Goal: Task Accomplishment & Management: Manage account settings

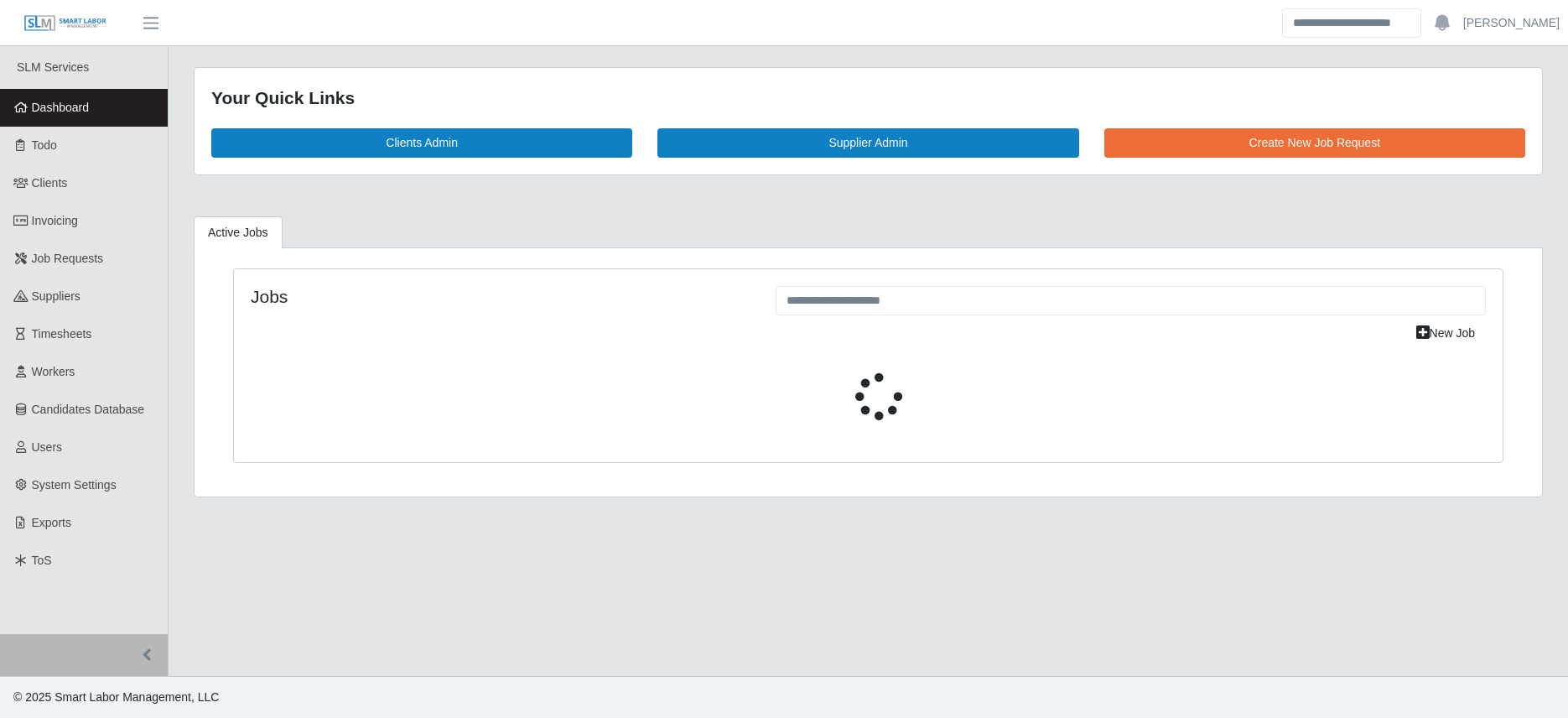
select select "****"
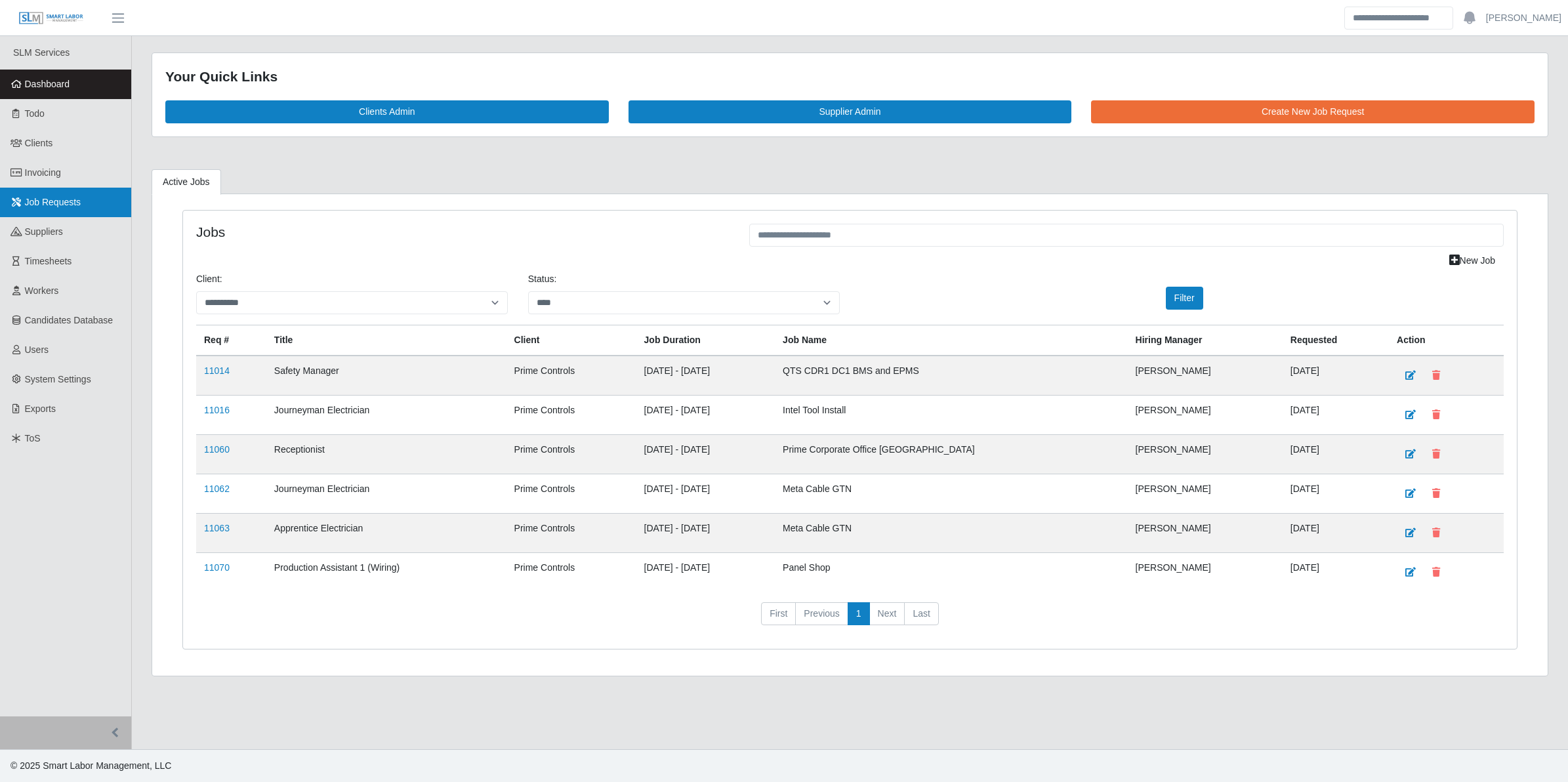
click at [52, 197] on span "Job Requests" at bounding box center [53, 202] width 56 height 11
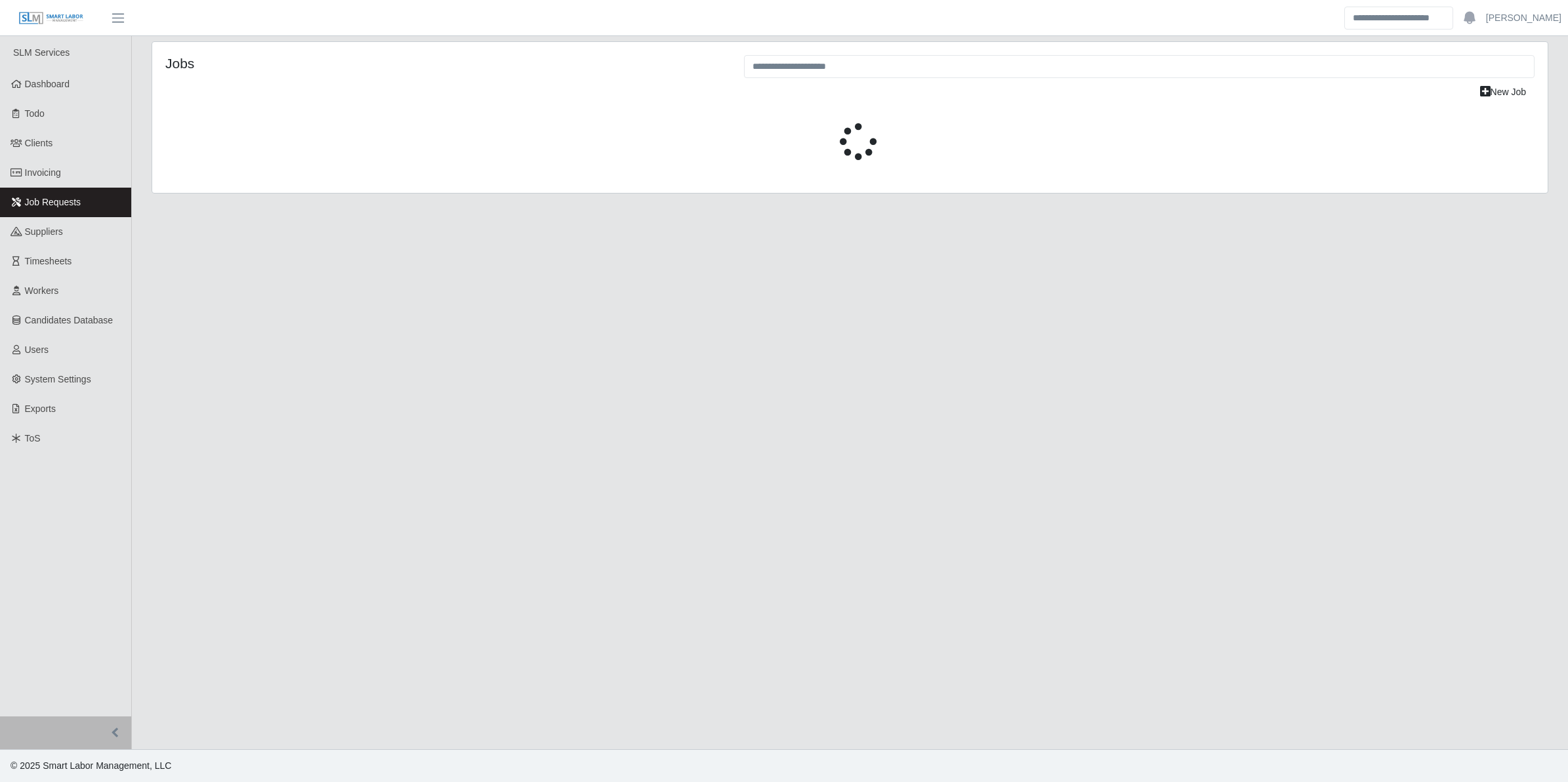
select select "****"
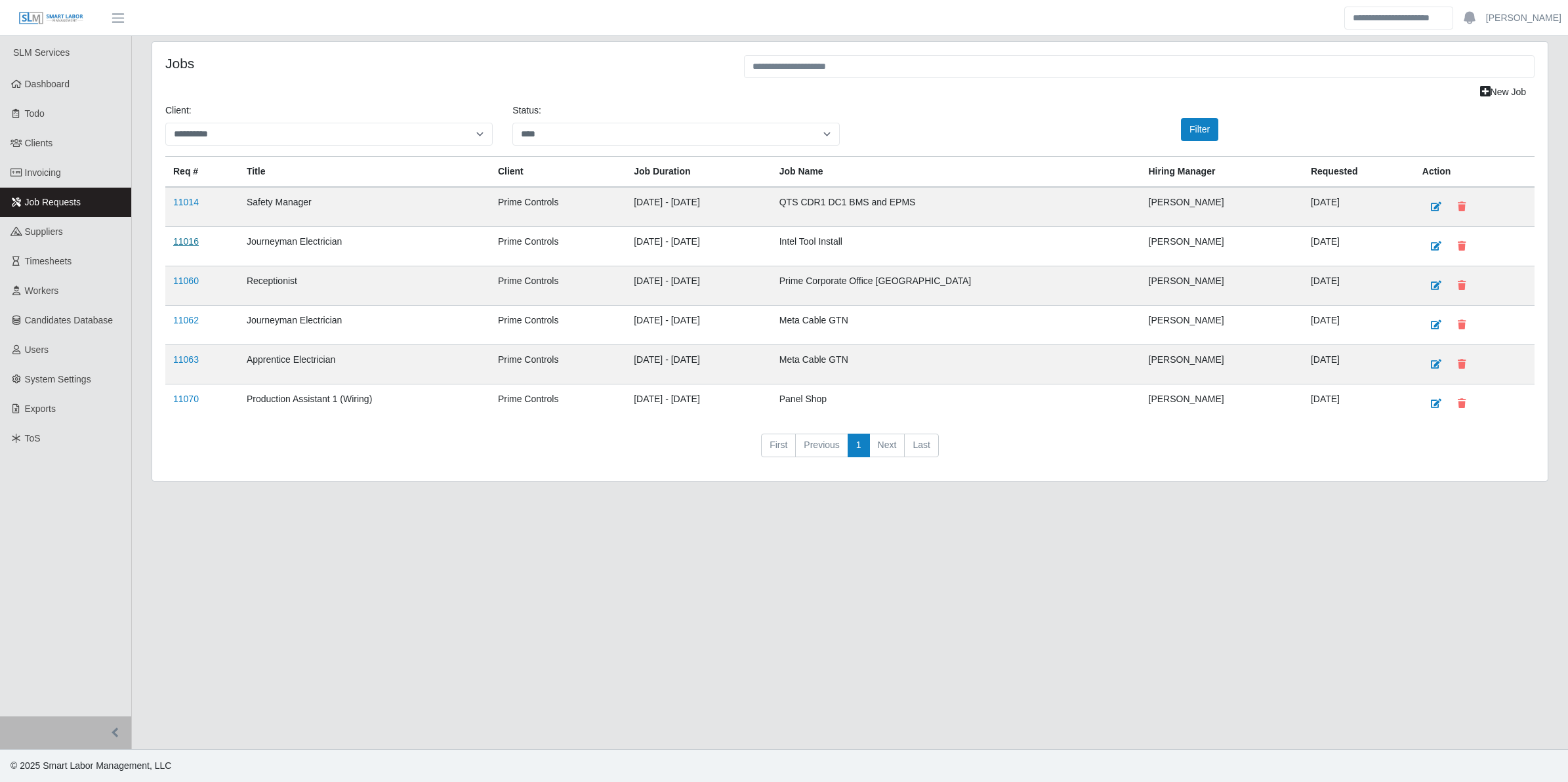
click at [176, 237] on link "11016" at bounding box center [186, 241] width 25 height 11
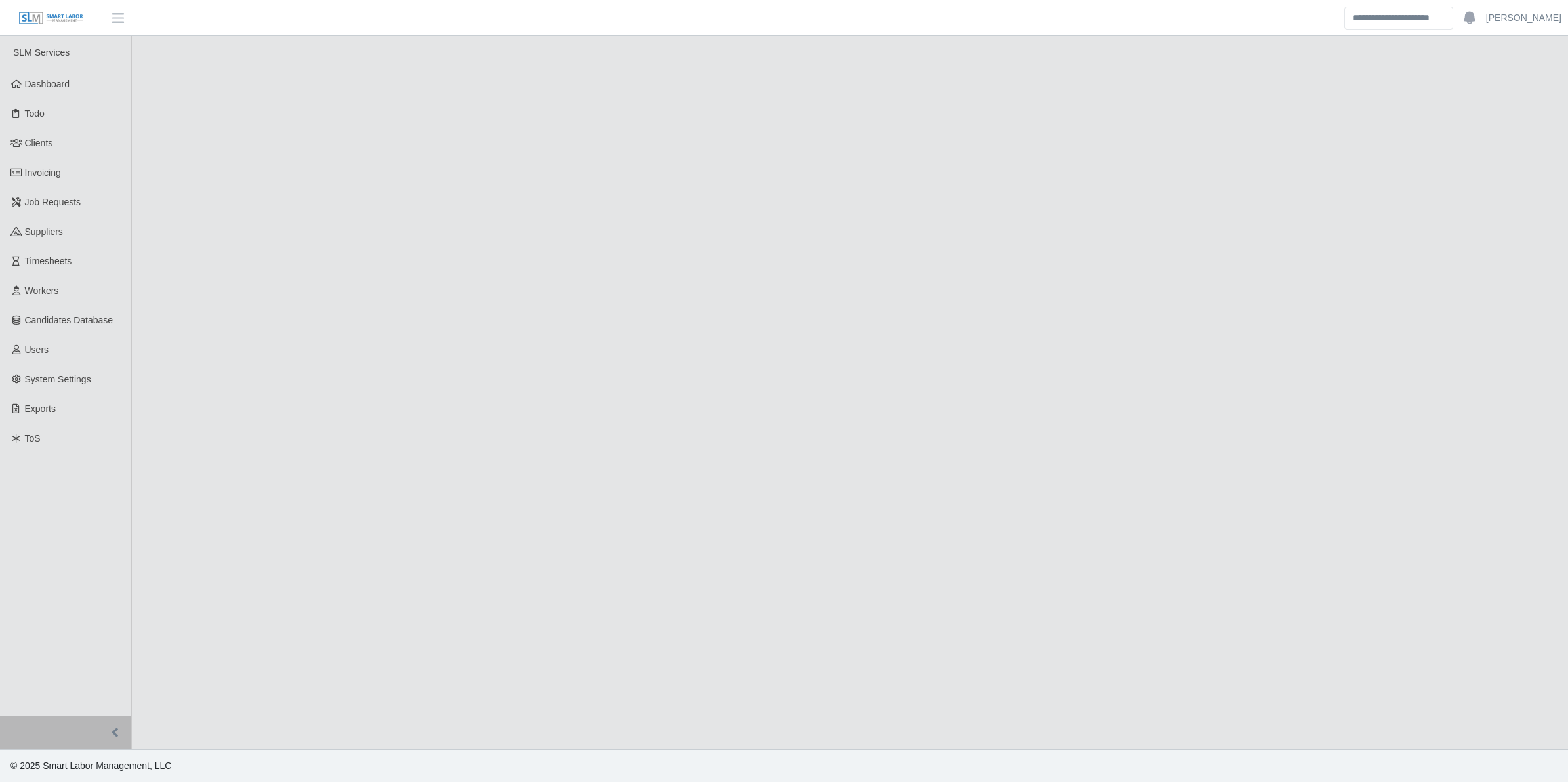
select select "****"
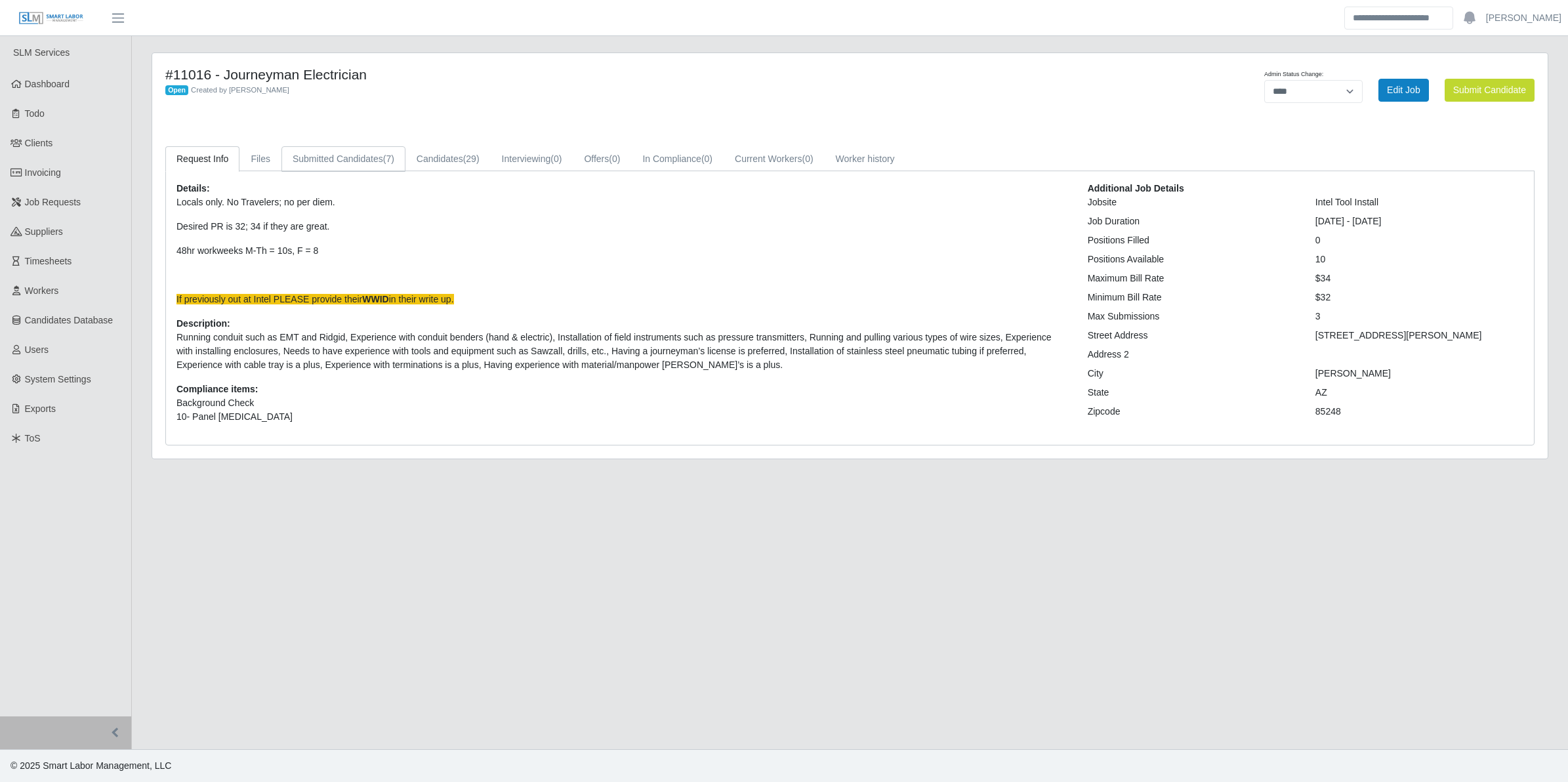
click at [371, 166] on link "Submitted Candidates (7)" at bounding box center [343, 159] width 124 height 25
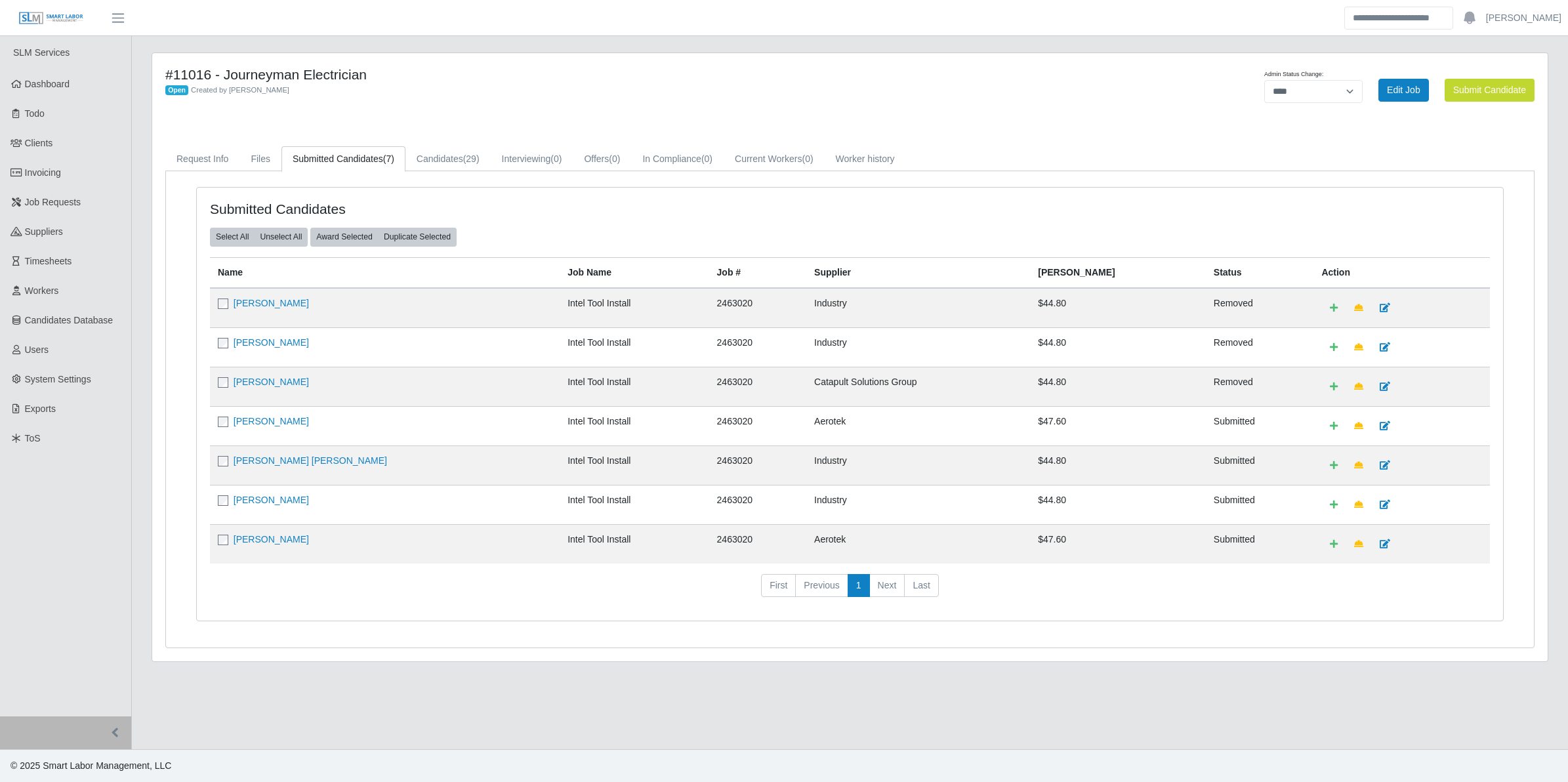
click at [217, 423] on td "[PERSON_NAME]" at bounding box center [385, 426] width 350 height 40
click at [353, 241] on button "Award Selected" at bounding box center [345, 237] width 68 height 18
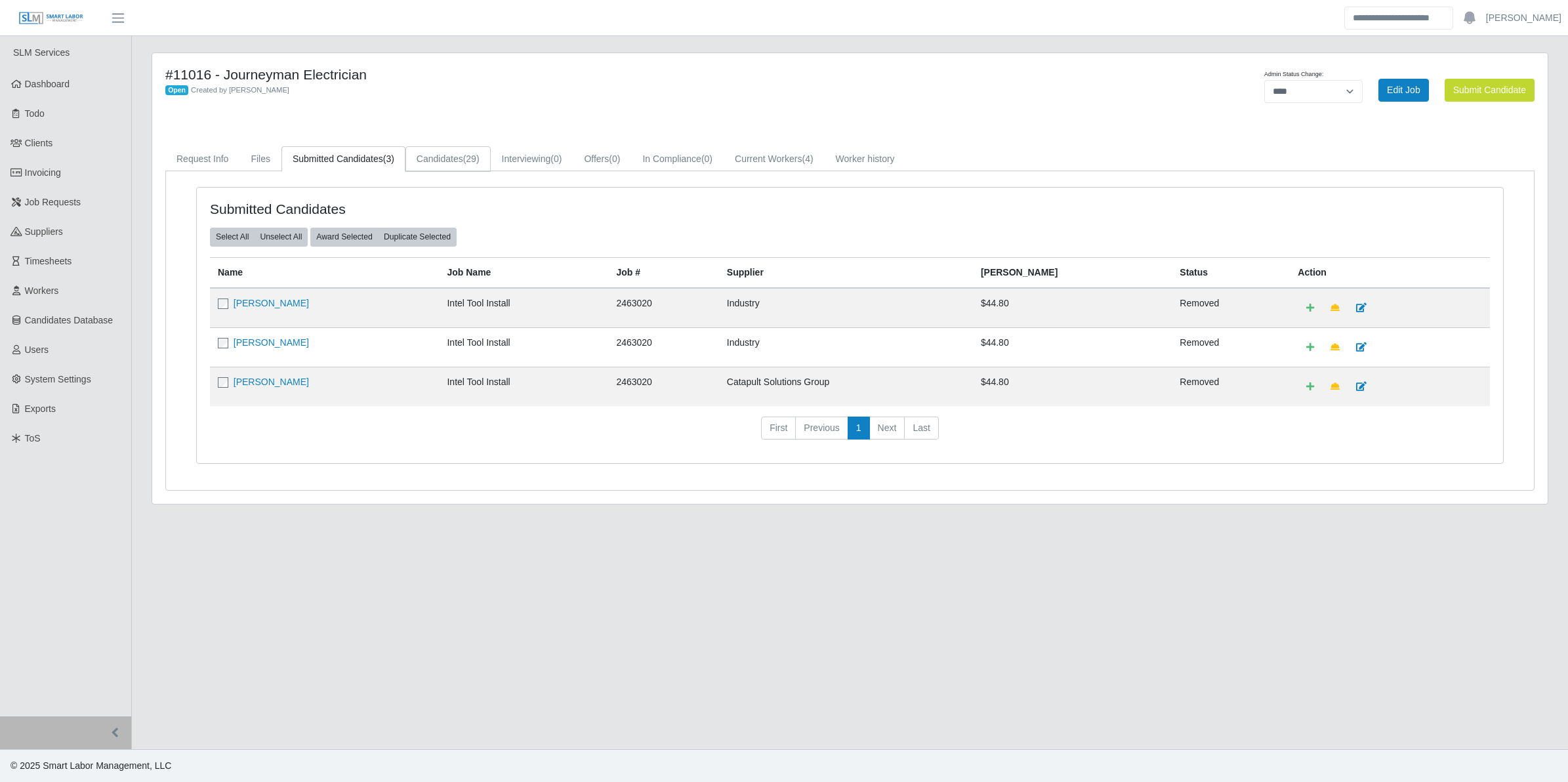
click at [471, 154] on span "(29)" at bounding box center [471, 159] width 16 height 11
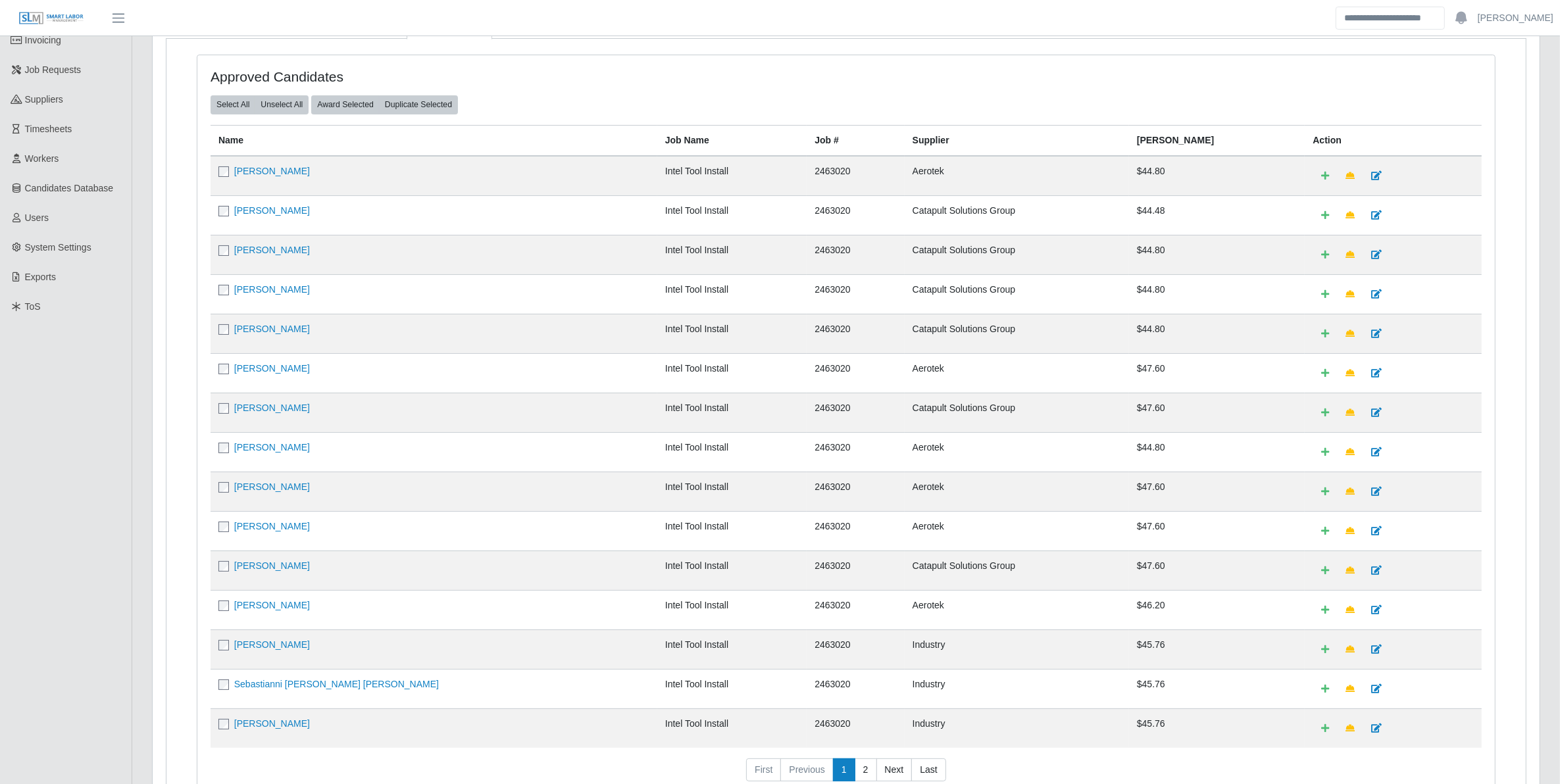
scroll to position [252, 0]
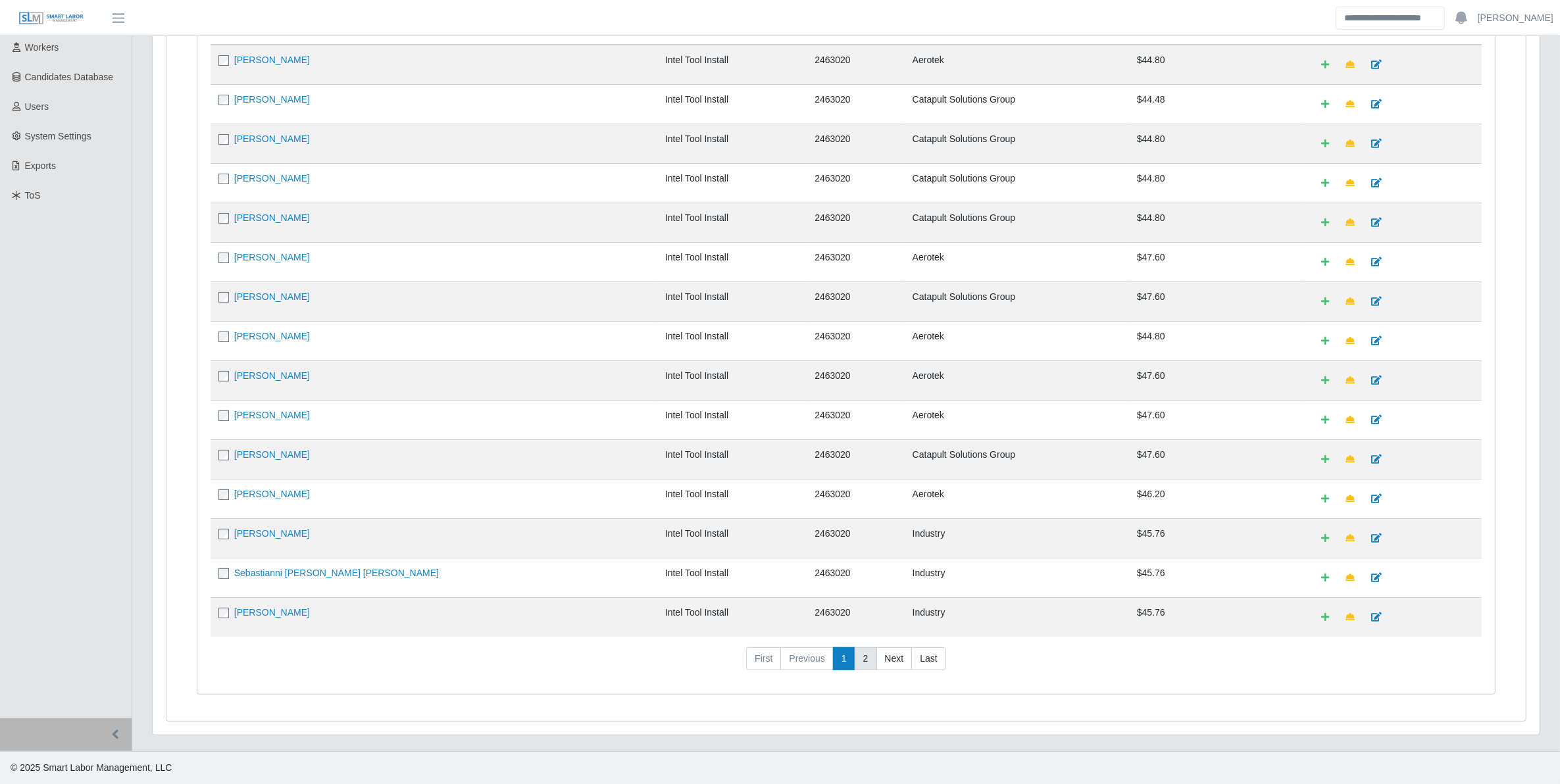
click at [863, 665] on link "2" at bounding box center [865, 658] width 22 height 24
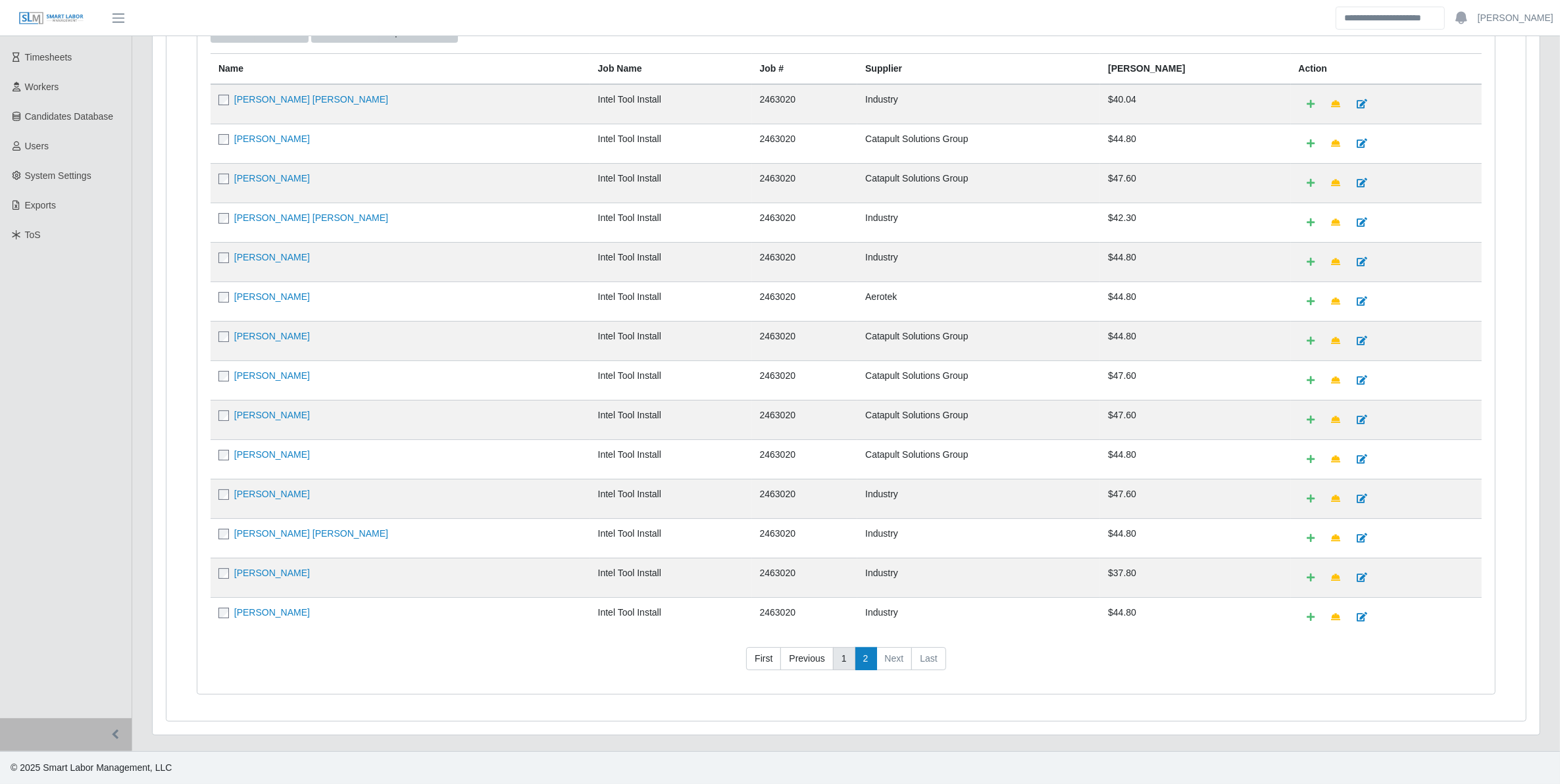
click at [844, 664] on link "1" at bounding box center [844, 658] width 22 height 24
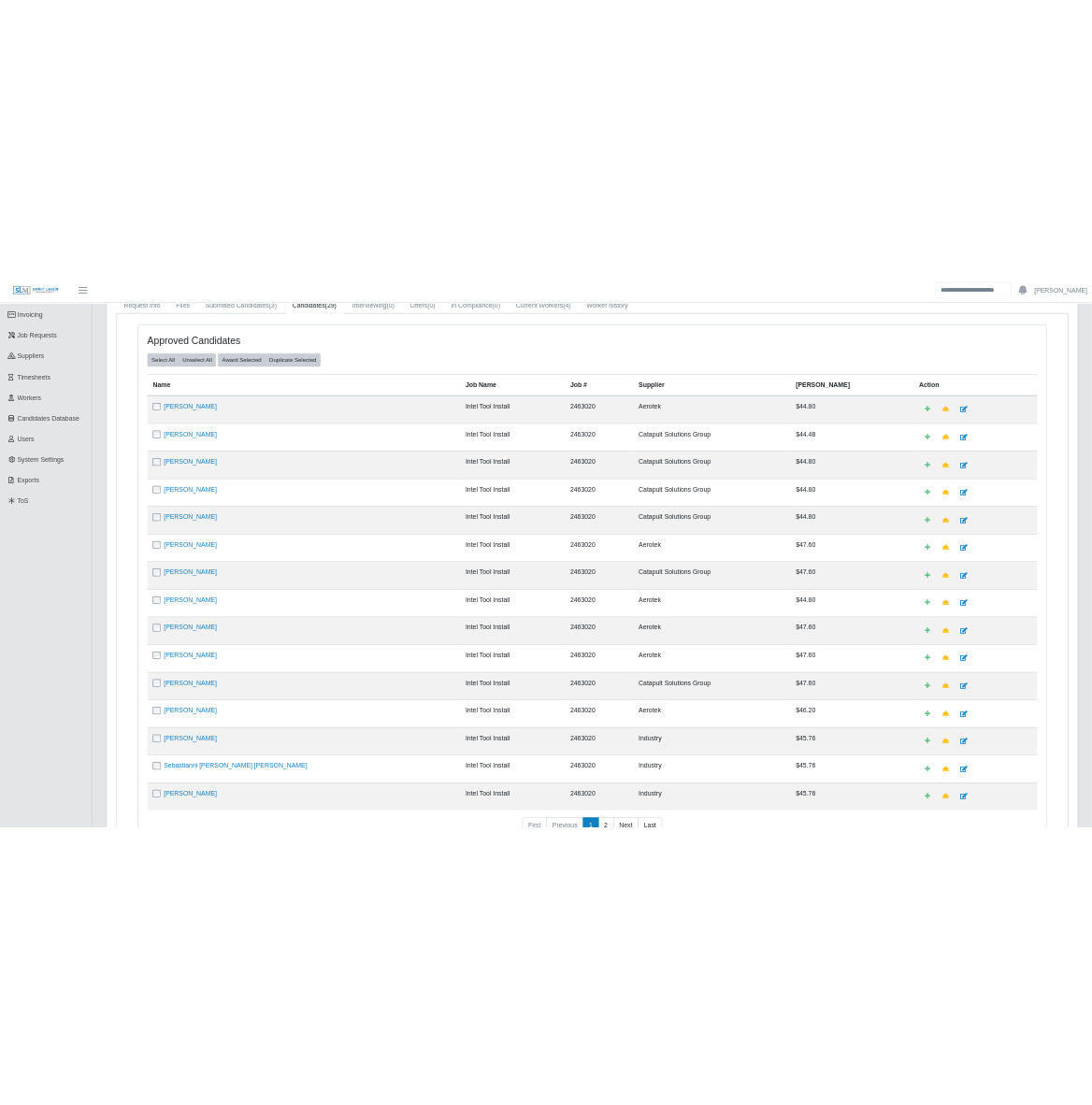
scroll to position [0, 0]
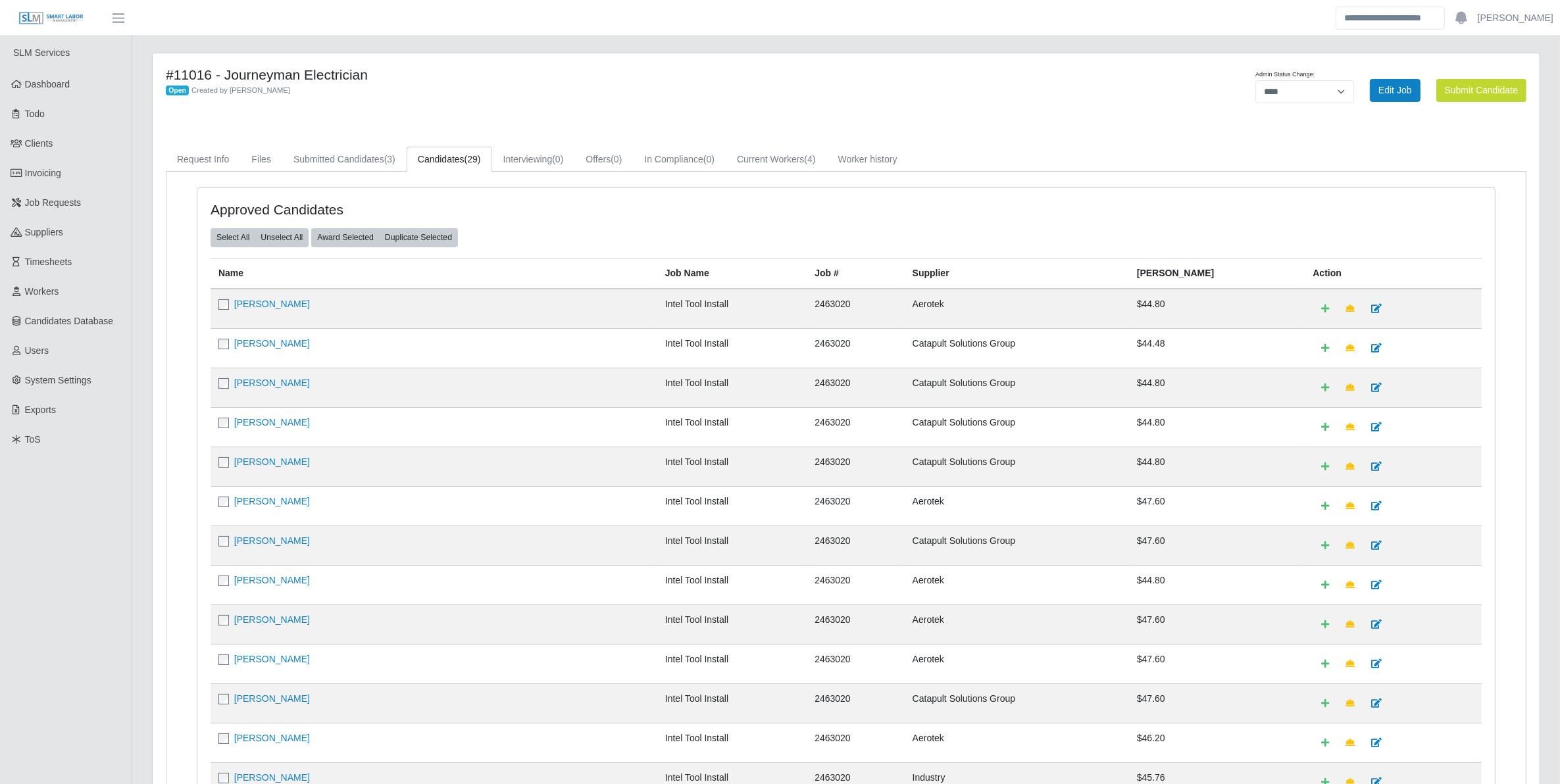
click at [641, 103] on div "#11016 - Journeyman Electrician Open Created by Brien Moore" at bounding box center [559, 90] width 805 height 47
click at [1271, 103] on div "**********" at bounding box center [1248, 90] width 575 height 47
click at [1278, 96] on select "**********" at bounding box center [1304, 91] width 99 height 23
select select "******"
click at [1354, 80] on select "**********" at bounding box center [1304, 91] width 99 height 23
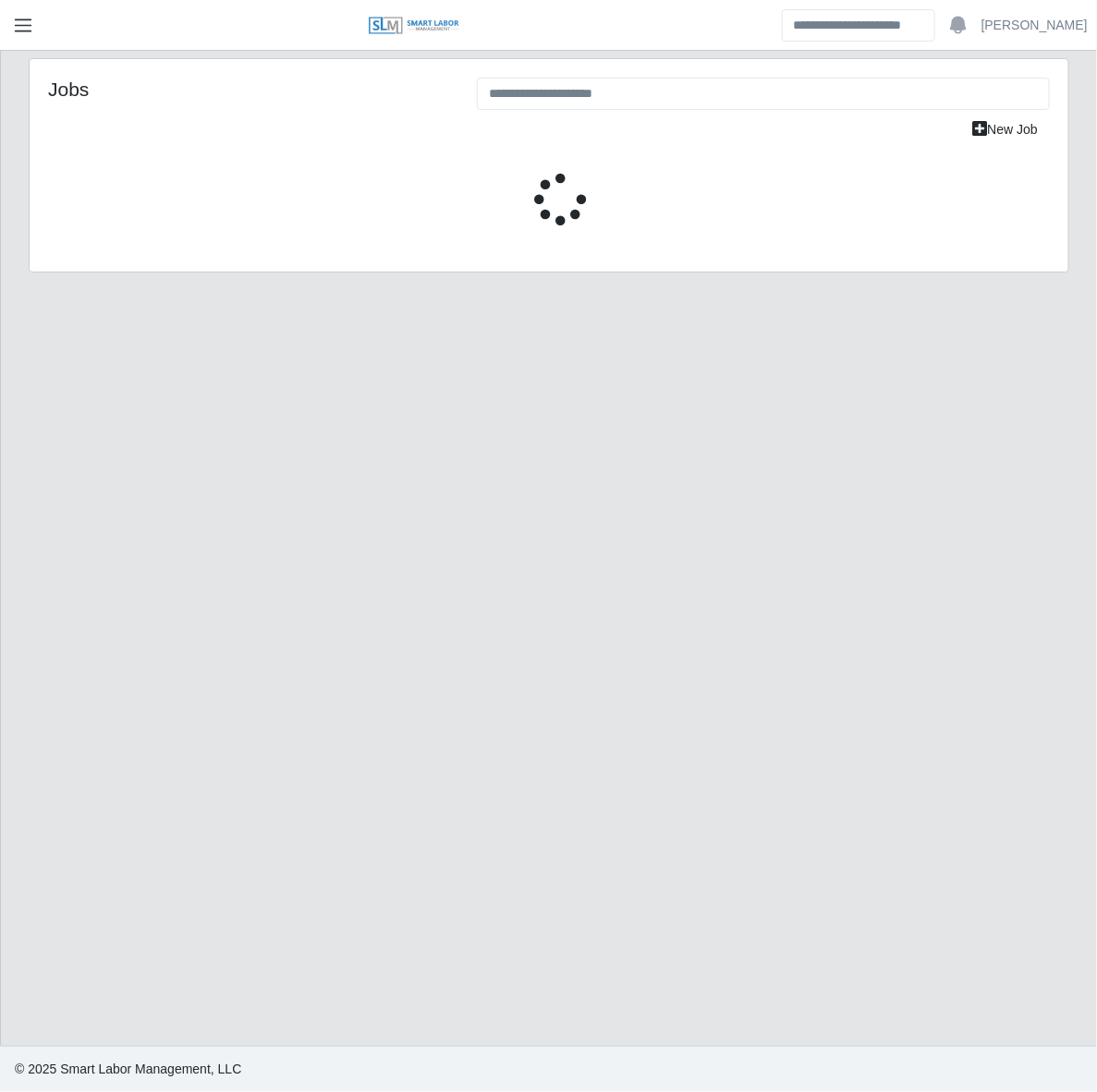
select select "****"
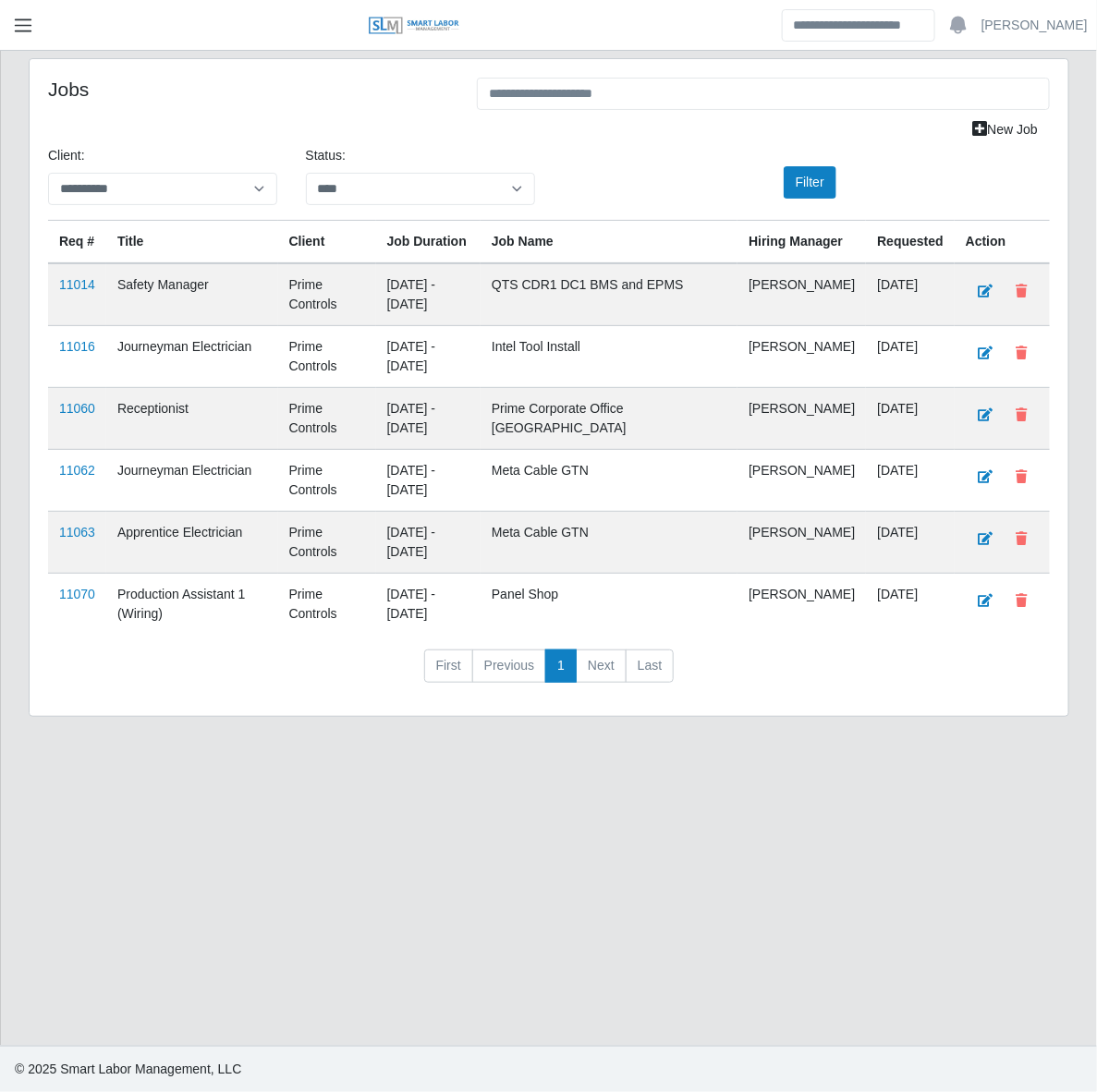
click at [29, 33] on span "button" at bounding box center [23, 25] width 24 height 22
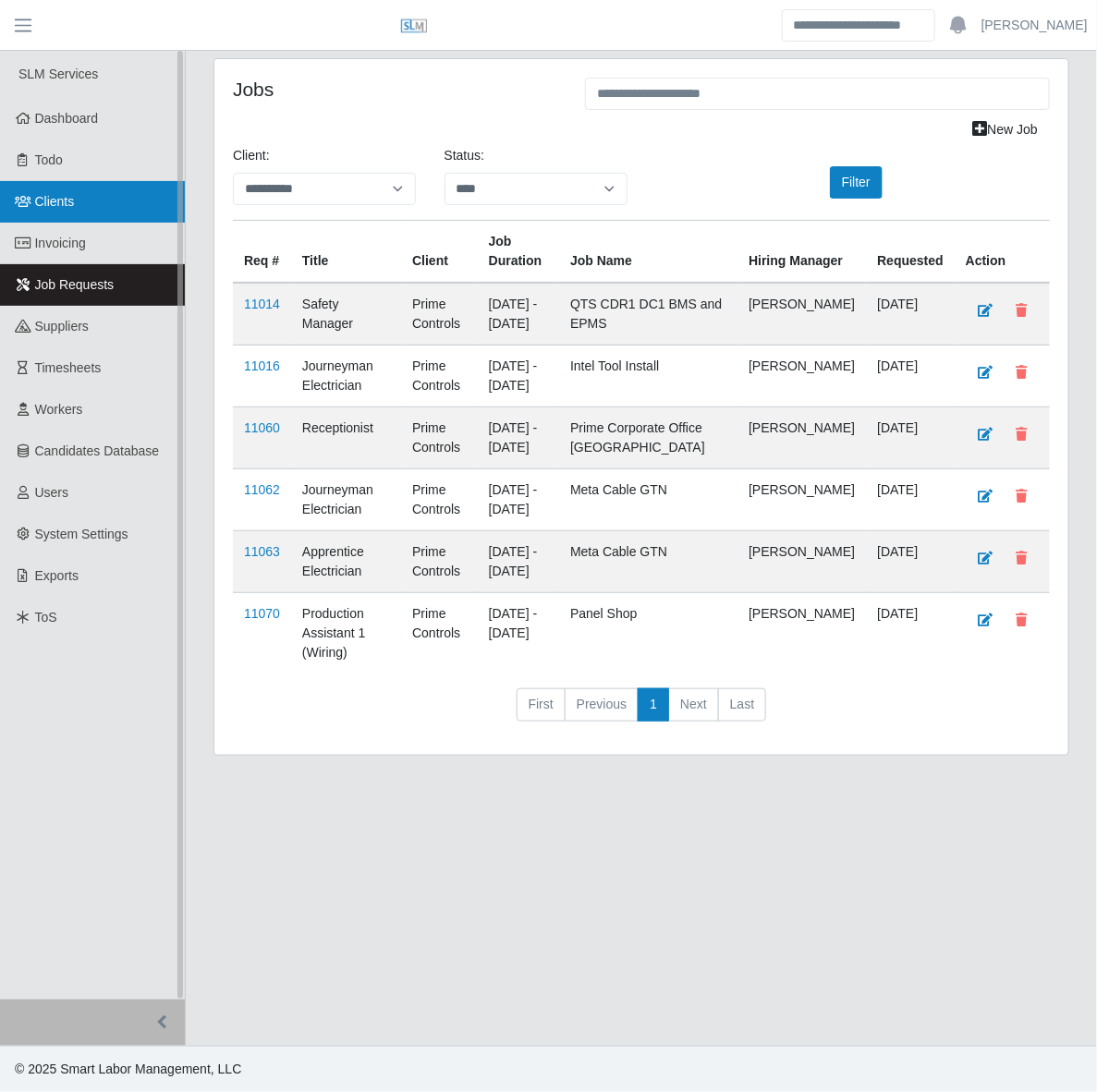
click at [56, 213] on link "Clients" at bounding box center [93, 202] width 185 height 42
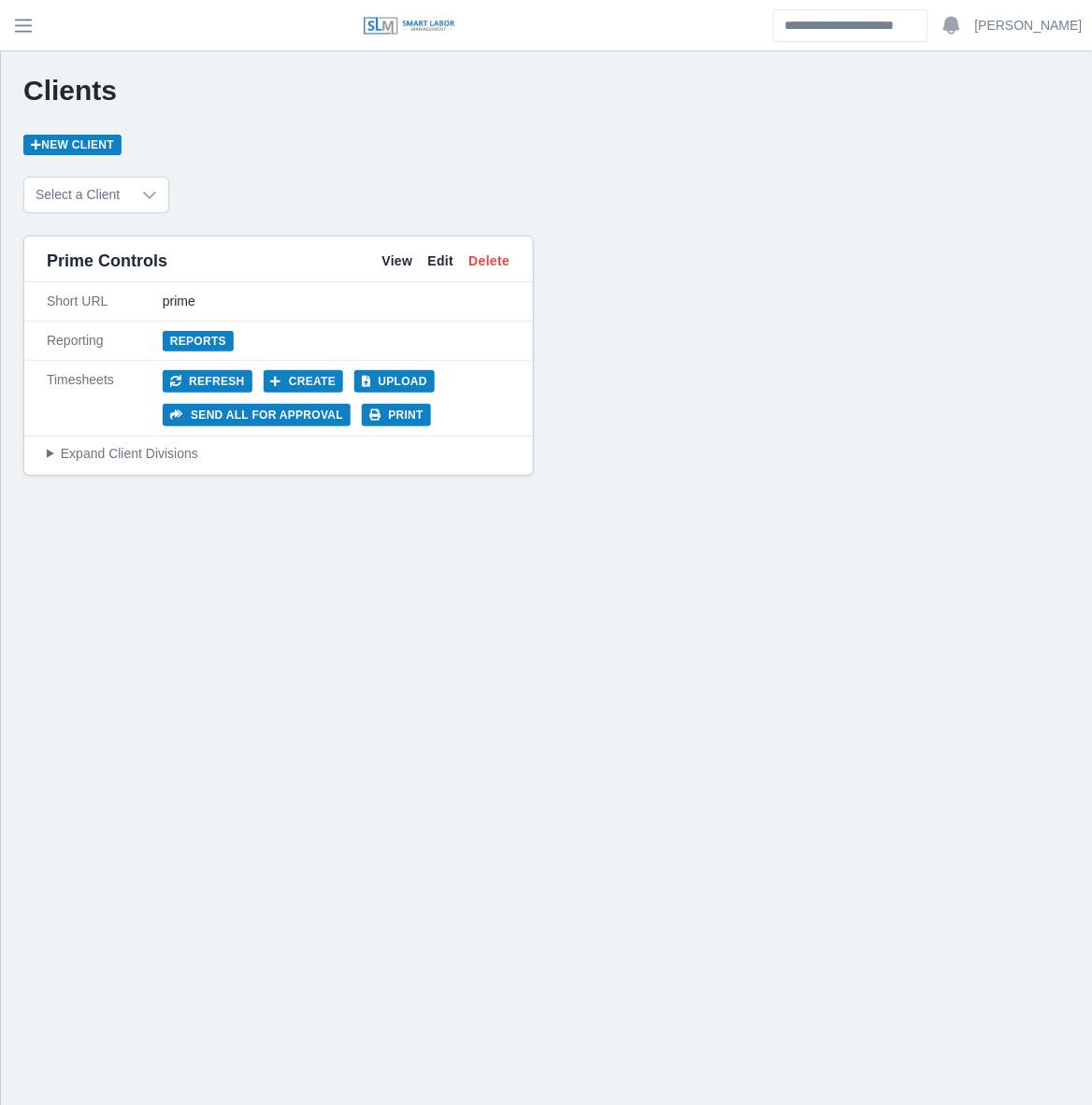
click at [403, 242] on div "Prime Controls View Edit Delete" at bounding box center [278, 262] width 508 height 42
click at [400, 260] on link "View" at bounding box center [396, 261] width 31 height 20
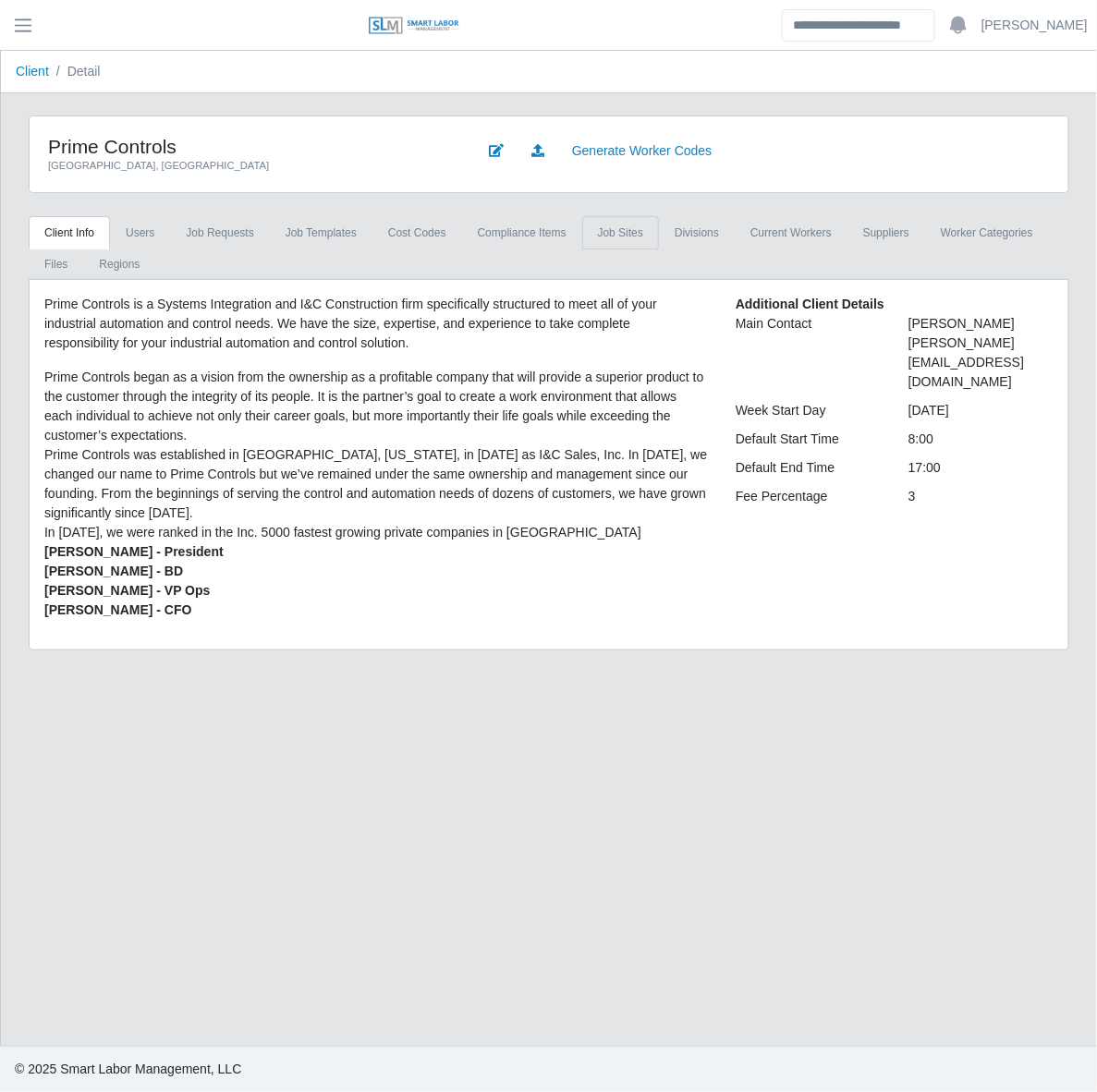
click at [615, 229] on link "job sites" at bounding box center [620, 232] width 76 height 33
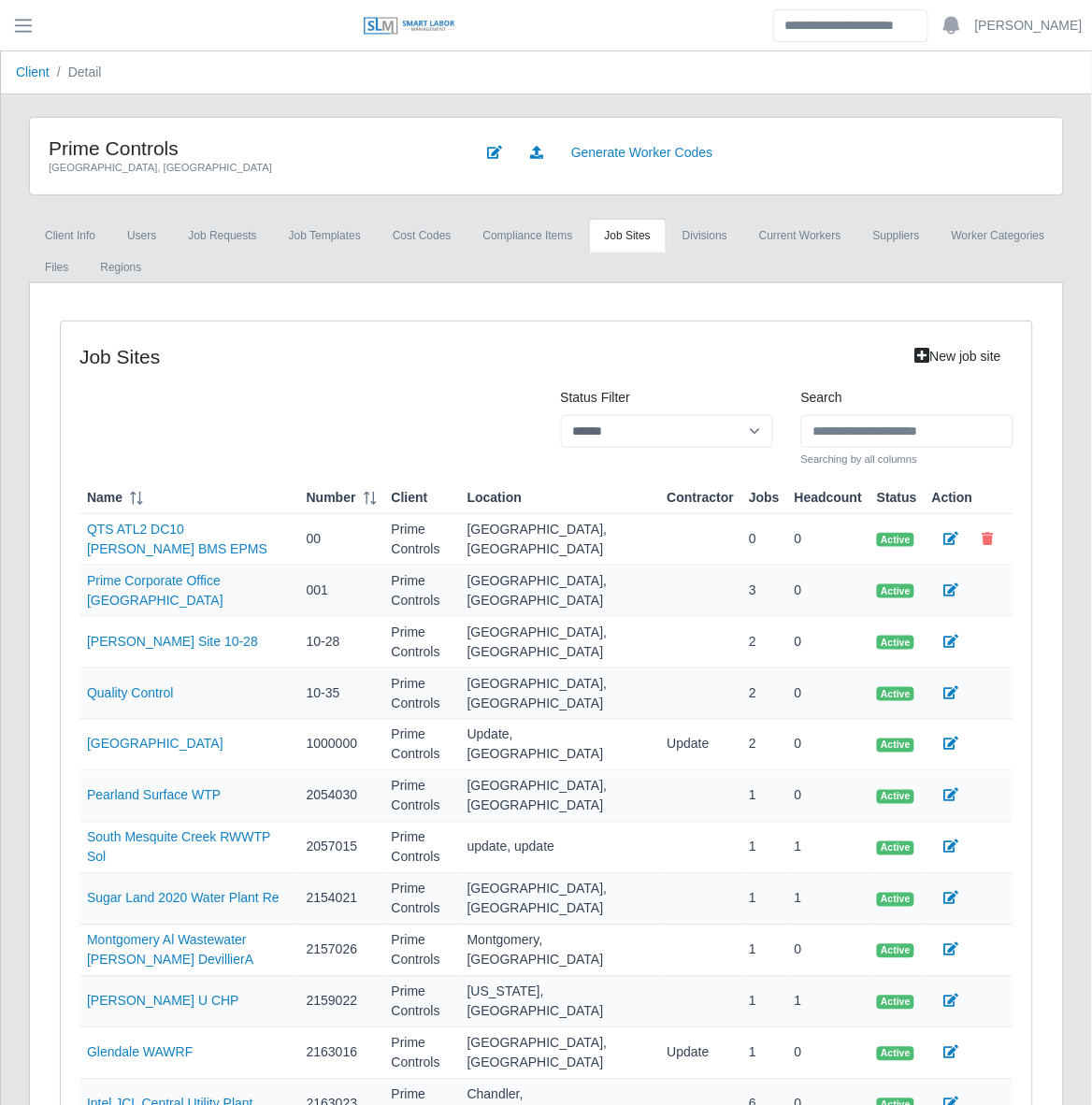
scroll to position [263, 0]
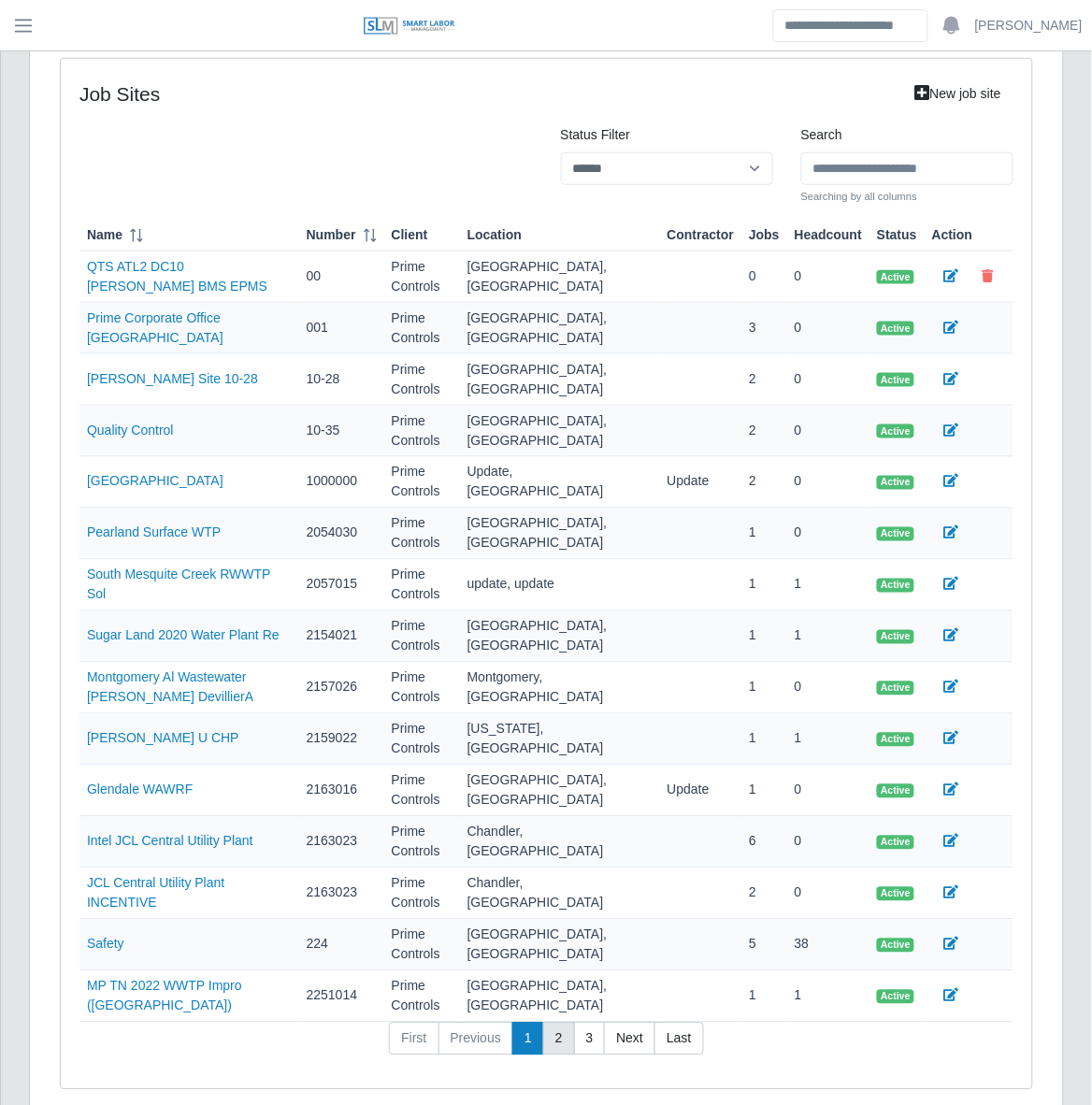
click at [562, 1023] on link "2" at bounding box center [559, 1039] width 32 height 33
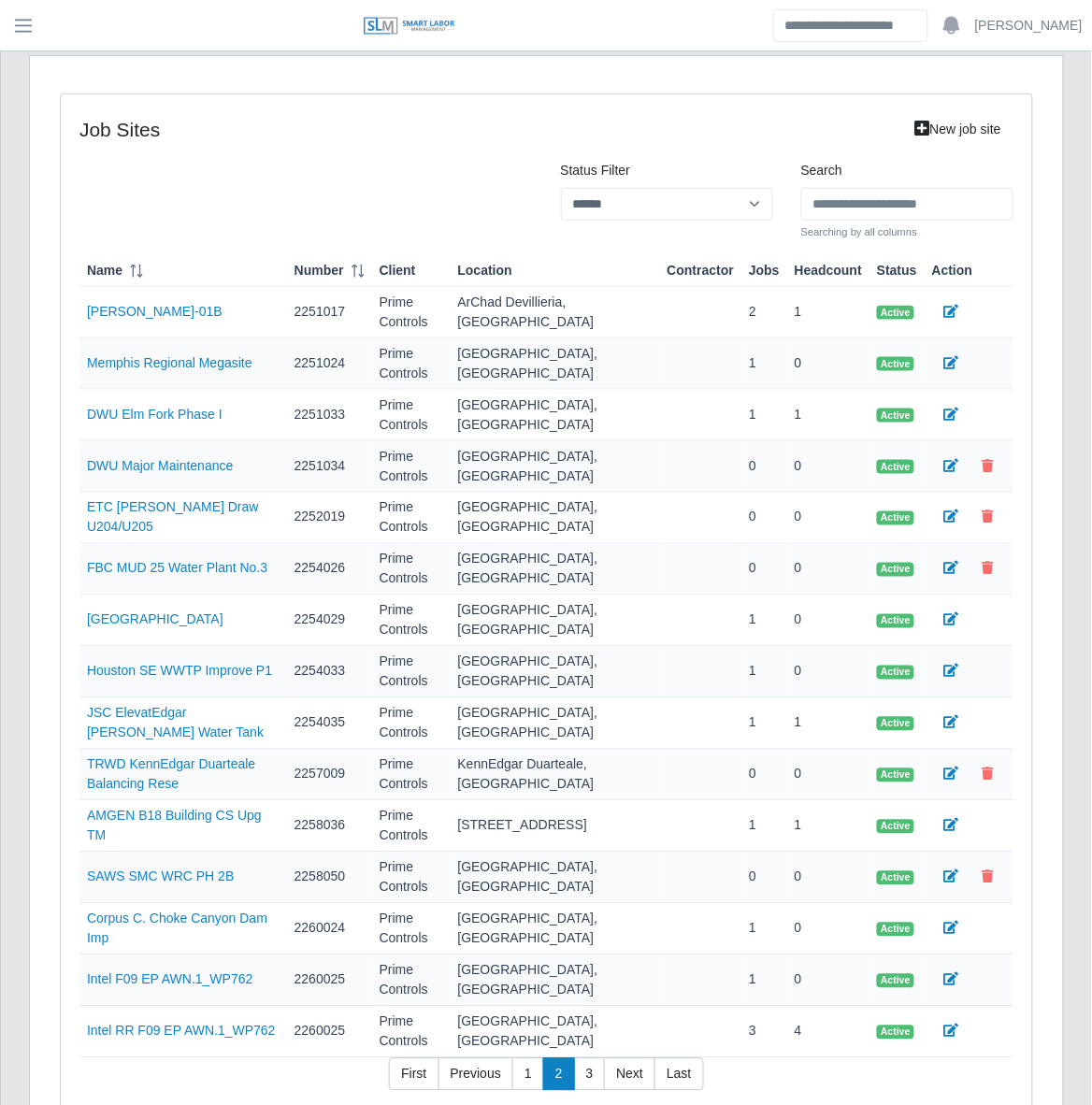
scroll to position [353, 0]
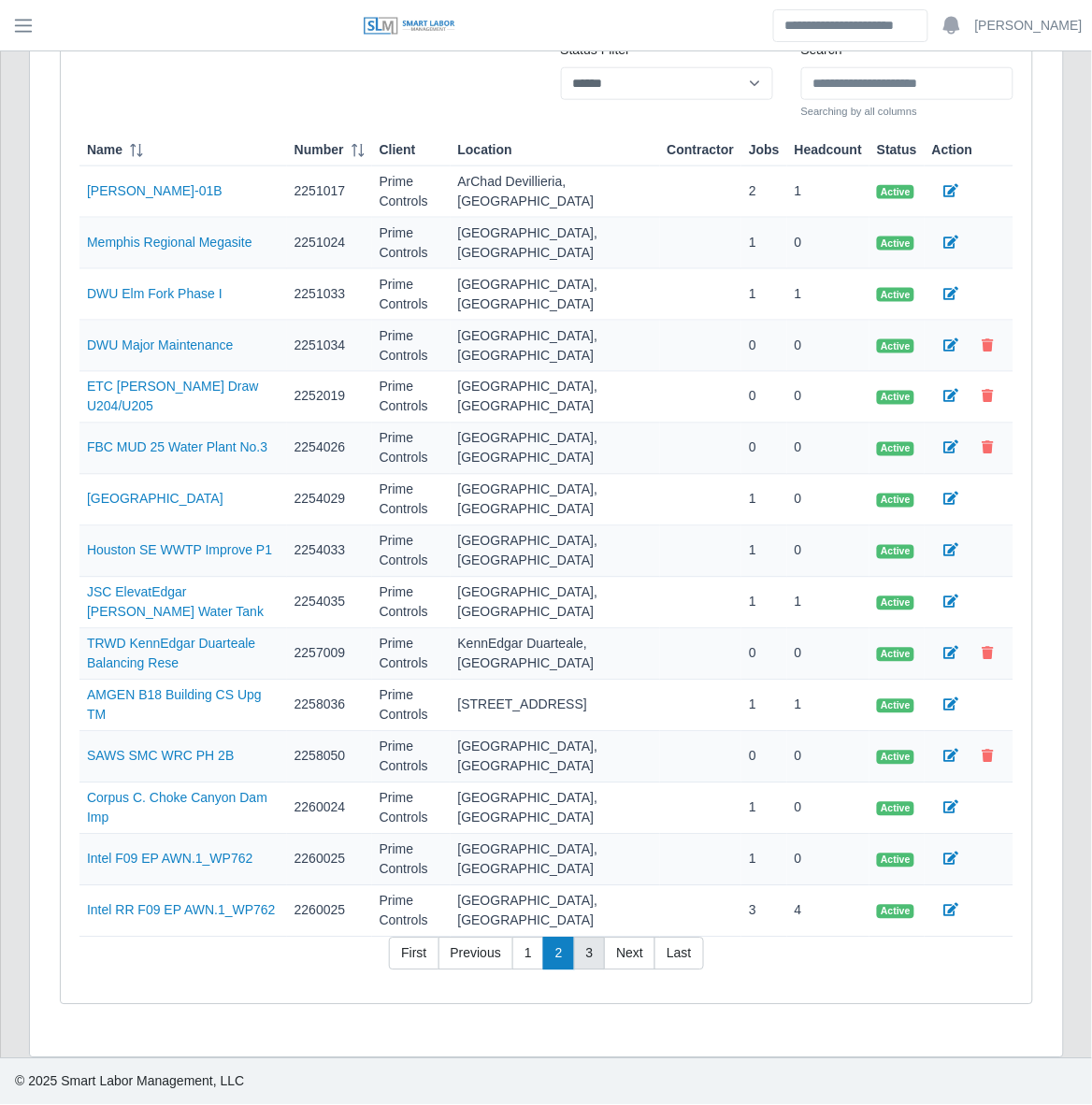
click at [577, 963] on link "3" at bounding box center [589, 954] width 32 height 33
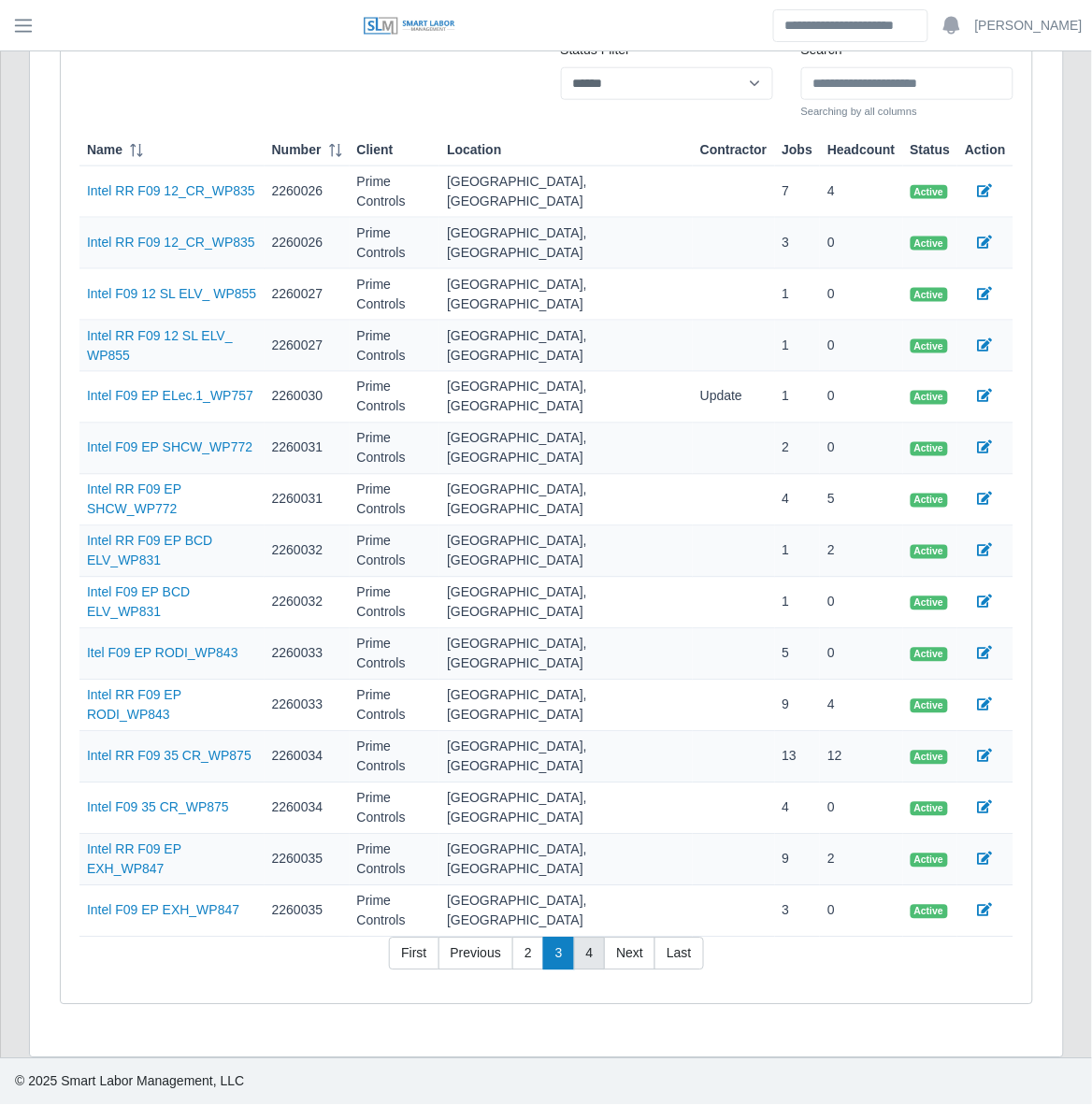
scroll to position [263, 0]
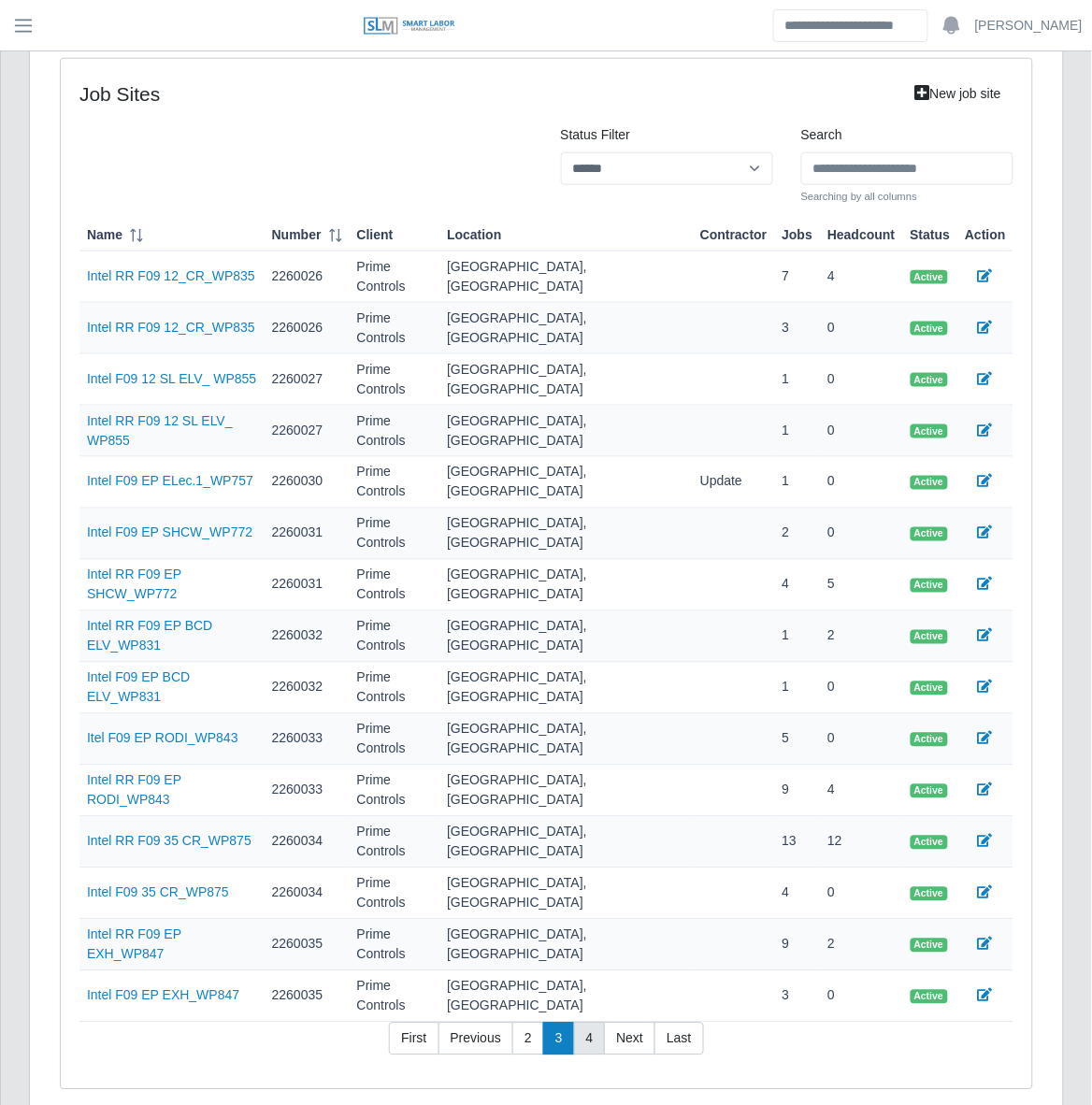
click at [585, 1023] on link "4" at bounding box center [589, 1039] width 32 height 33
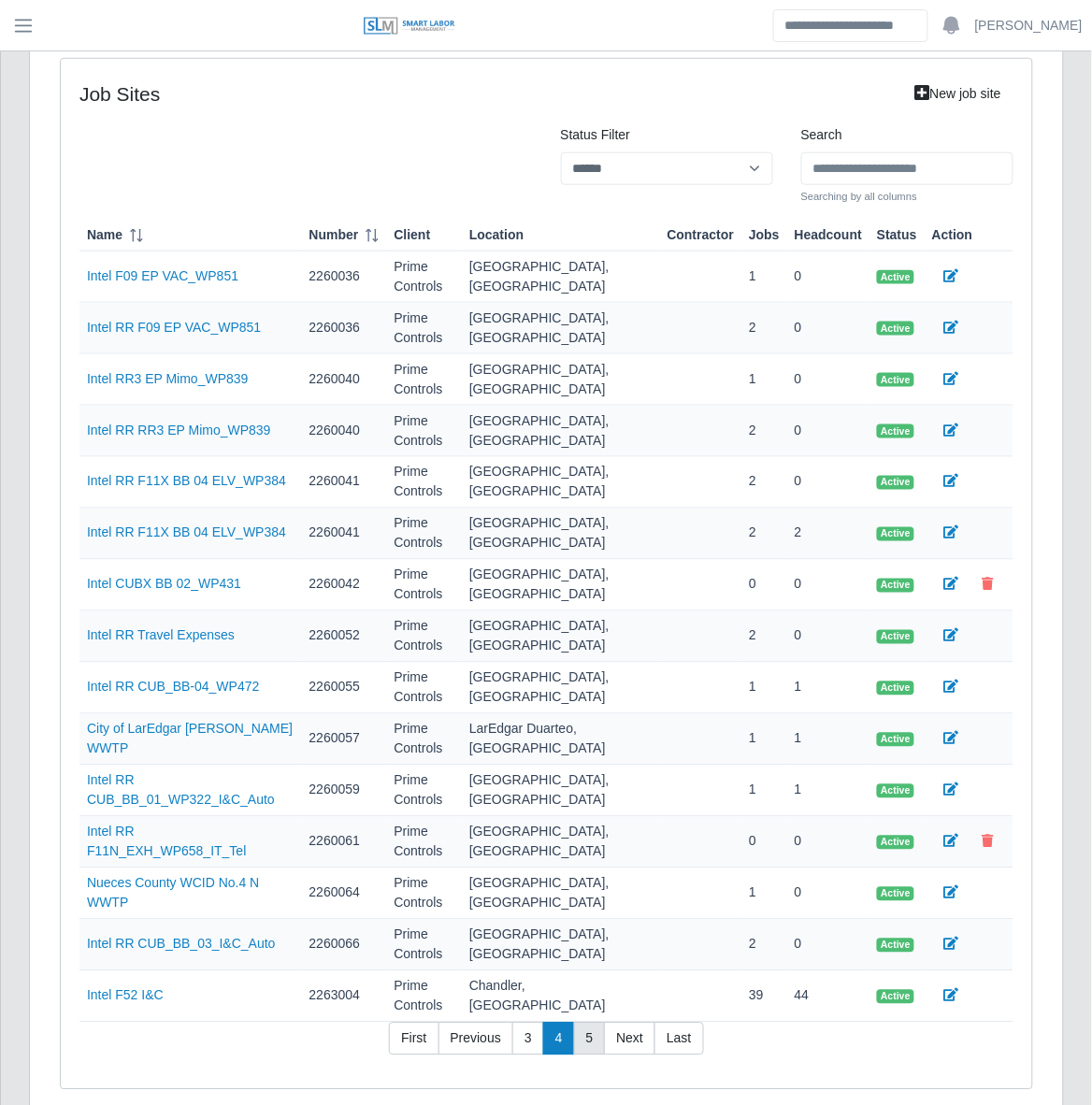
click at [585, 1023] on link "5" at bounding box center [589, 1039] width 32 height 33
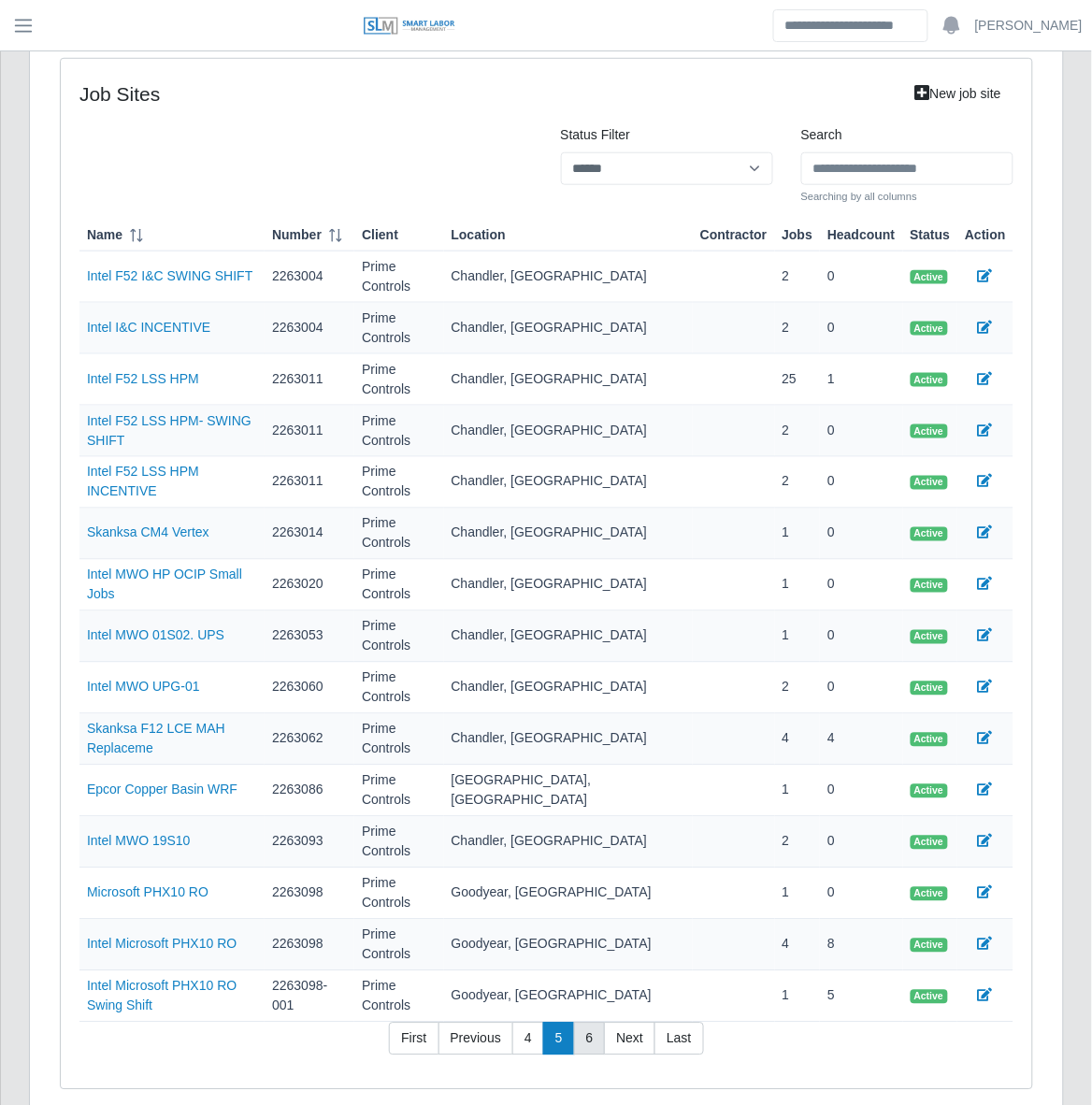
click at [591, 1023] on link "6" at bounding box center [589, 1039] width 32 height 33
click at [591, 1023] on link "7" at bounding box center [589, 1039] width 32 height 33
click at [591, 1023] on link "8" at bounding box center [589, 1039] width 32 height 33
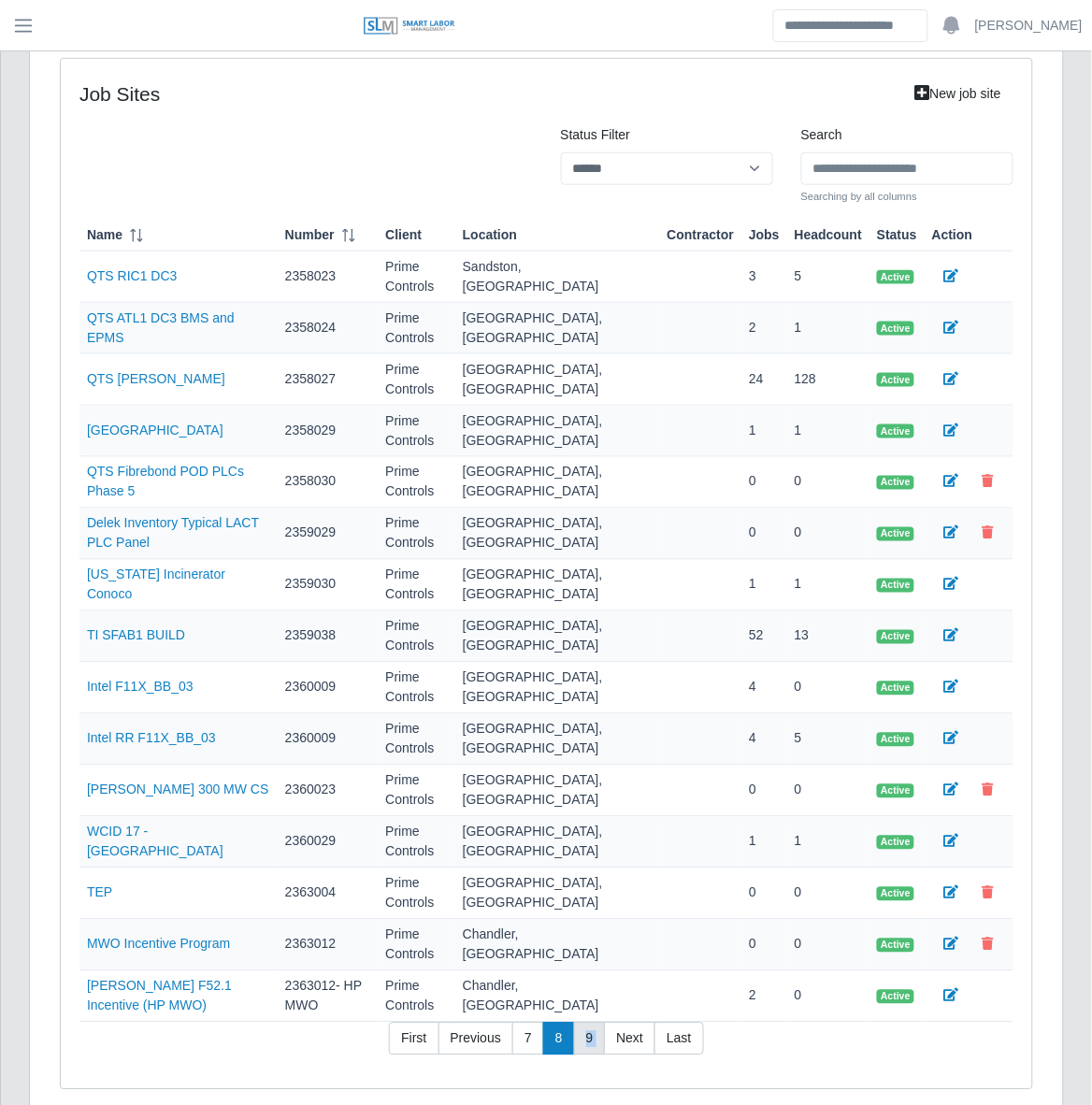
scroll to position [353, 0]
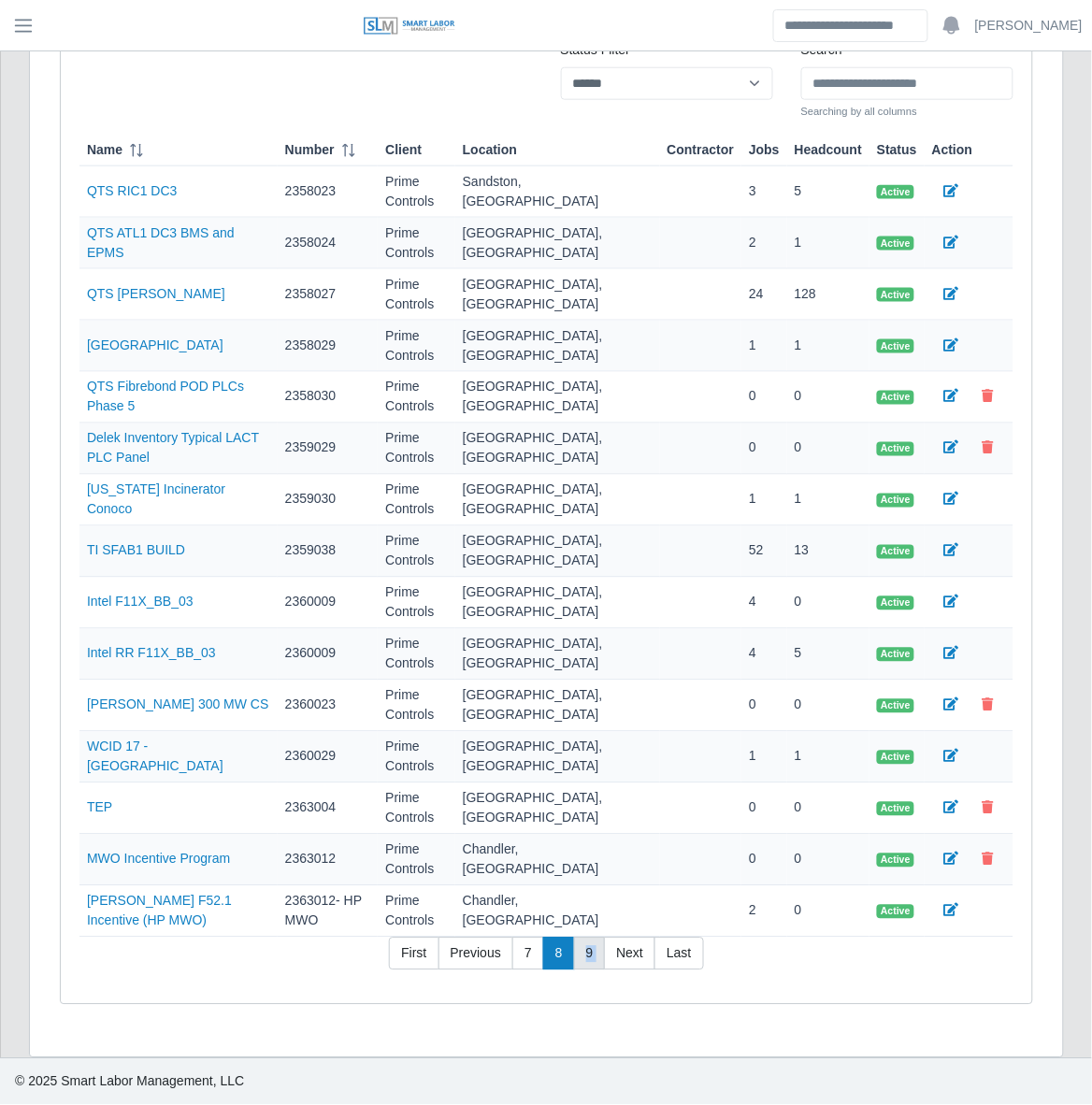
click at [591, 959] on link "9" at bounding box center [589, 954] width 32 height 33
click at [591, 959] on link "10" at bounding box center [589, 954] width 39 height 33
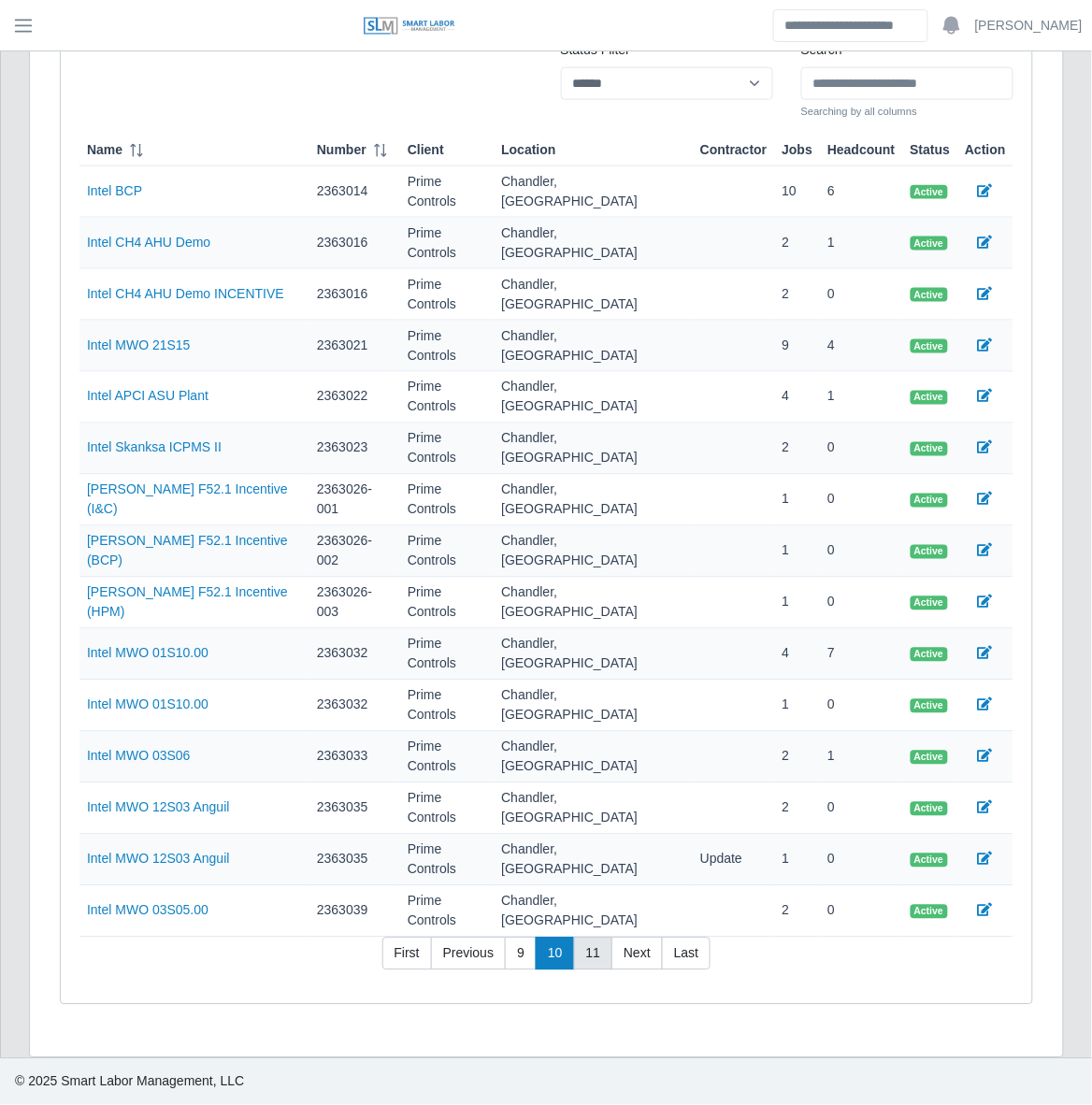
scroll to position [263, 0]
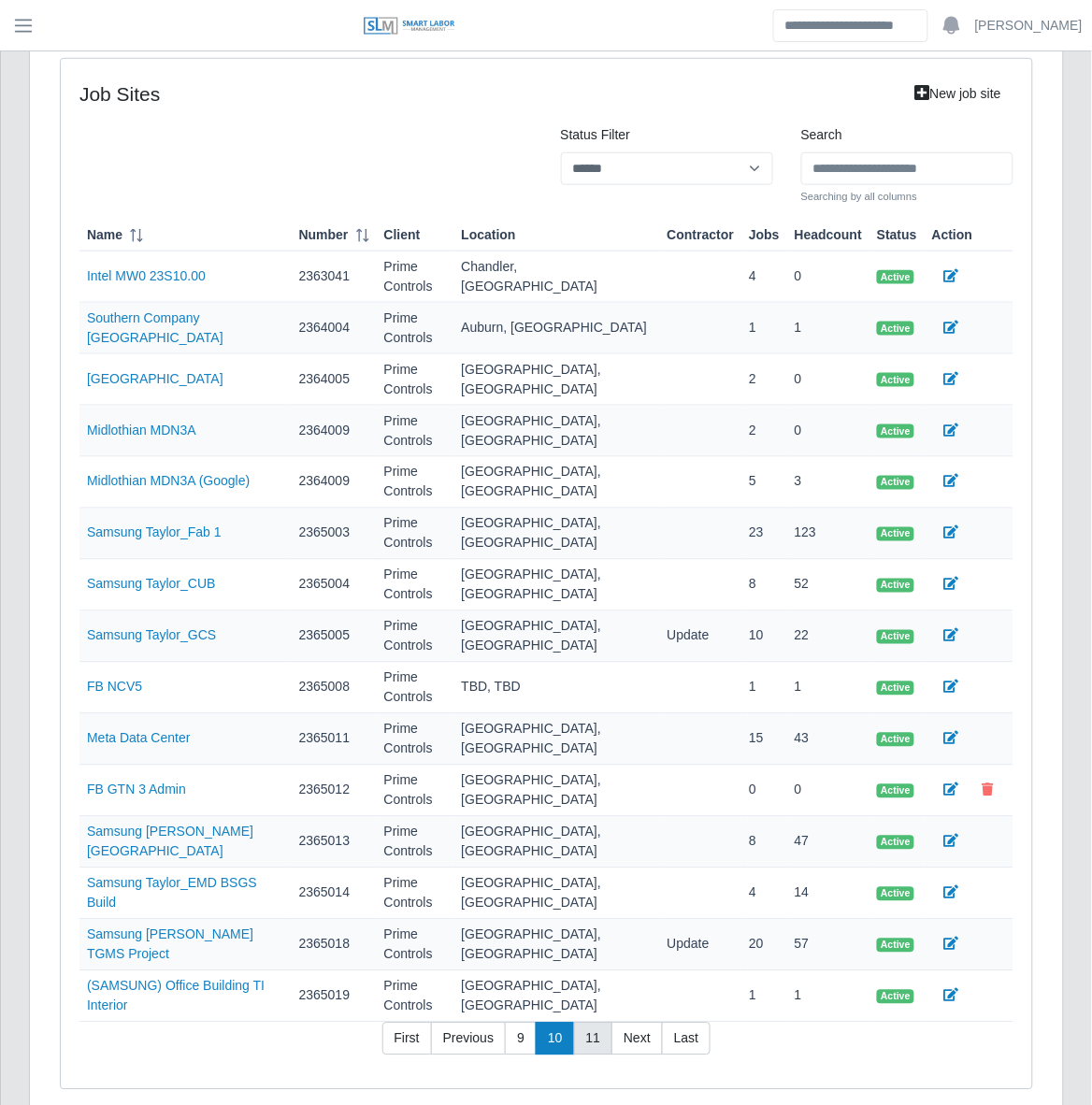
click at [591, 1023] on link "11" at bounding box center [593, 1039] width 39 height 33
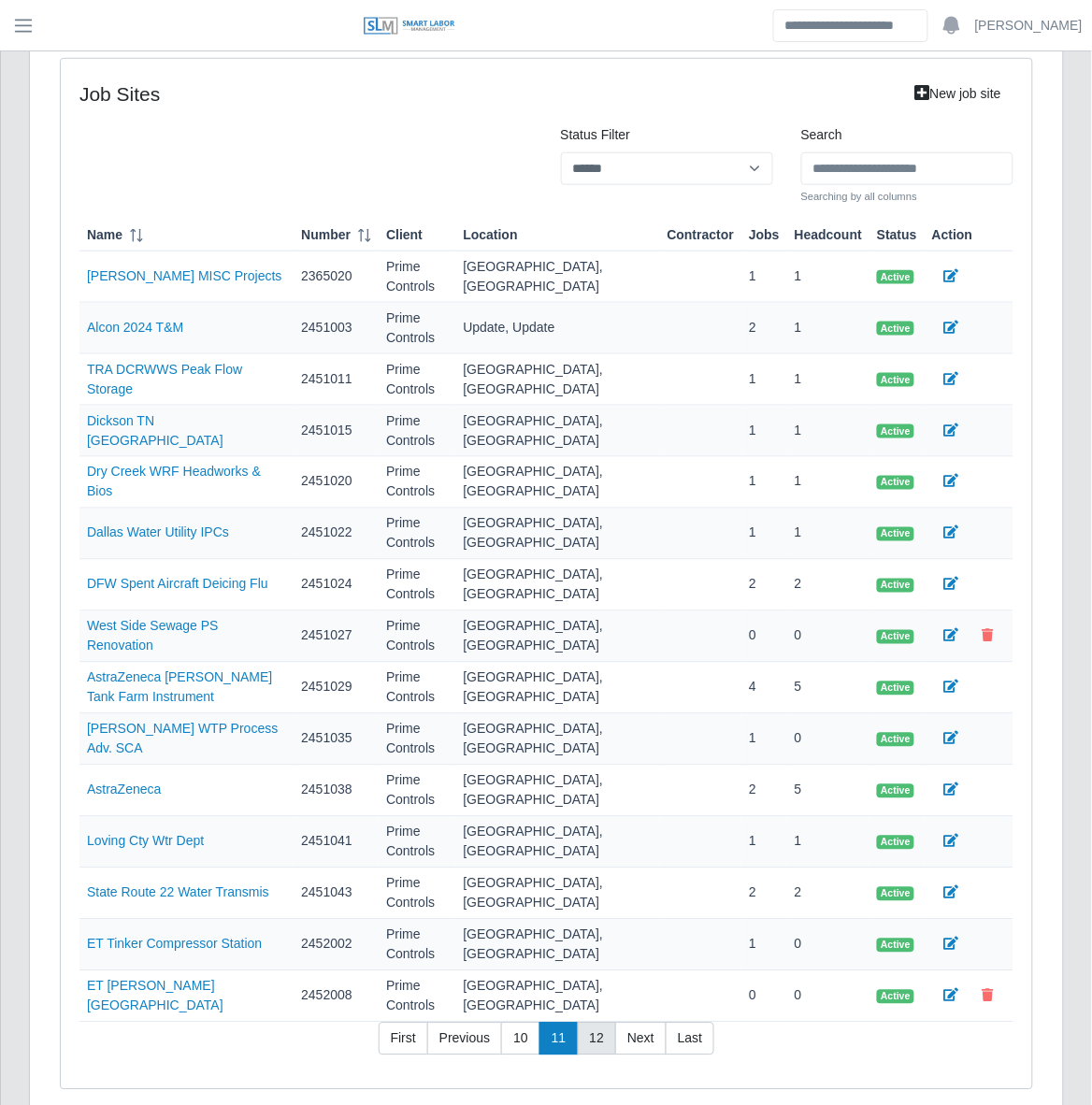
click at [591, 1023] on link "12" at bounding box center [597, 1039] width 39 height 33
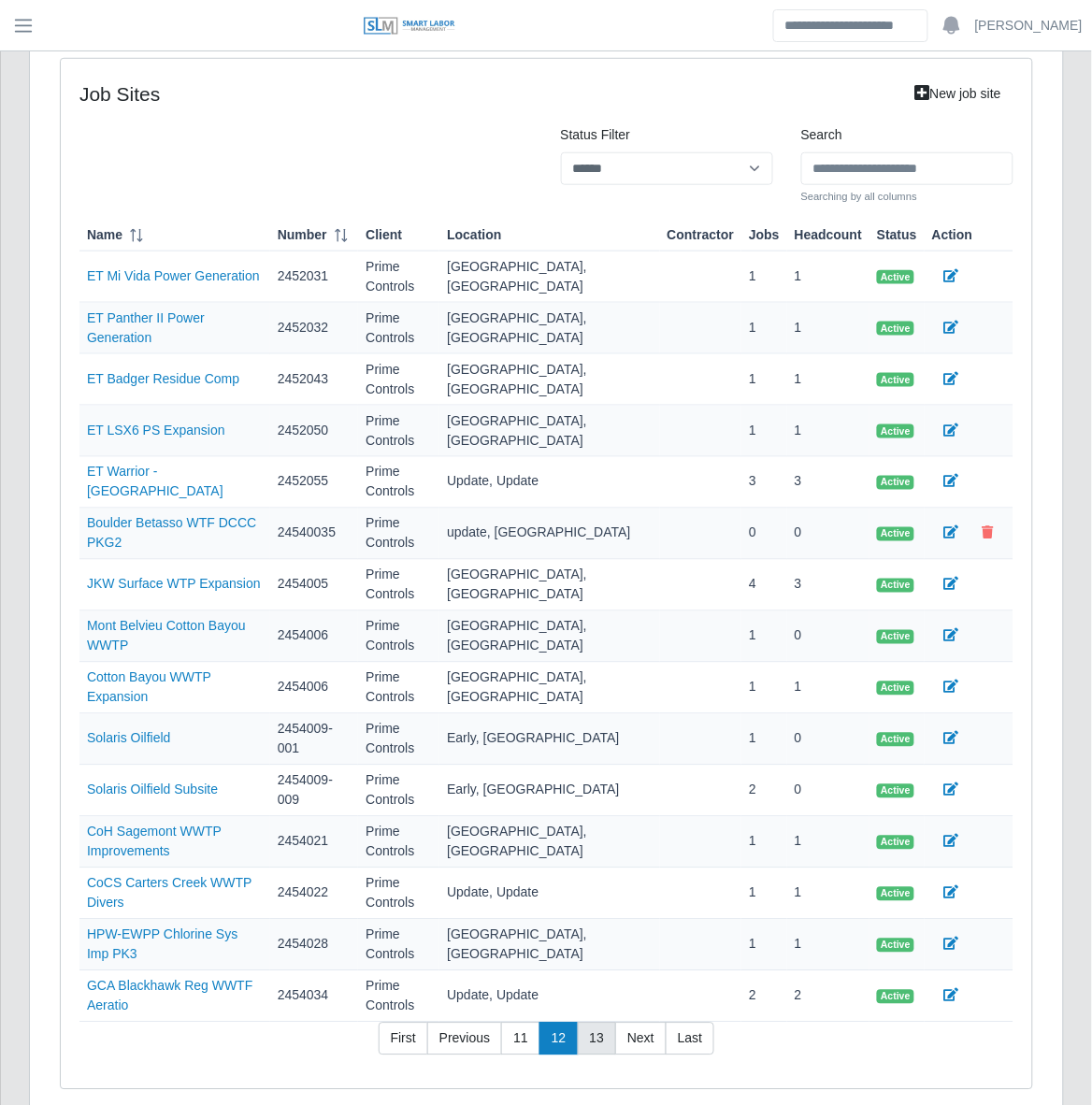
click at [591, 1023] on link "13" at bounding box center [597, 1039] width 39 height 33
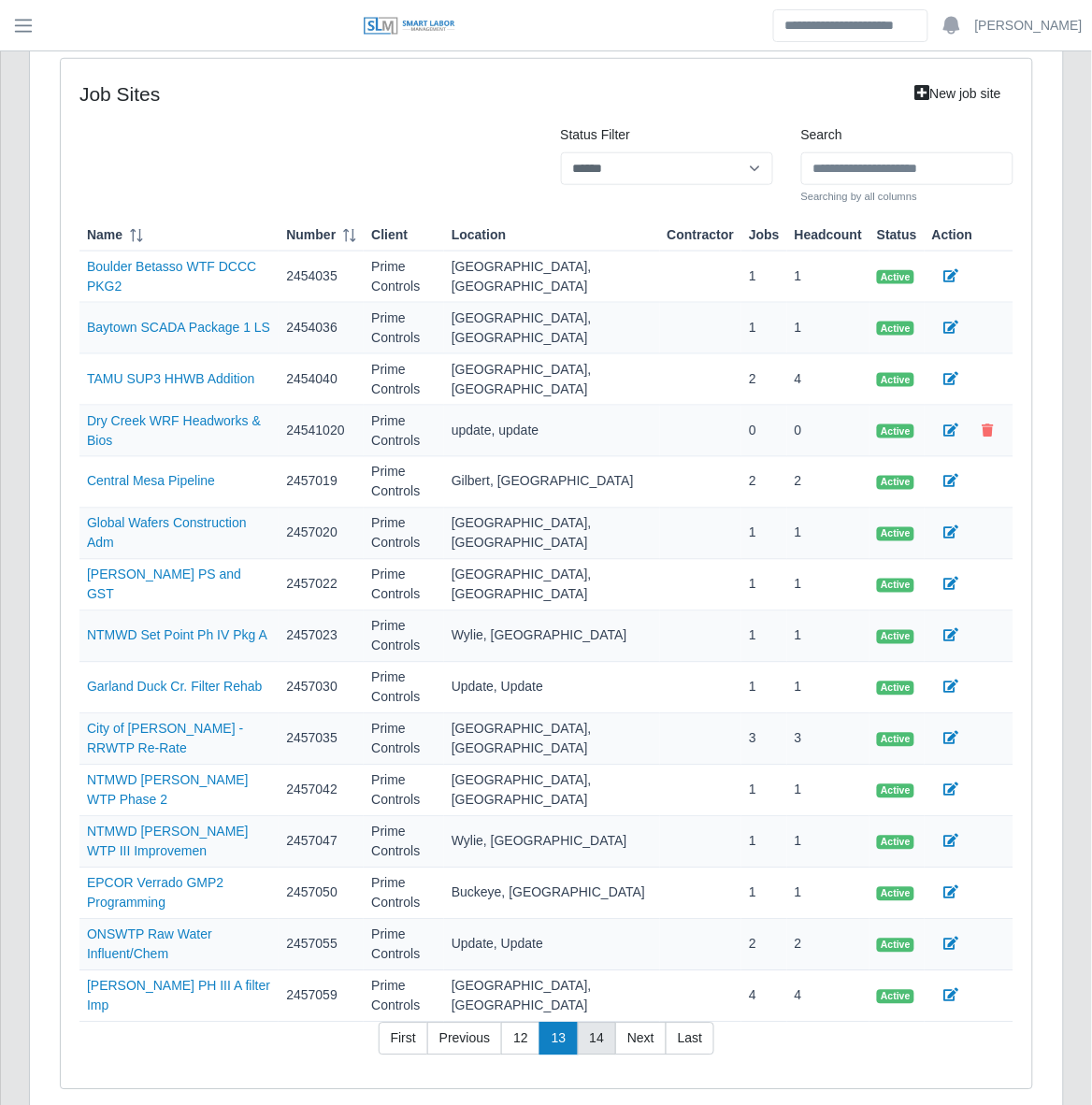
click at [591, 1023] on link "14" at bounding box center [597, 1039] width 39 height 33
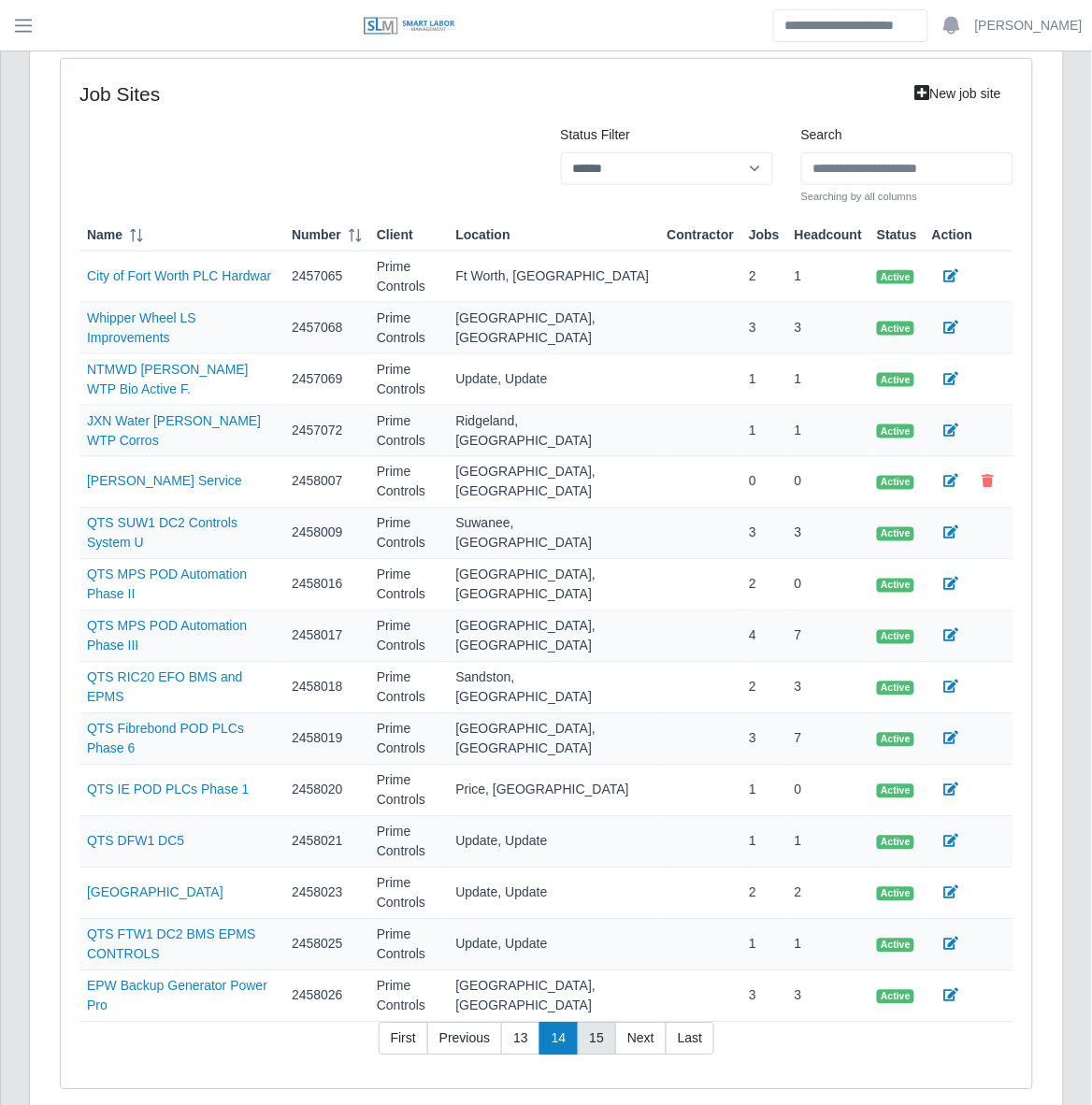
click at [591, 1023] on link "15" at bounding box center [597, 1039] width 39 height 33
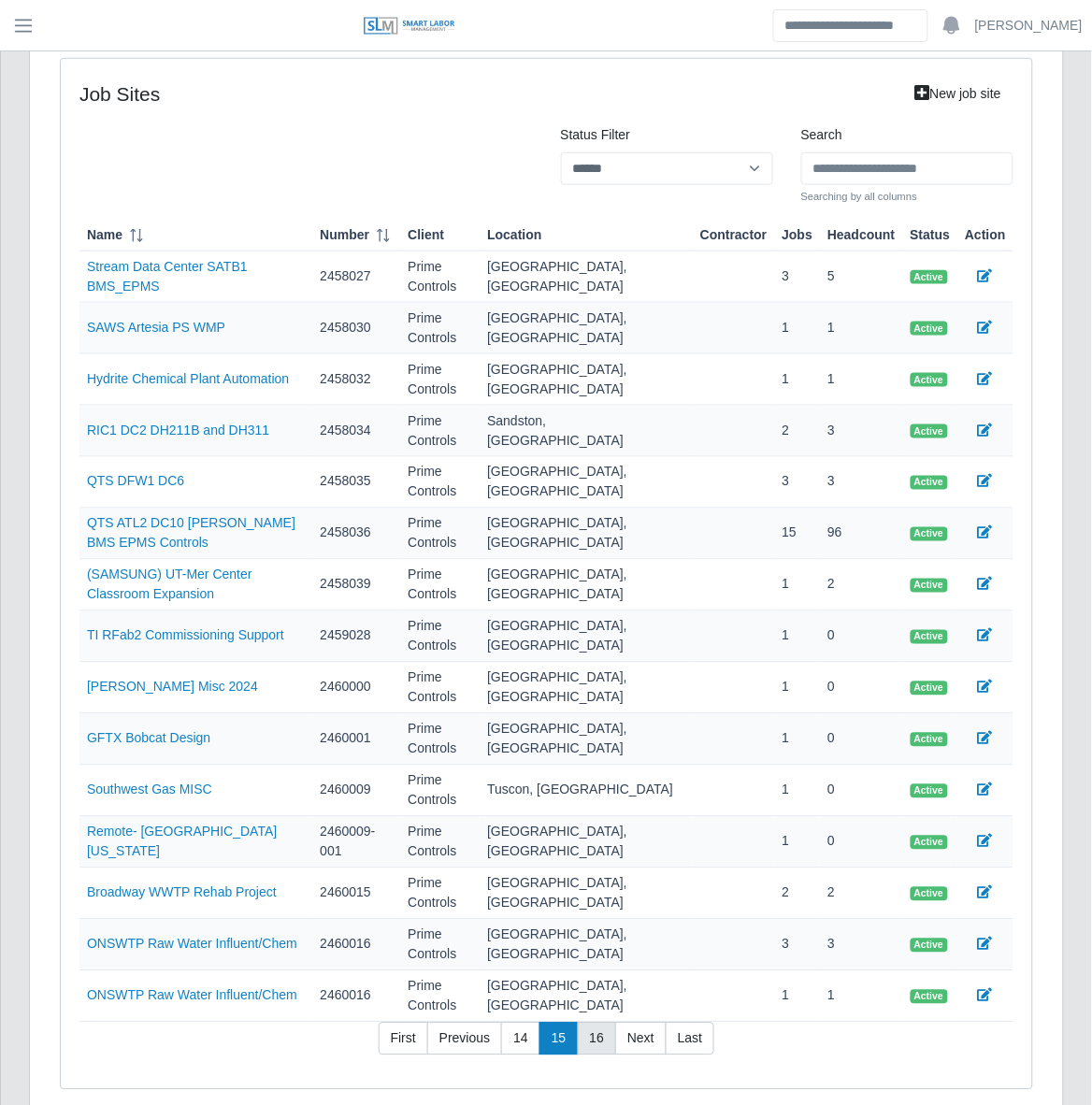
click at [591, 1023] on link "16" at bounding box center [597, 1039] width 39 height 33
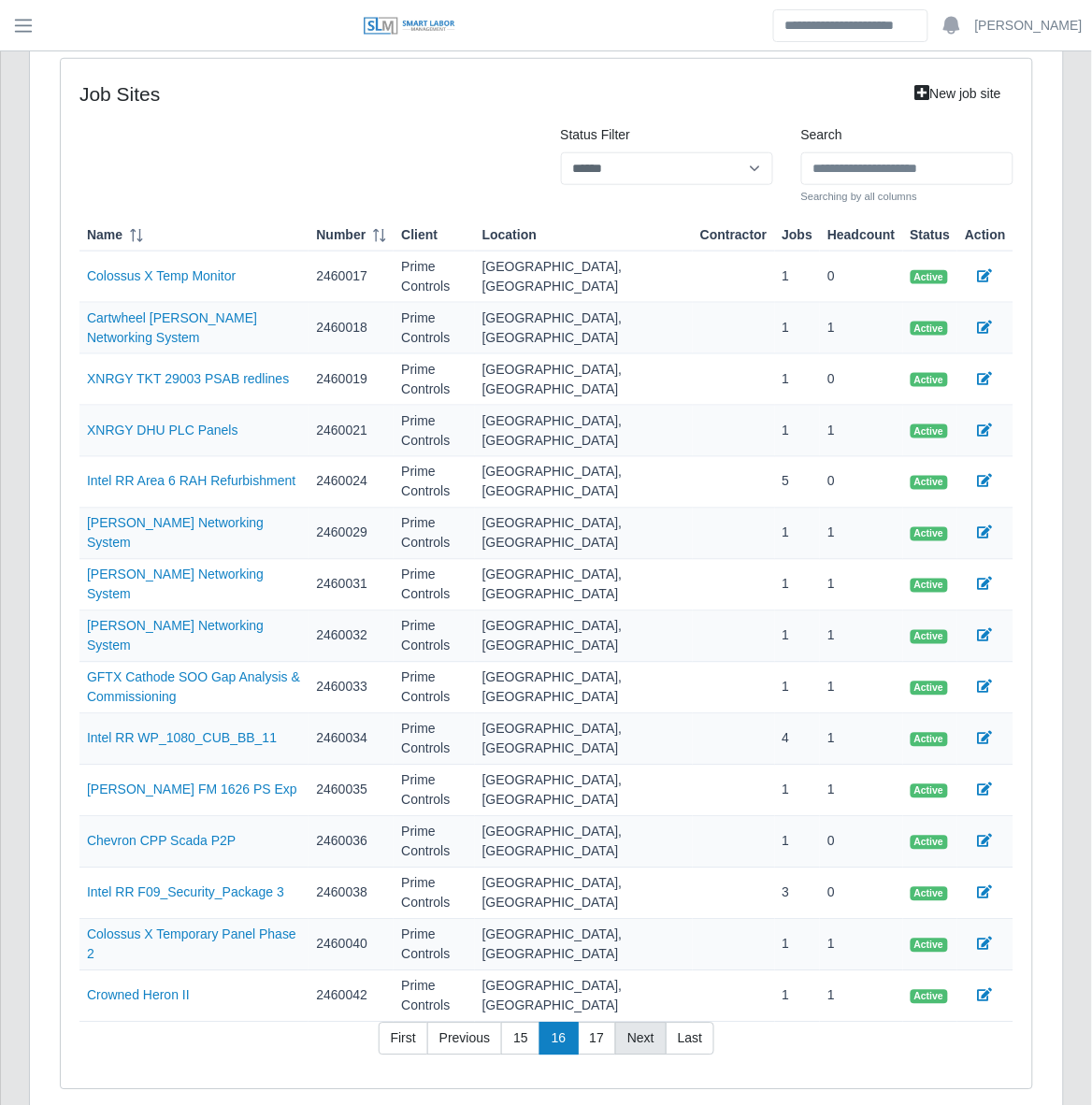
click at [638, 1023] on link "Next" at bounding box center [641, 1039] width 52 height 33
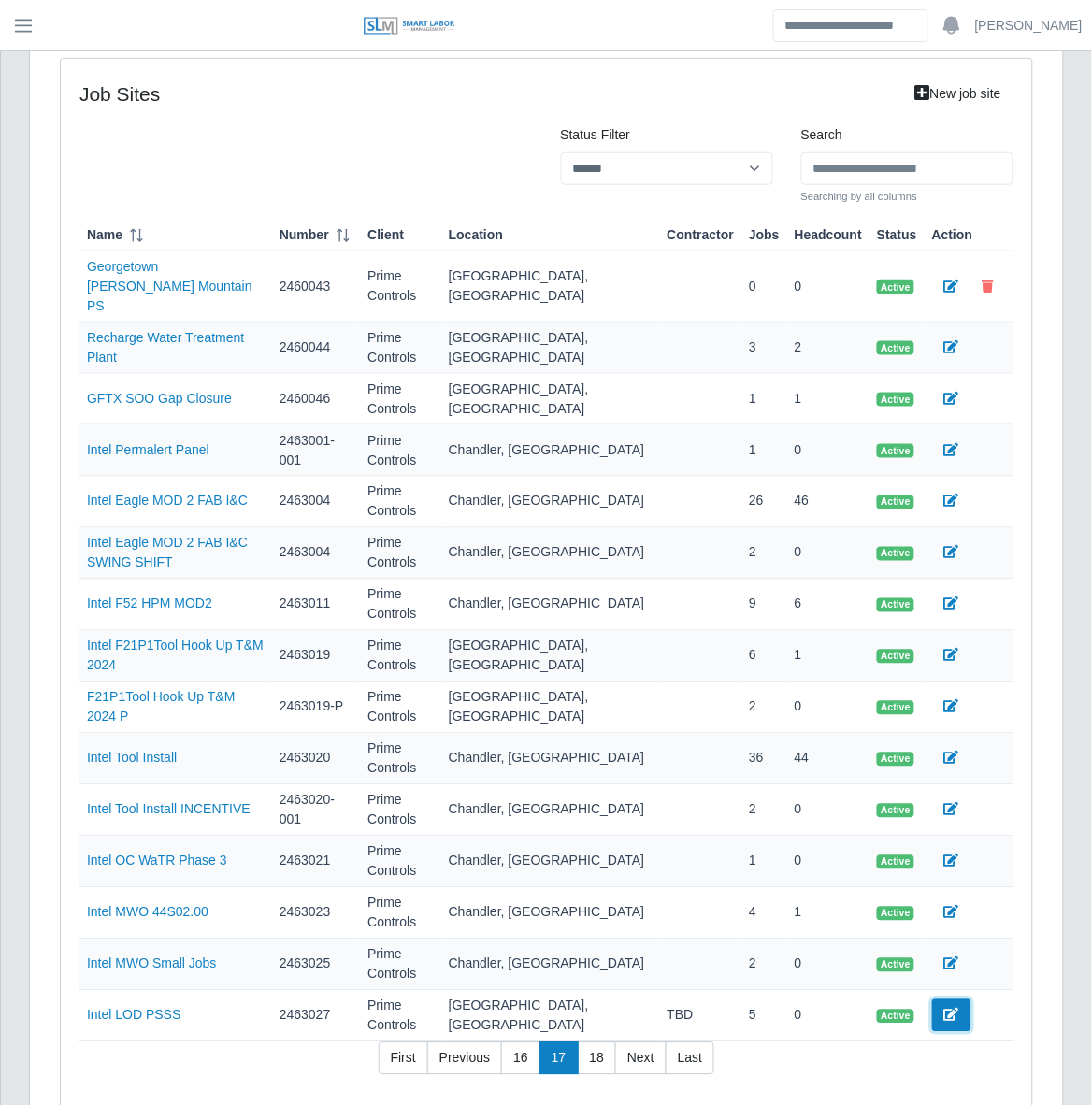
click at [952, 1009] on icon at bounding box center [953, 1015] width 15 height 13
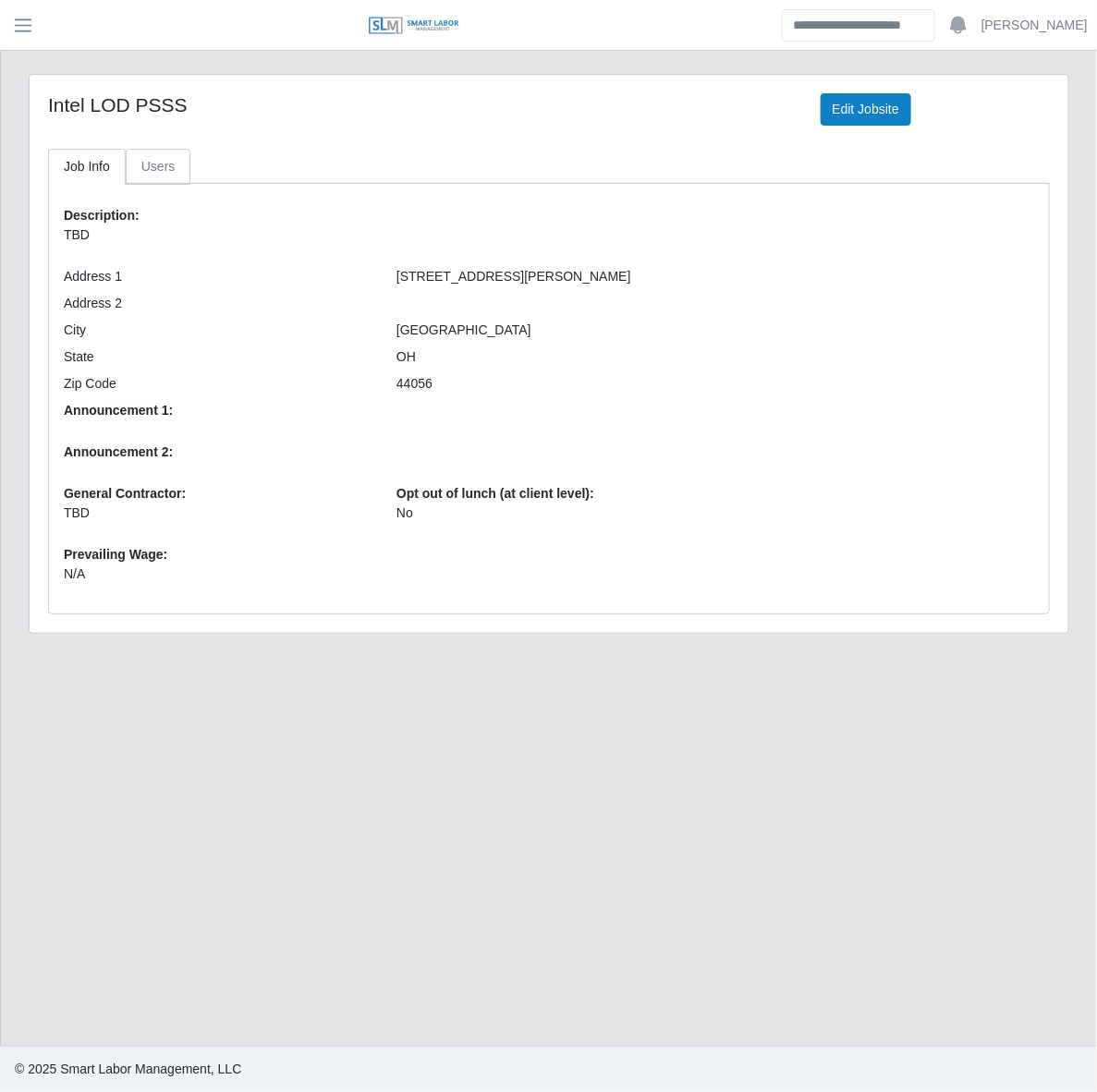
click at [154, 158] on link "Users" at bounding box center [158, 167] width 65 height 36
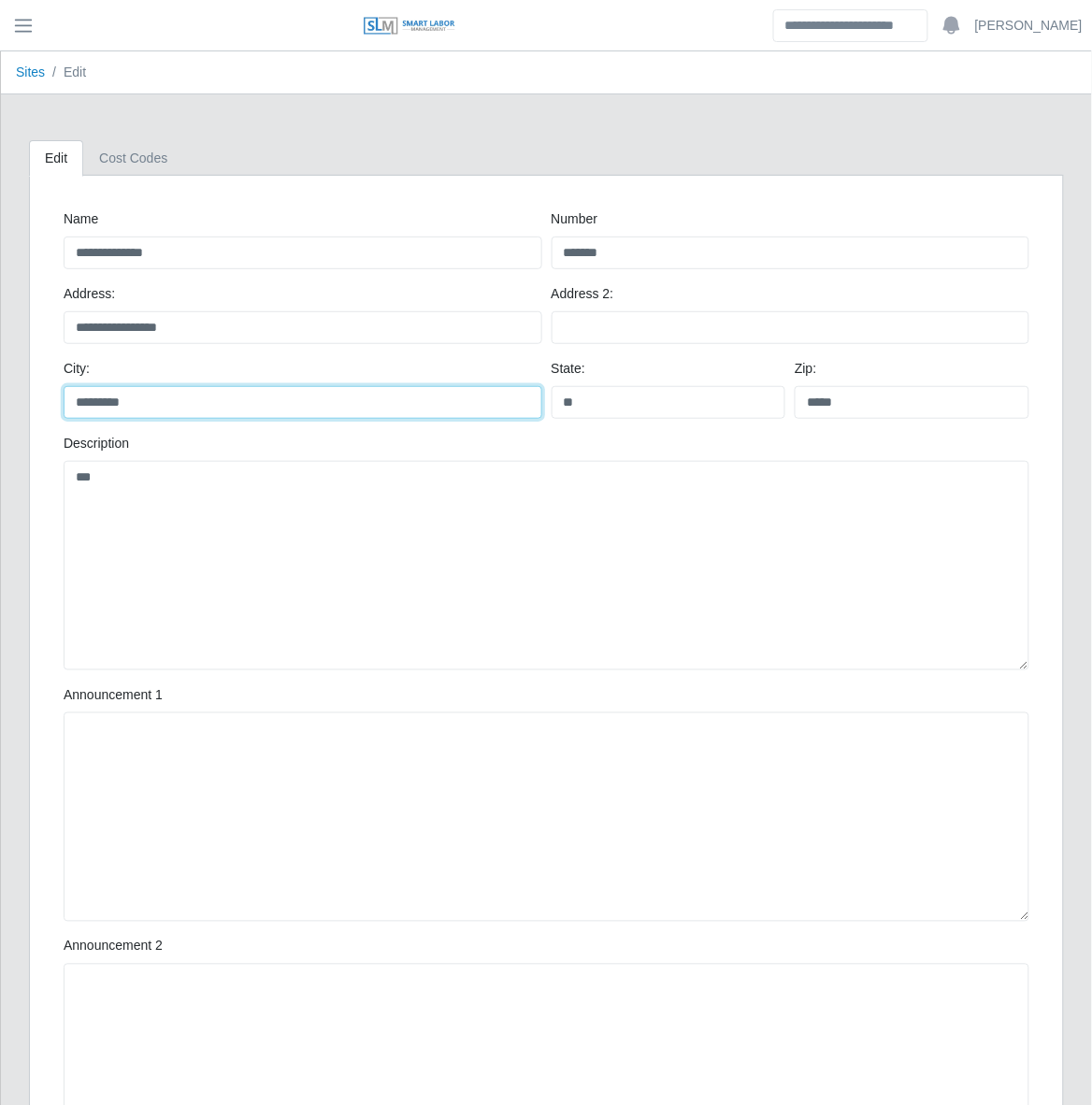
drag, startPoint x: 272, startPoint y: 405, endPoint x: 47, endPoint y: 405, distance: 225.0
click at [47, 405] on div "**********" at bounding box center [546, 837] width 1003 height 1292
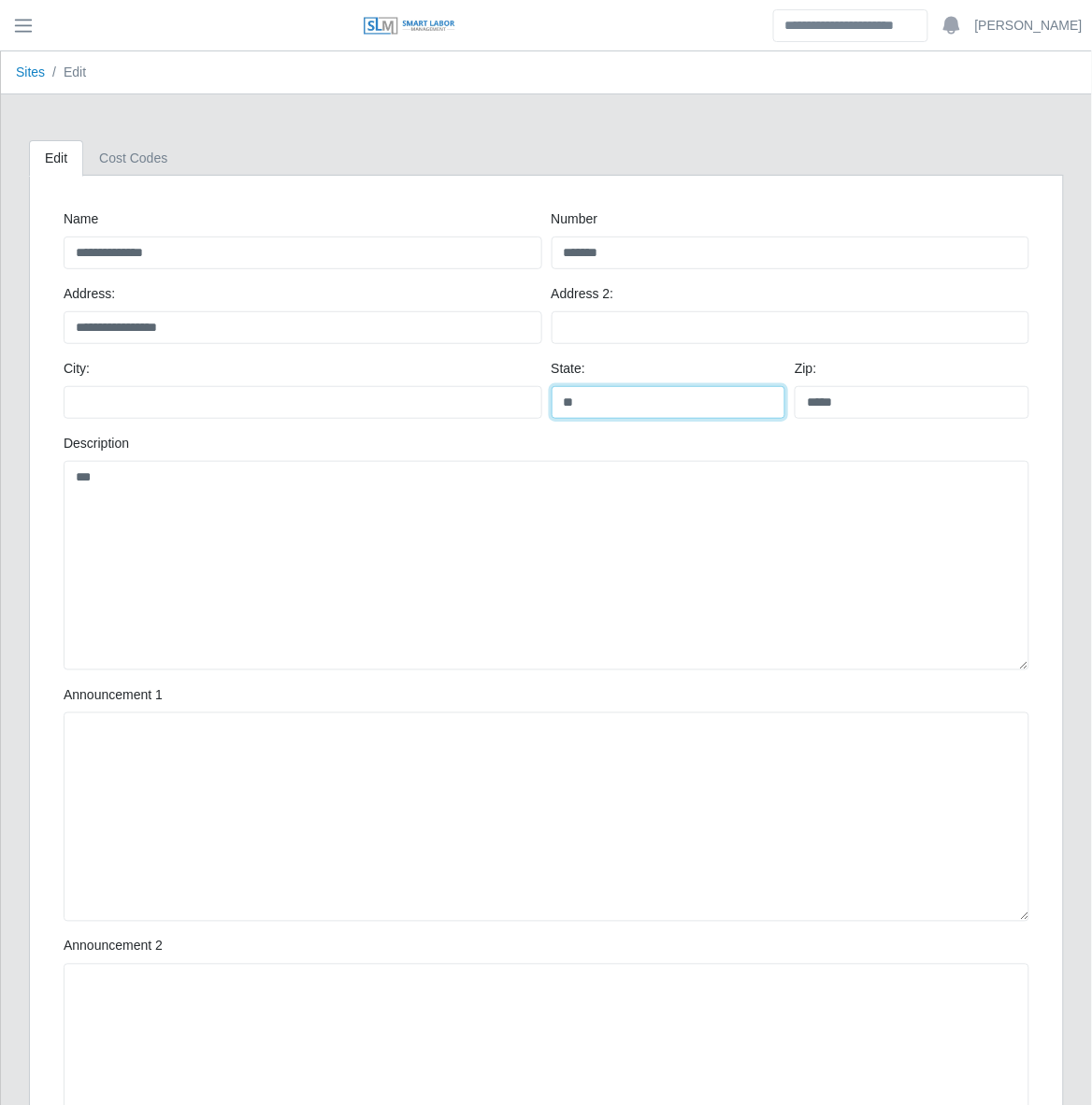
drag, startPoint x: 590, startPoint y: 402, endPoint x: 496, endPoint y: 402, distance: 94.0
click at [496, 402] on div "City: State: ** Zip: *****" at bounding box center [546, 396] width 975 height 74
type input "**"
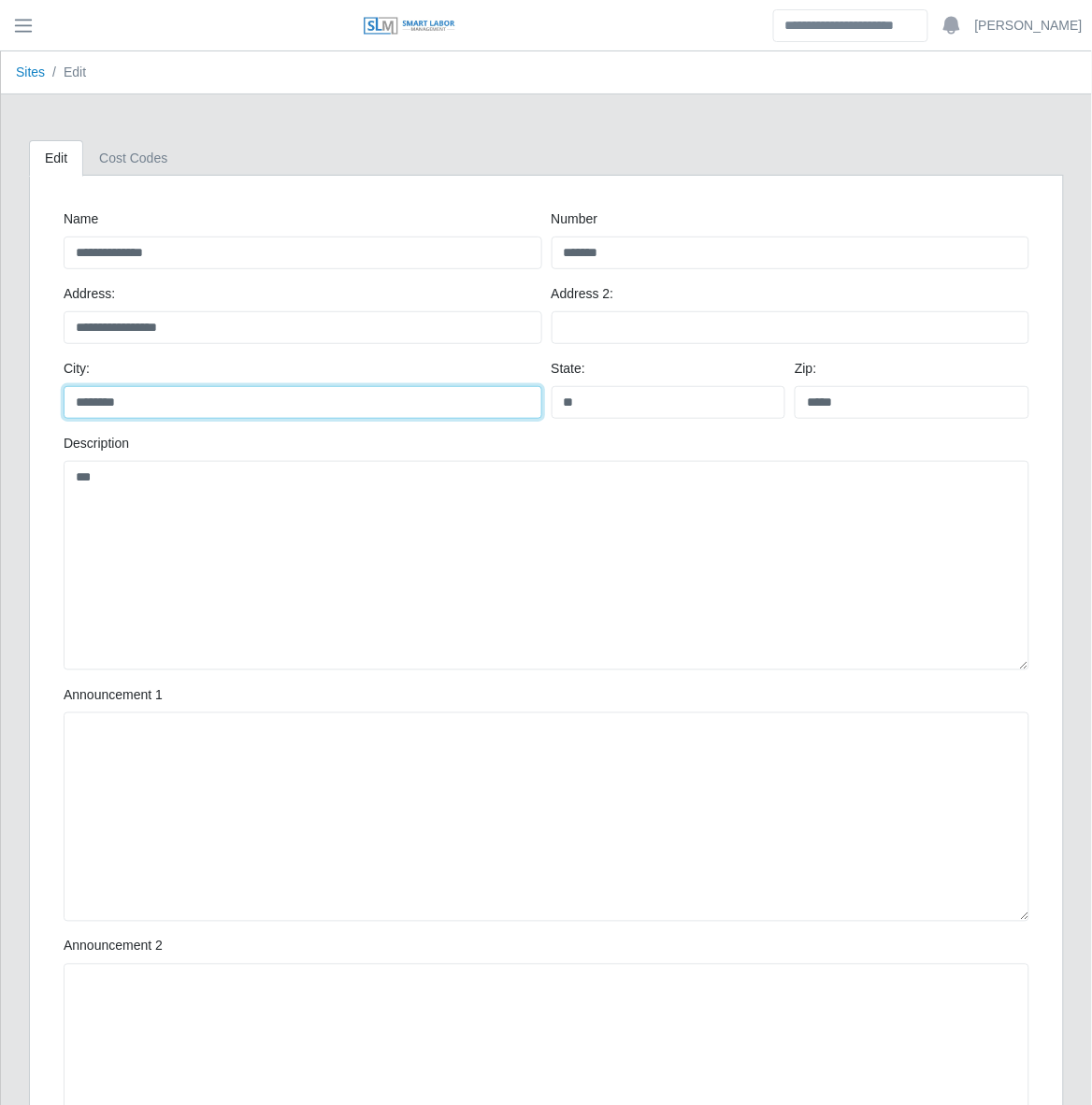
type input "********"
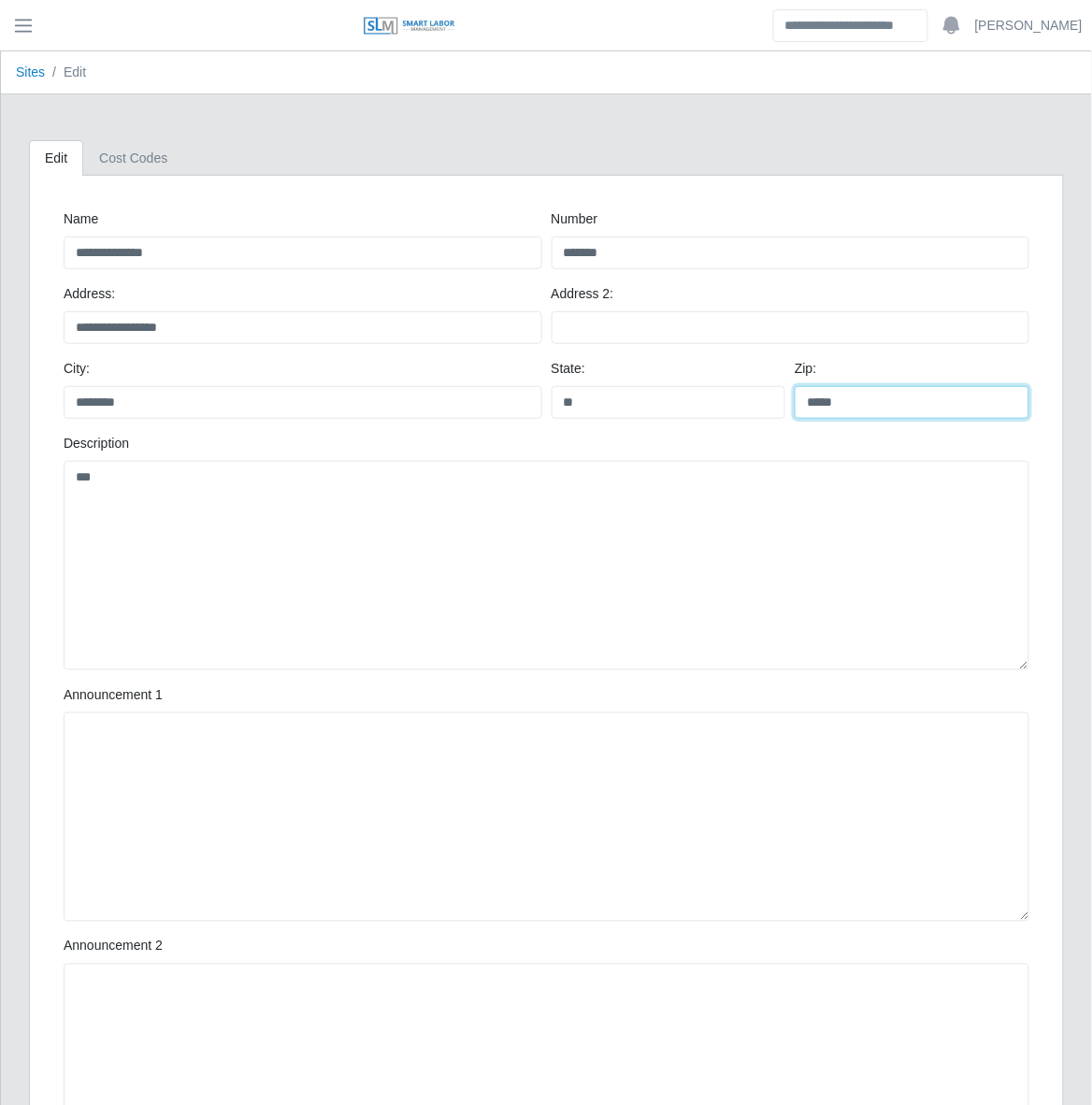
drag, startPoint x: 852, startPoint y: 409, endPoint x: 762, endPoint y: 404, distance: 90.1
click at [762, 404] on div "City: ******** State: ** Zip: *****" at bounding box center [546, 396] width 975 height 74
type input "******"
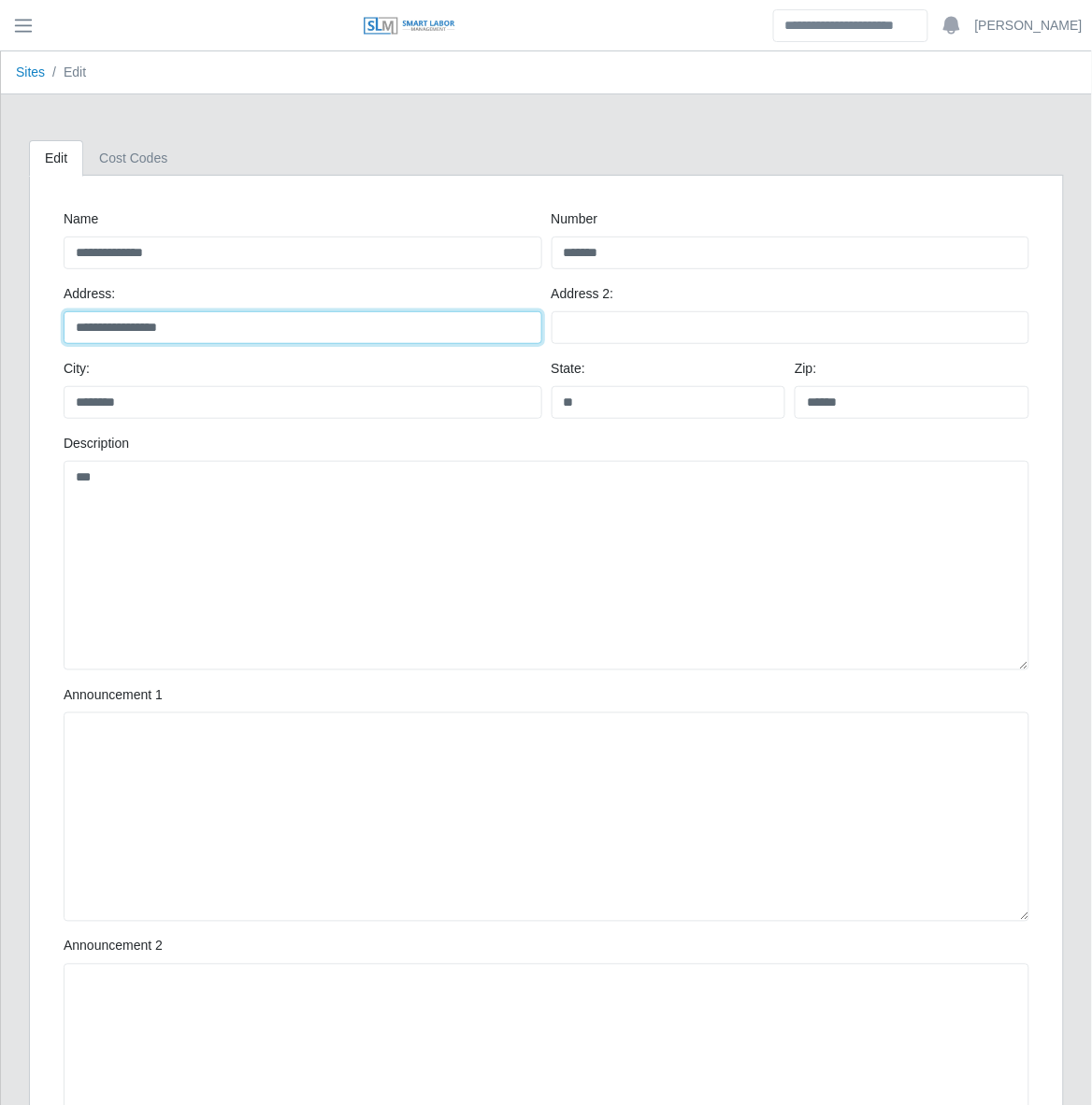
drag, startPoint x: 81, startPoint y: 331, endPoint x: 53, endPoint y: 329, distance: 28.1
click at [53, 329] on div "**********" at bounding box center [546, 837] width 1003 height 1292
type input "**********"
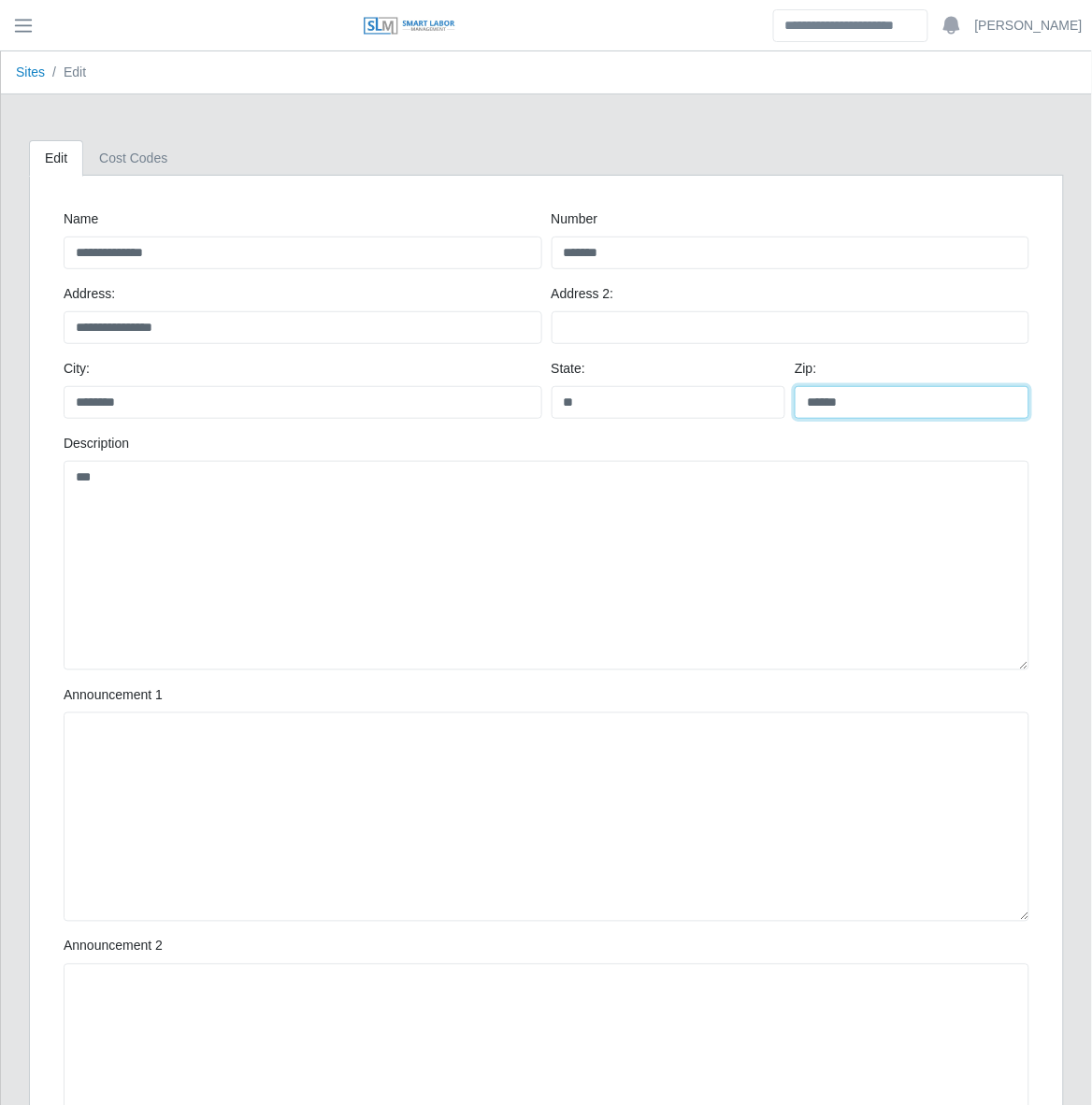
drag, startPoint x: 786, startPoint y: 408, endPoint x: 769, endPoint y: 410, distance: 17.1
click at [769, 410] on div "City: ******** State: ** Zip: ******" at bounding box center [546, 396] width 975 height 74
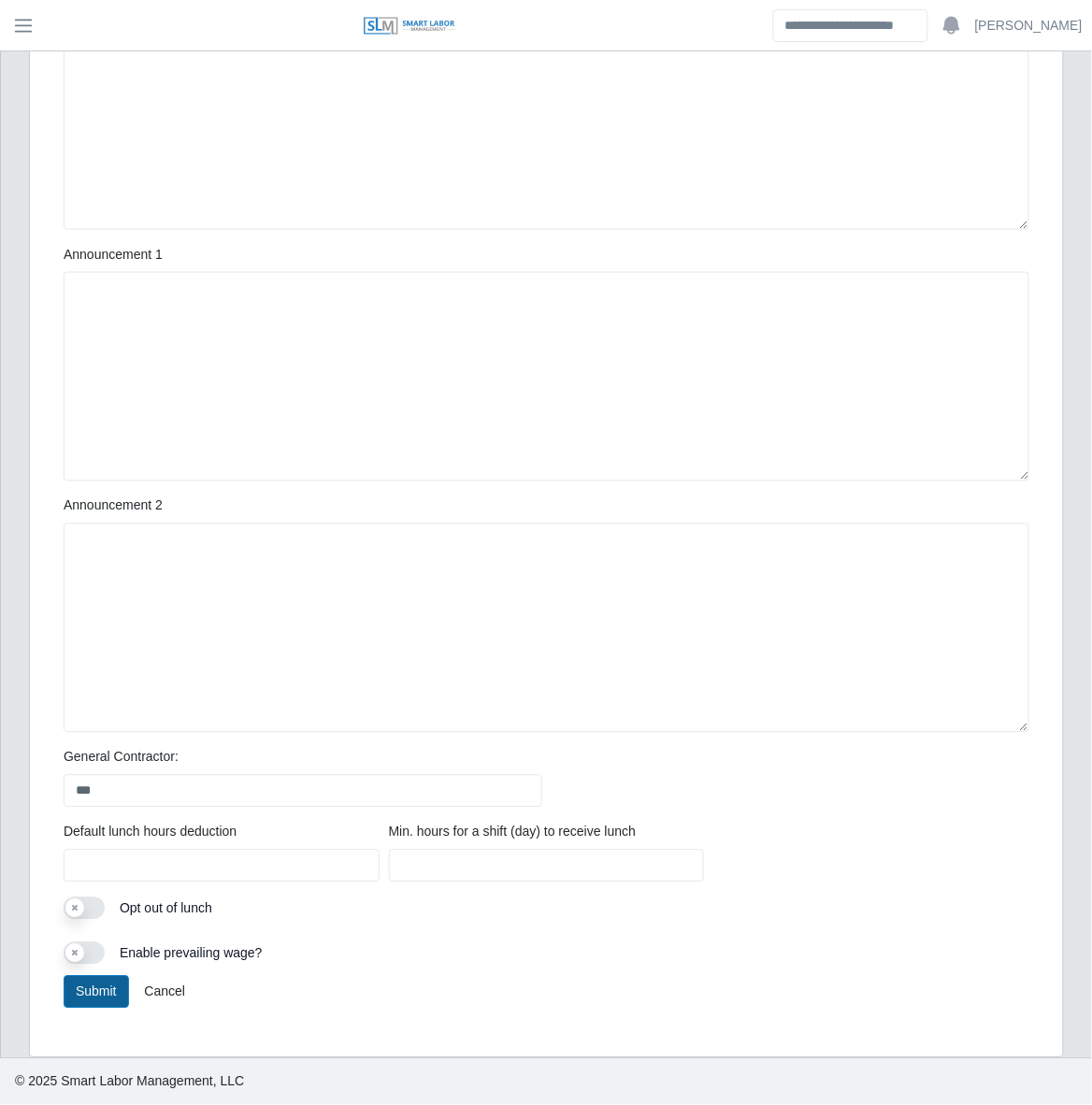
type input "*****"
click at [101, 988] on button "Submit" at bounding box center [96, 992] width 66 height 32
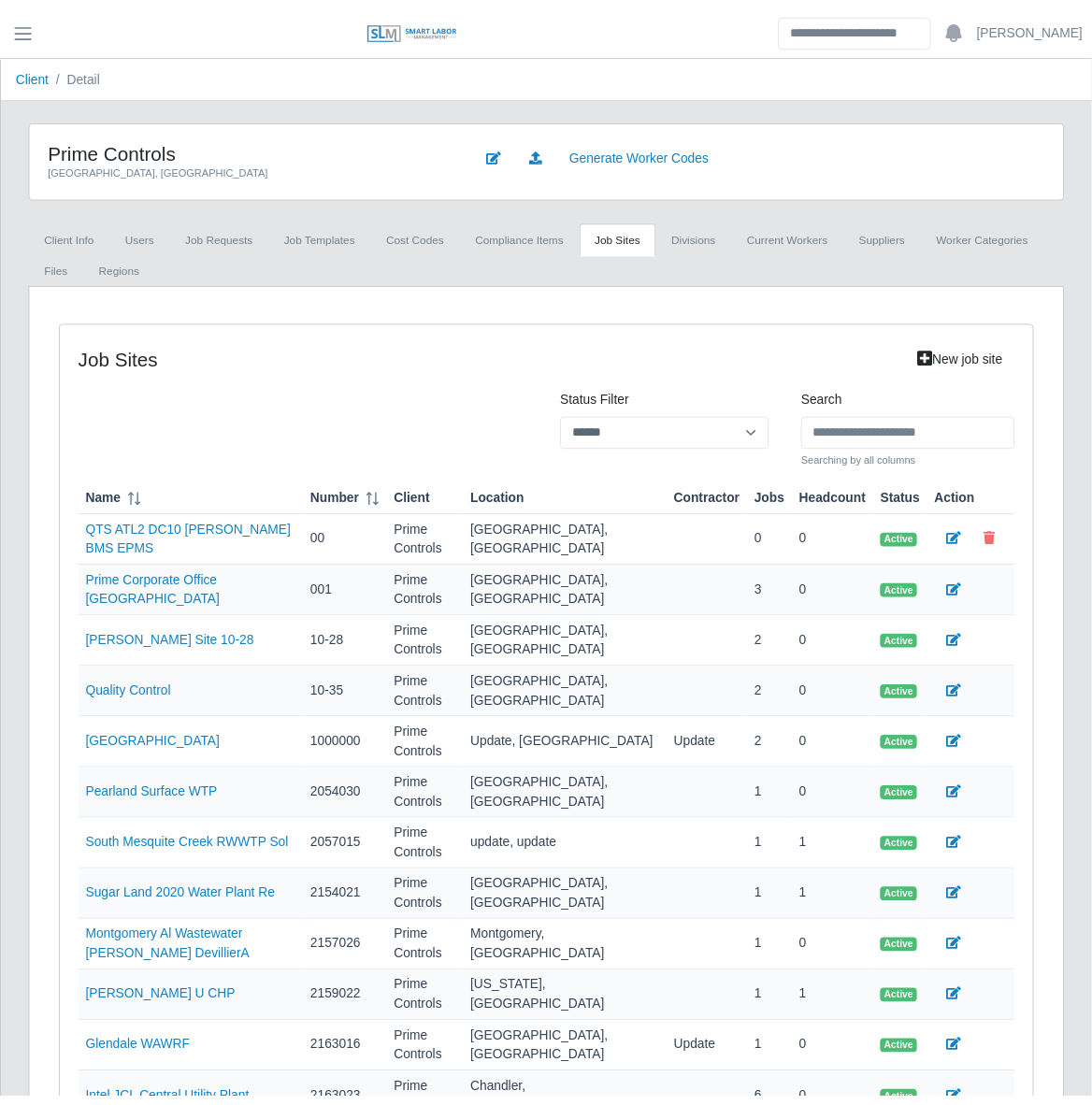
scroll to position [263, 0]
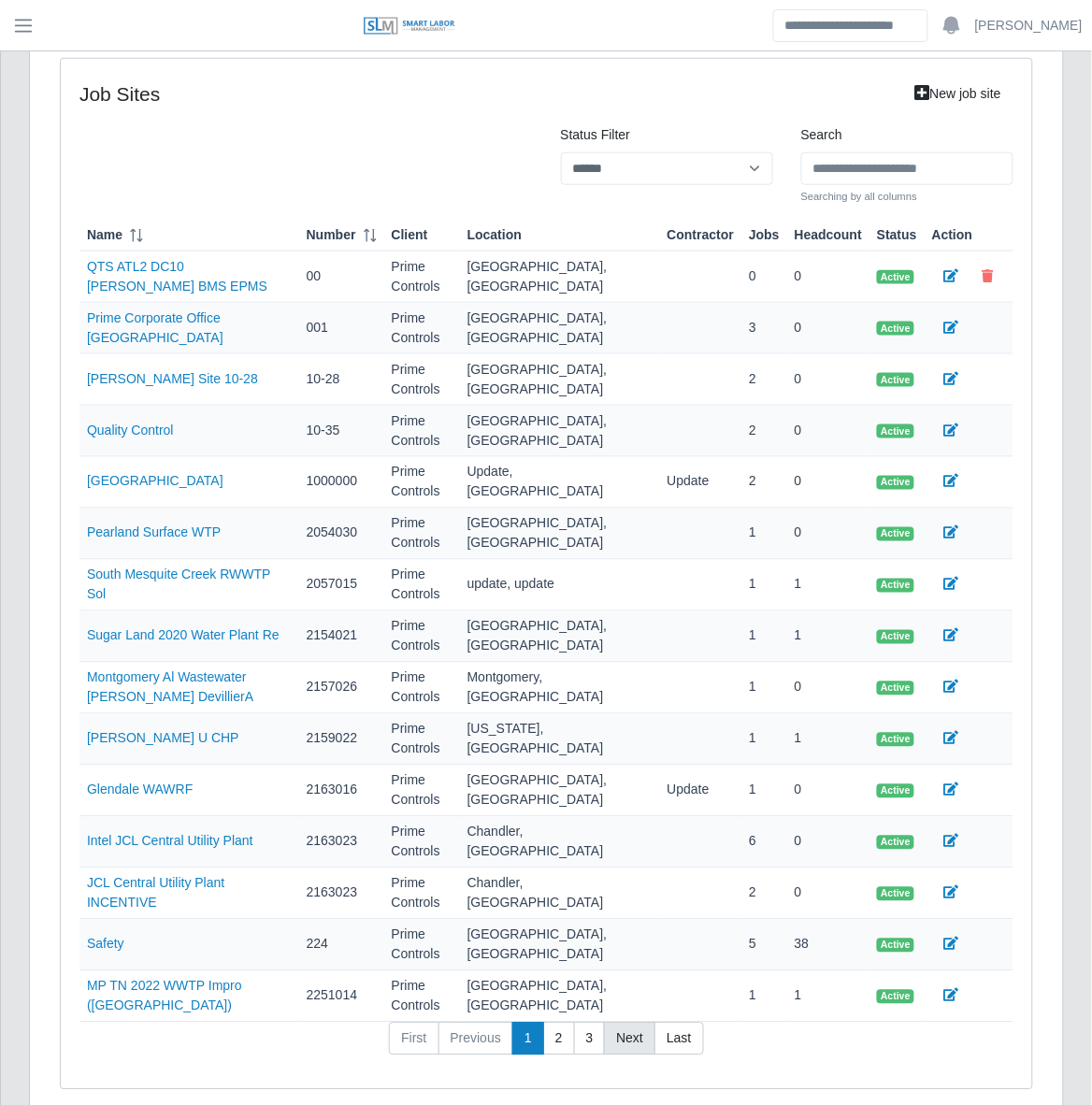
click at [641, 1023] on link "Next" at bounding box center [630, 1039] width 52 height 33
click at [641, 949] on td "[GEOGRAPHIC_DATA], [GEOGRAPHIC_DATA]" at bounding box center [560, 946] width 200 height 52
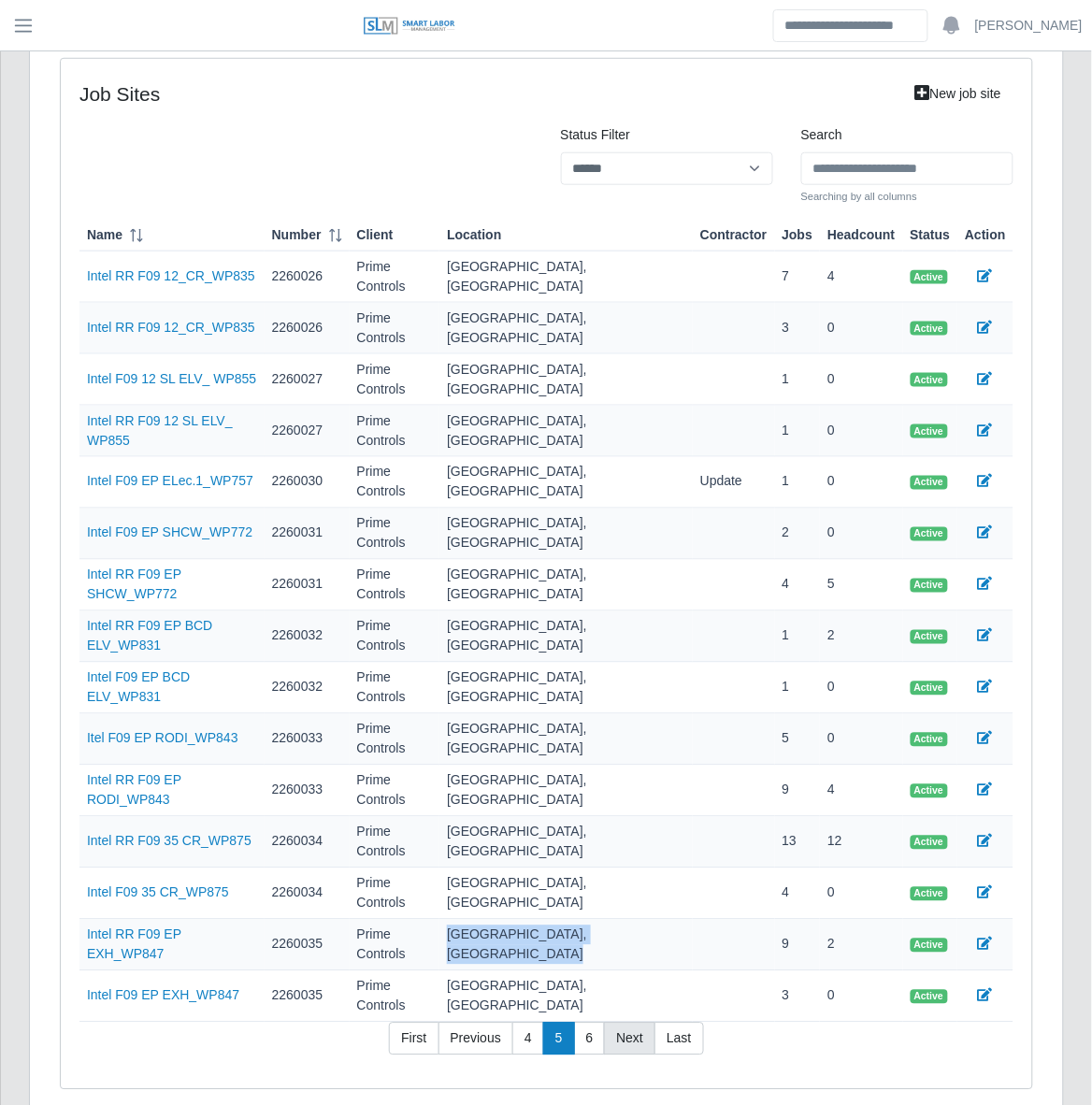
click at [641, 1023] on link "Next" at bounding box center [630, 1039] width 52 height 33
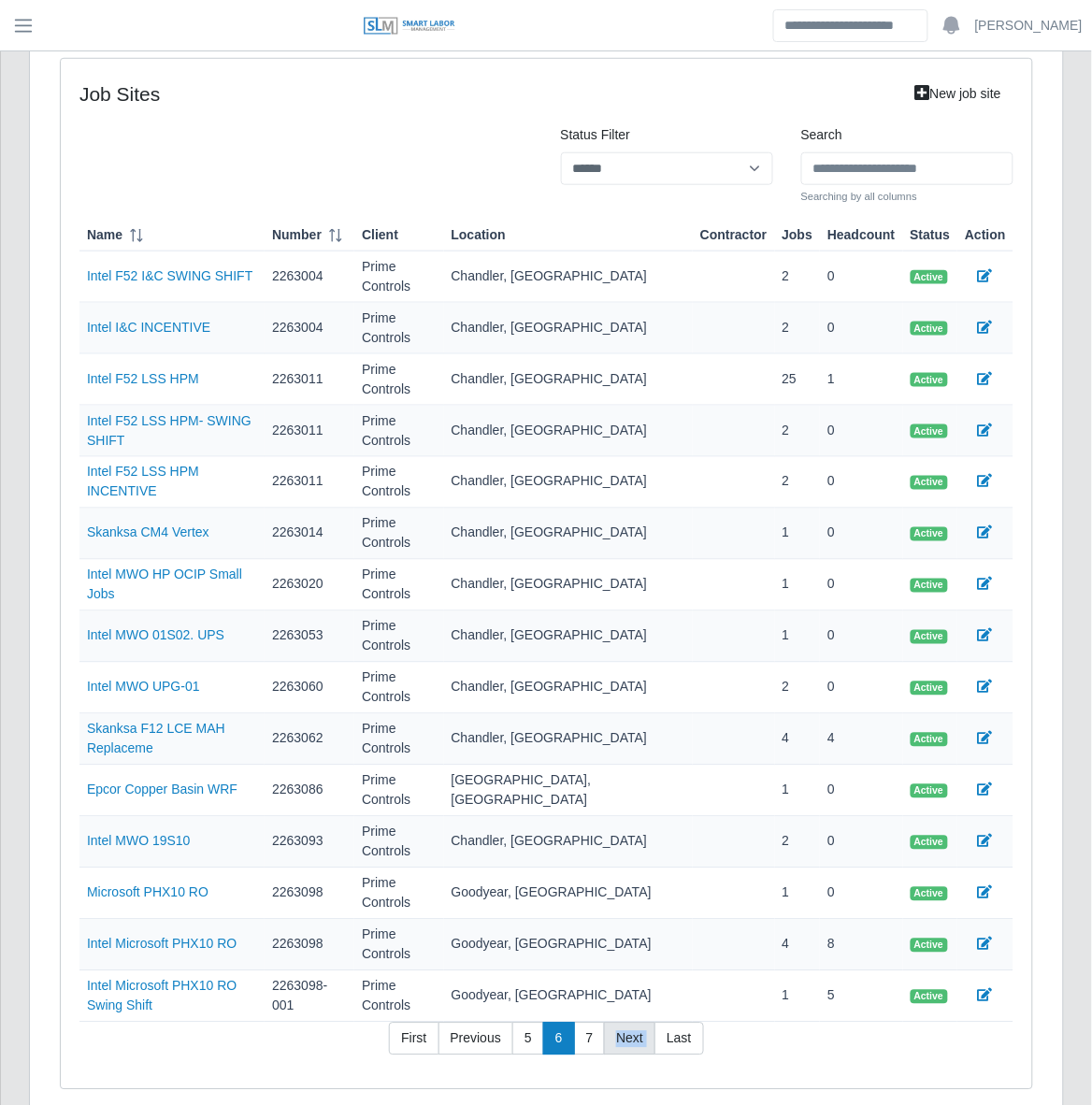
click at [641, 1023] on link "Next" at bounding box center [630, 1039] width 52 height 33
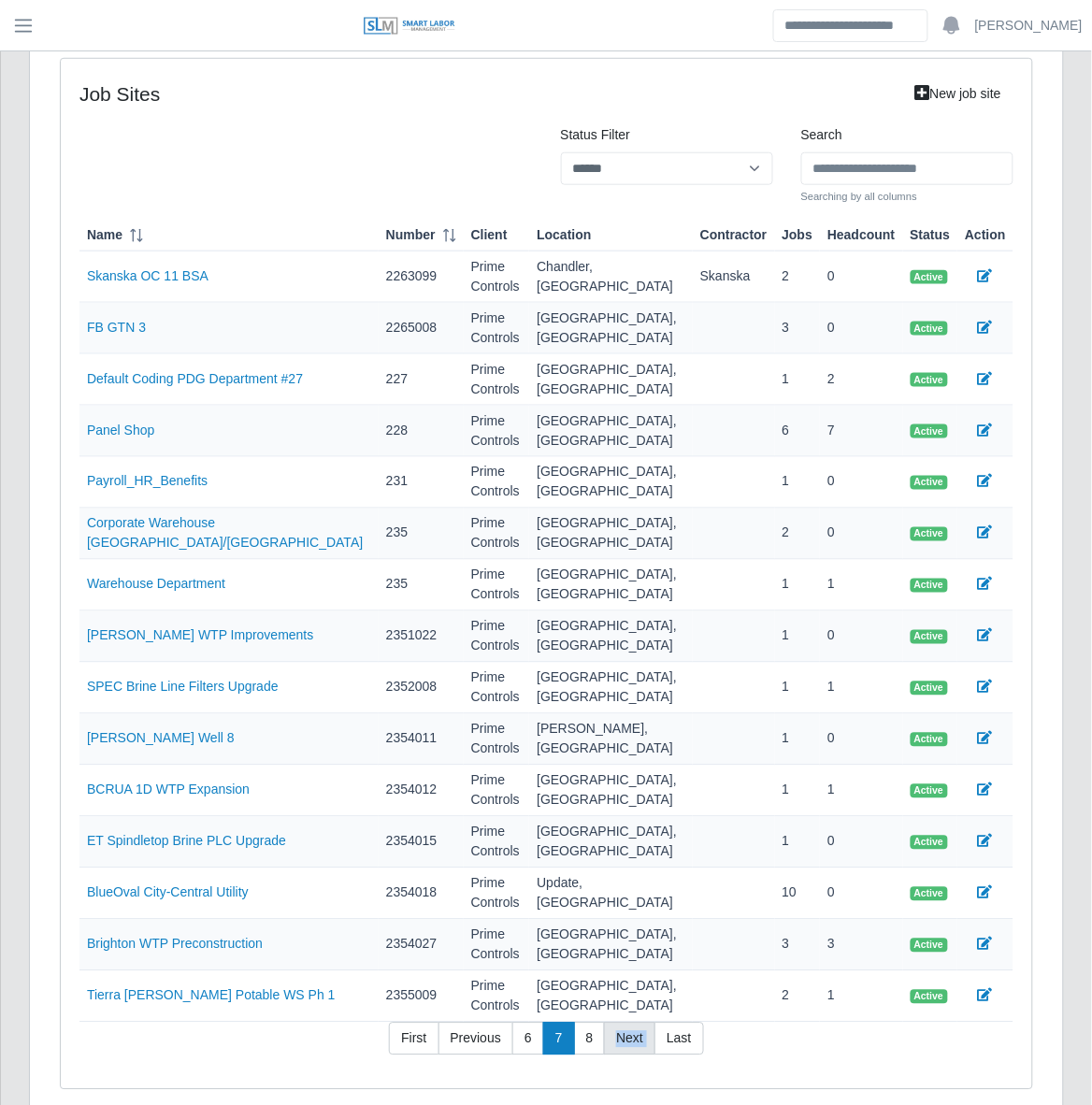
click at [641, 1023] on link "Next" at bounding box center [630, 1039] width 52 height 33
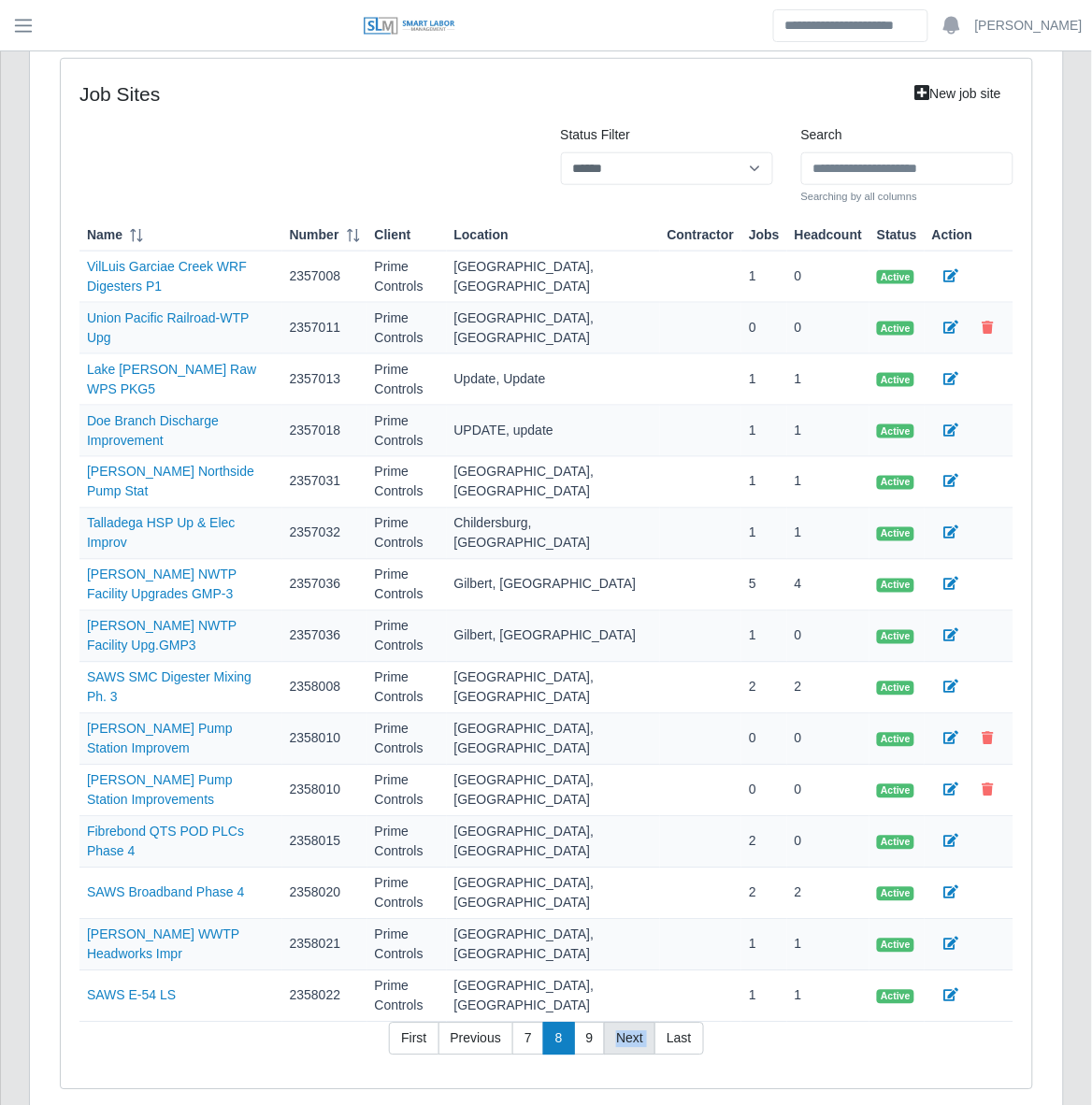
click at [641, 1023] on link "Next" at bounding box center [630, 1039] width 52 height 33
click at [641, 949] on td "El Paso, TX" at bounding box center [553, 946] width 213 height 52
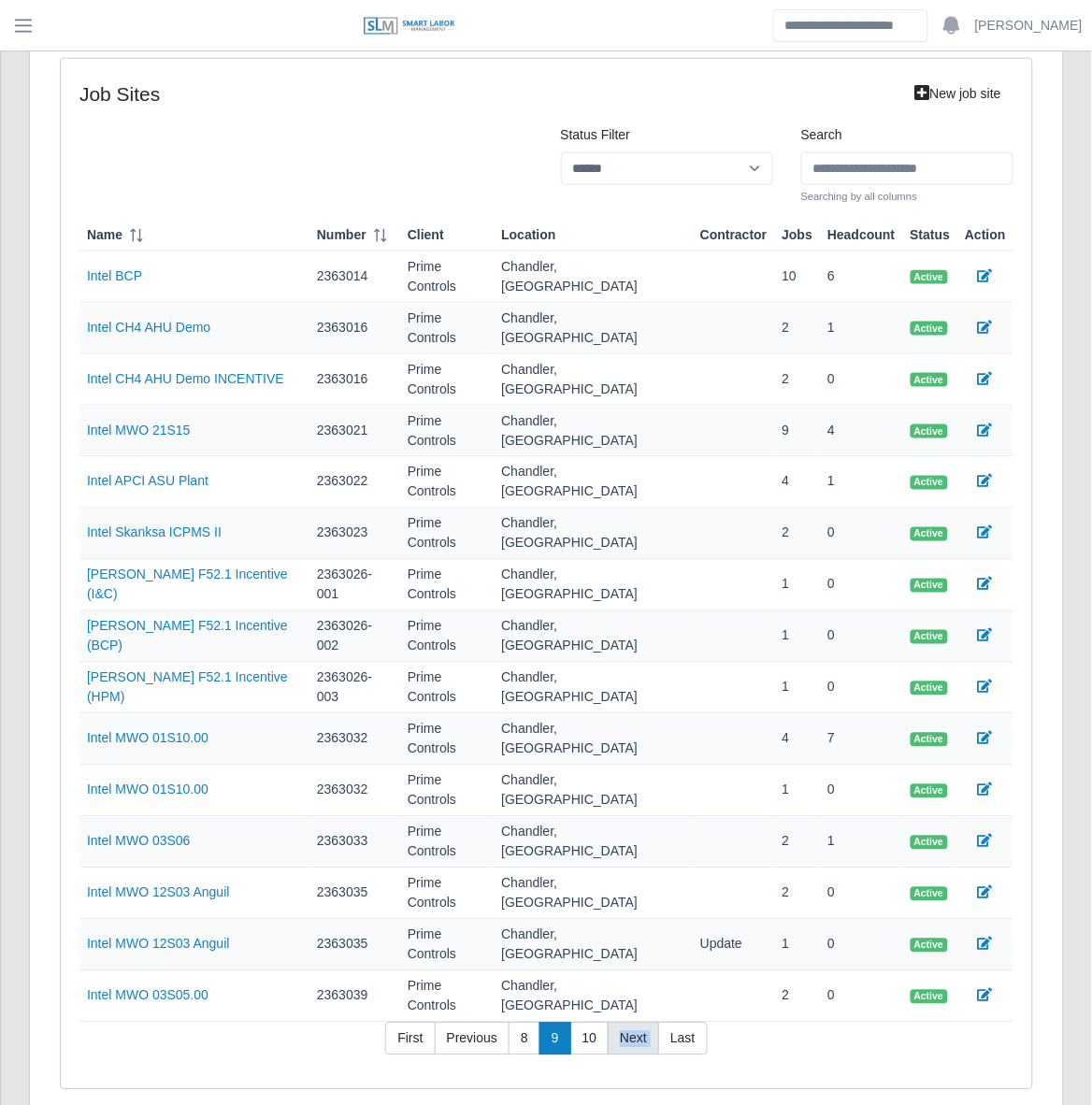
click at [641, 1023] on link "Next" at bounding box center [633, 1039] width 52 height 33
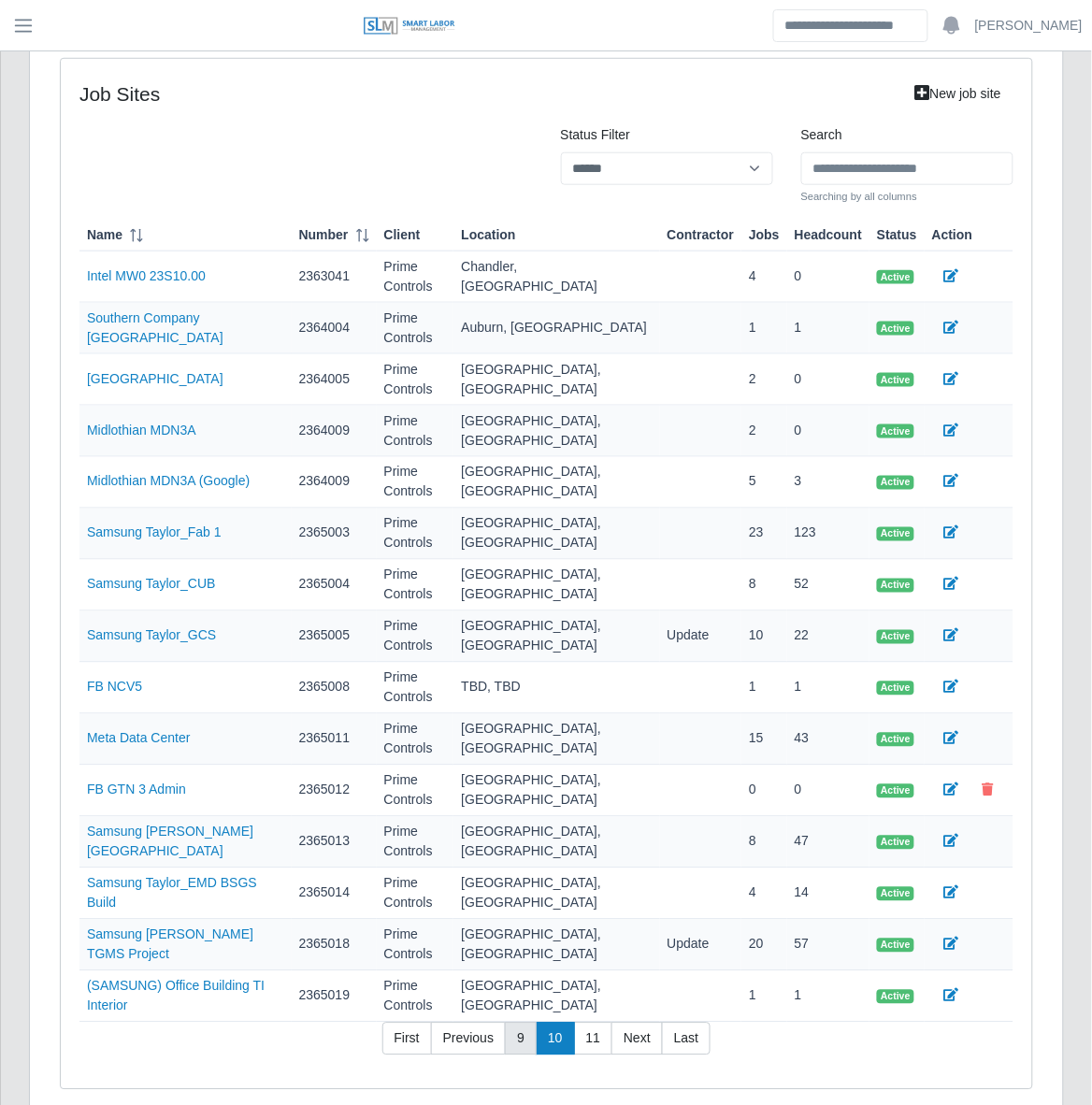
click at [525, 1023] on link "9" at bounding box center [521, 1039] width 32 height 33
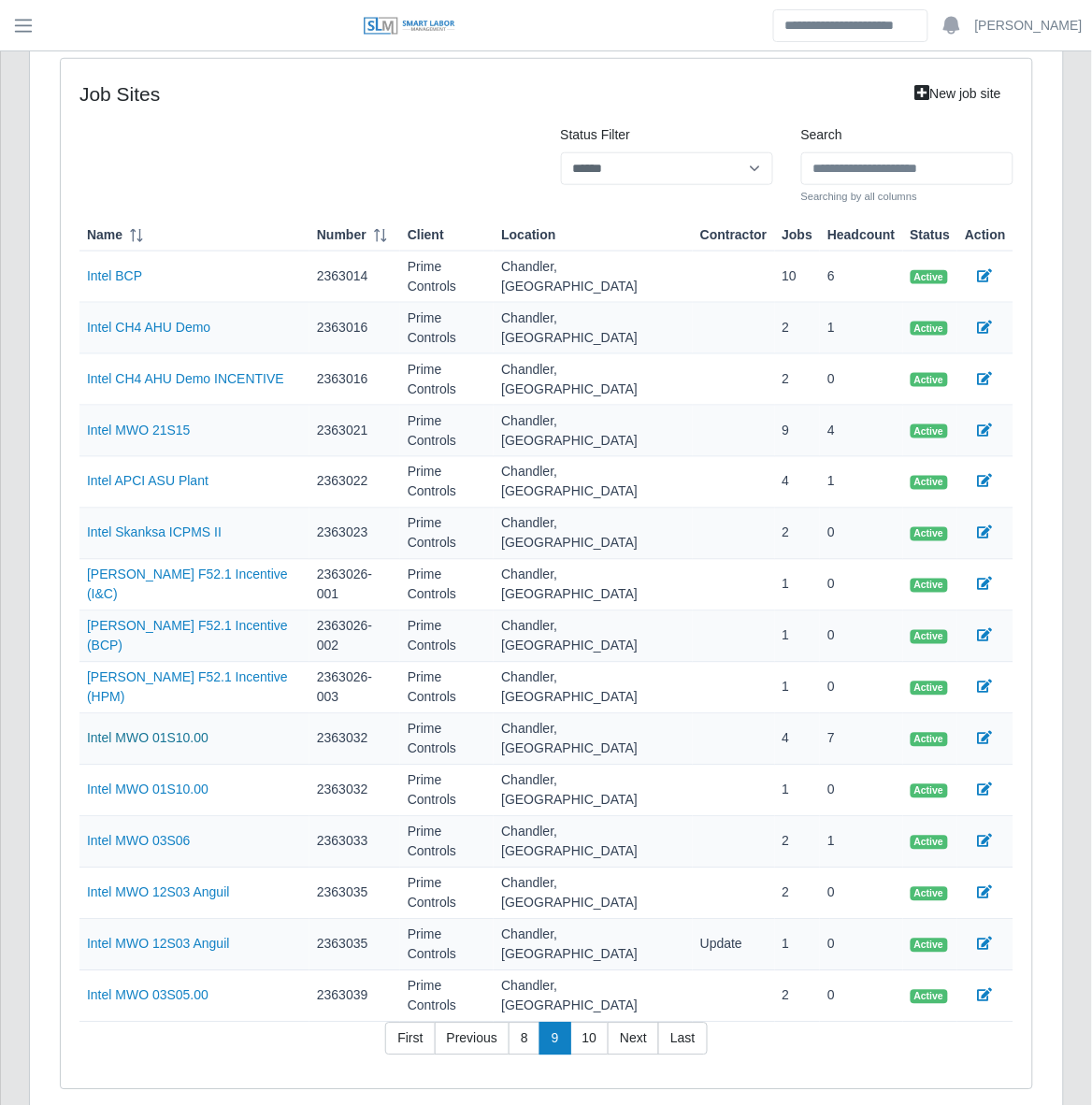
click at [181, 731] on link "Intel MWO 01S10.00" at bounding box center [147, 738] width 121 height 15
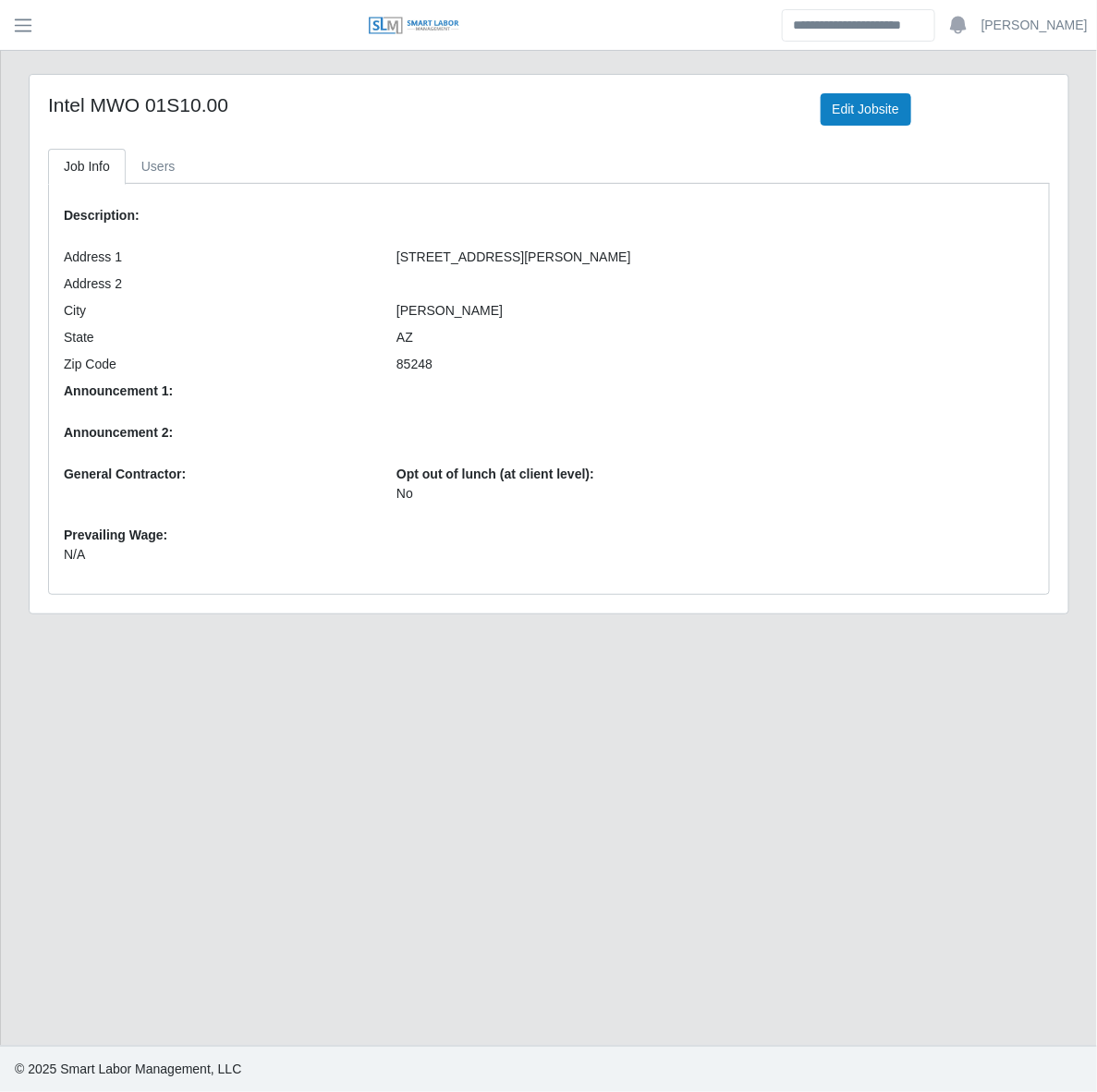
click at [611, 781] on main "Intel MWO 01S10.00 Edit Jobsite Job Info Users Description: Address 1 4500 S Do…" at bounding box center [548, 548] width 1096 height 995
click at [157, 155] on link "Users" at bounding box center [158, 167] width 65 height 36
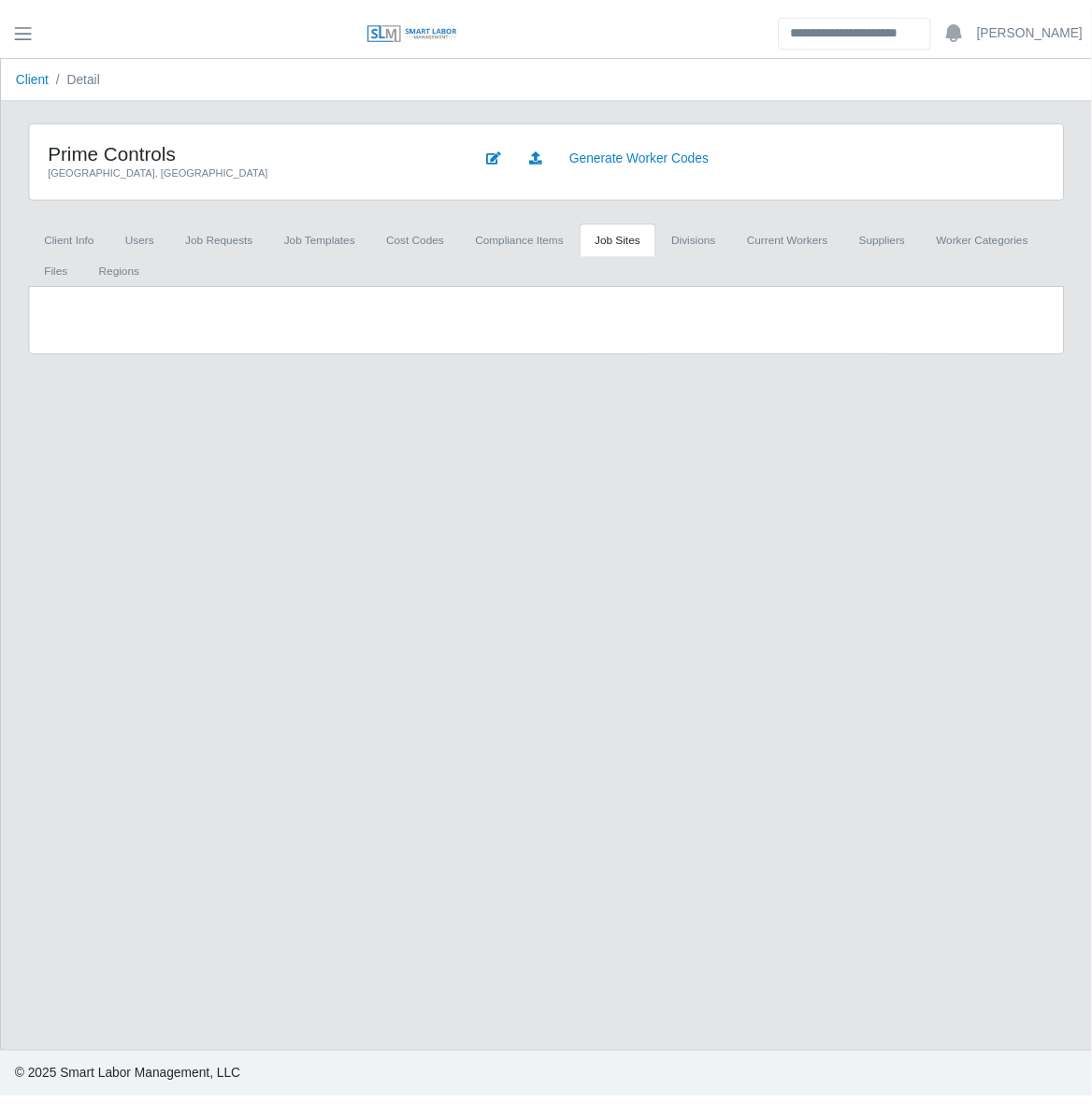
scroll to position [56, 0]
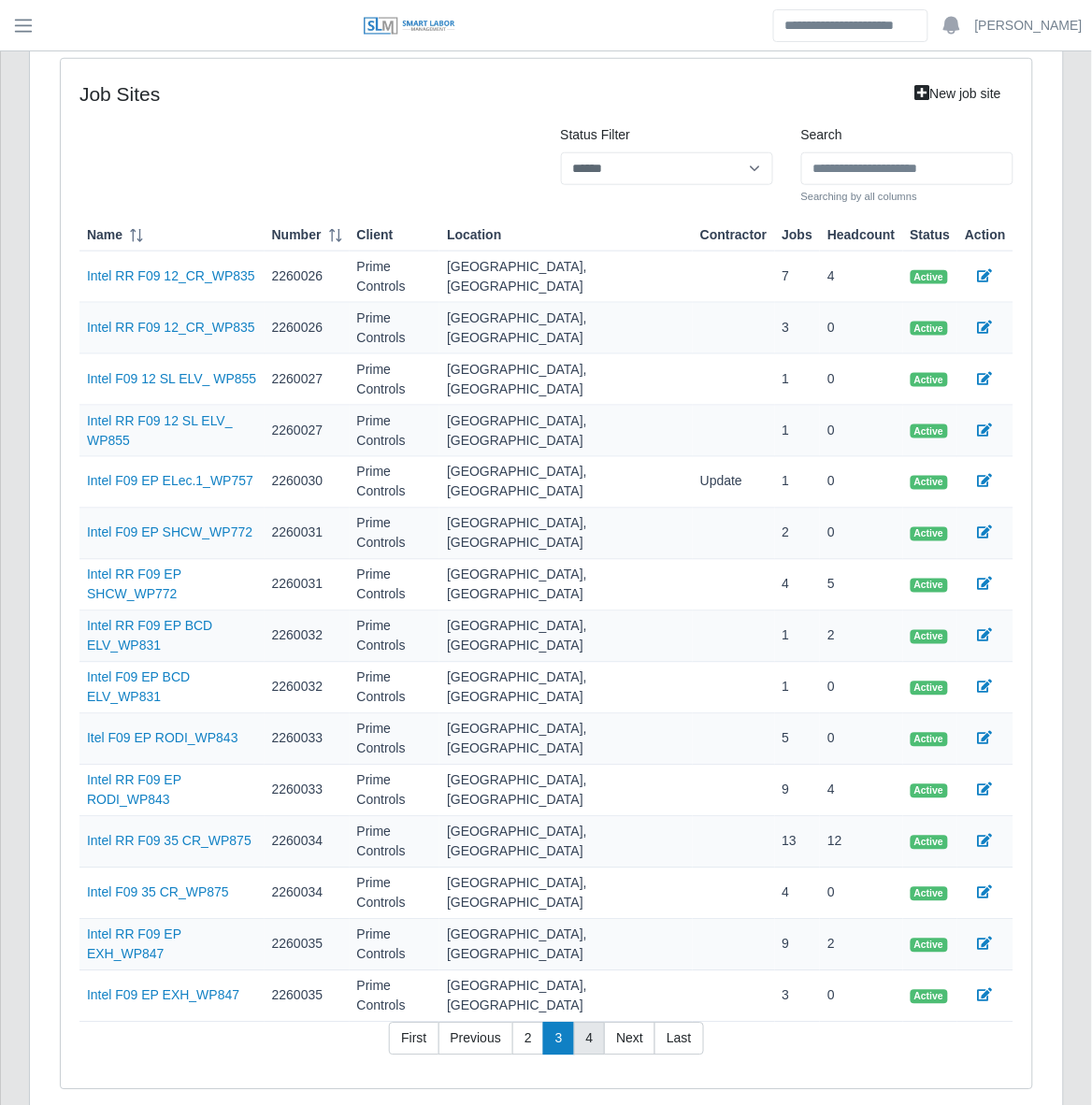
click at [595, 1023] on link "4" at bounding box center [589, 1039] width 32 height 33
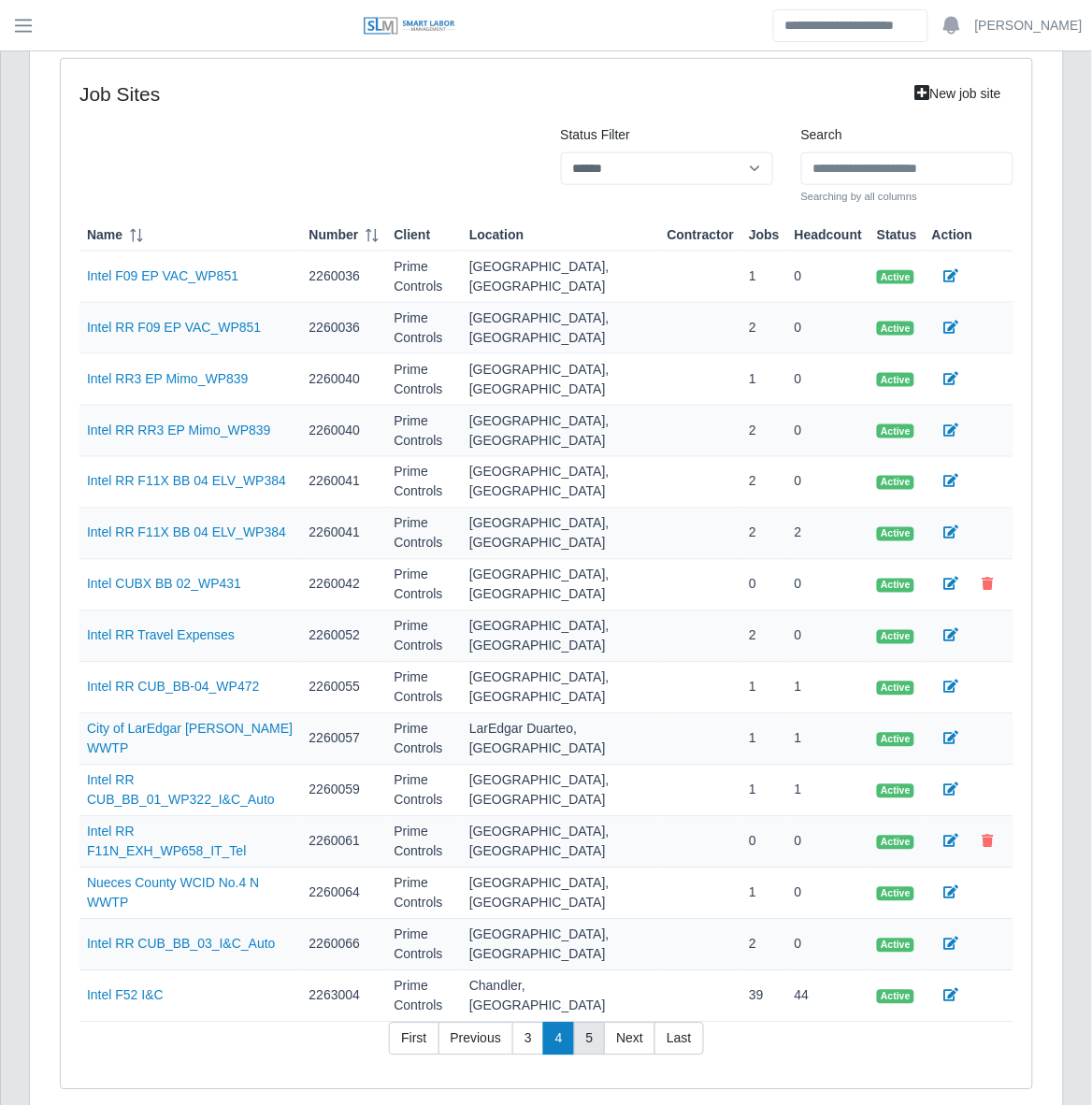
click at [595, 1023] on link "5" at bounding box center [589, 1039] width 32 height 33
click at [595, 1023] on link "6" at bounding box center [589, 1039] width 32 height 33
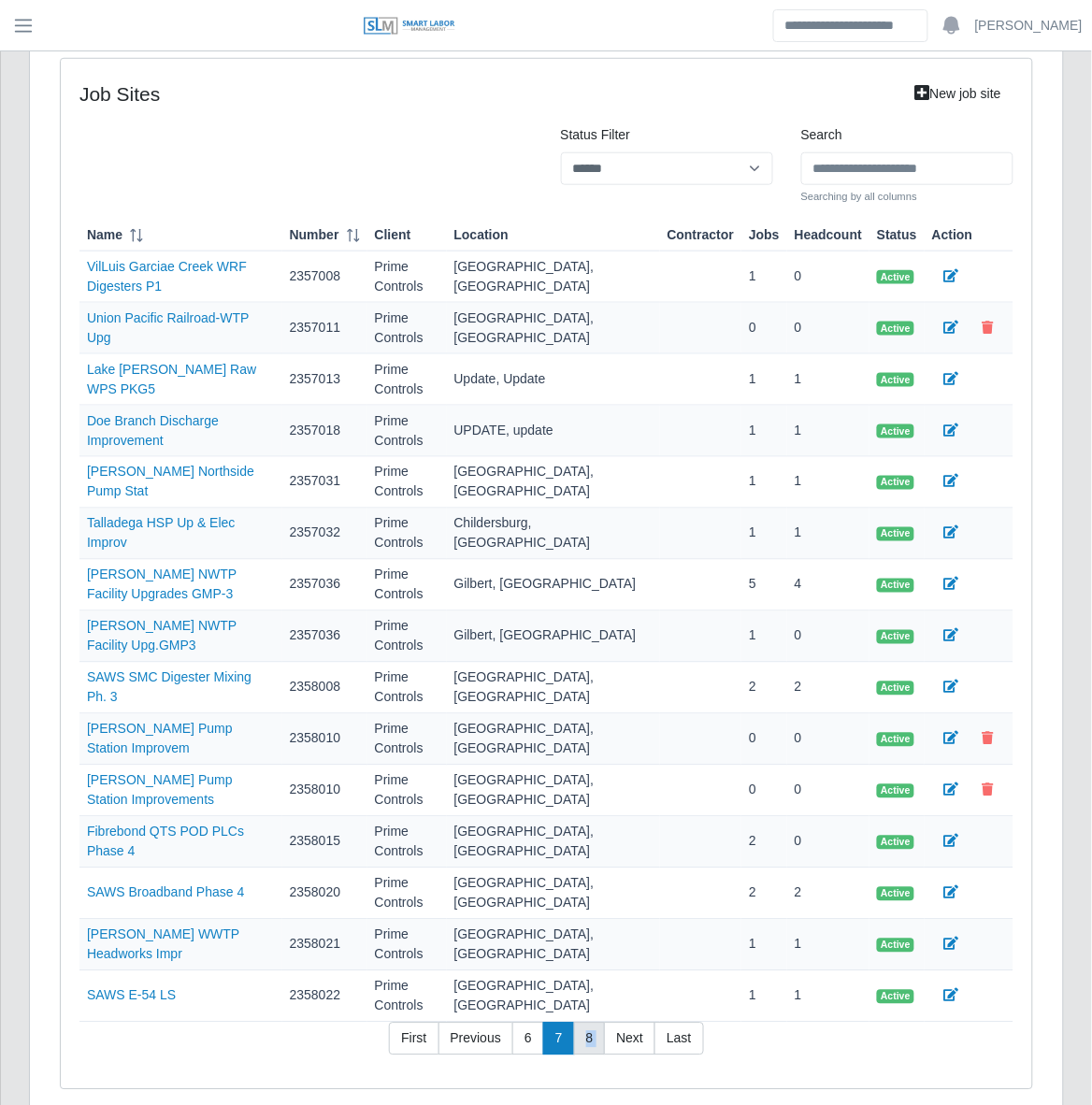
click at [585, 1023] on link "8" at bounding box center [589, 1039] width 32 height 33
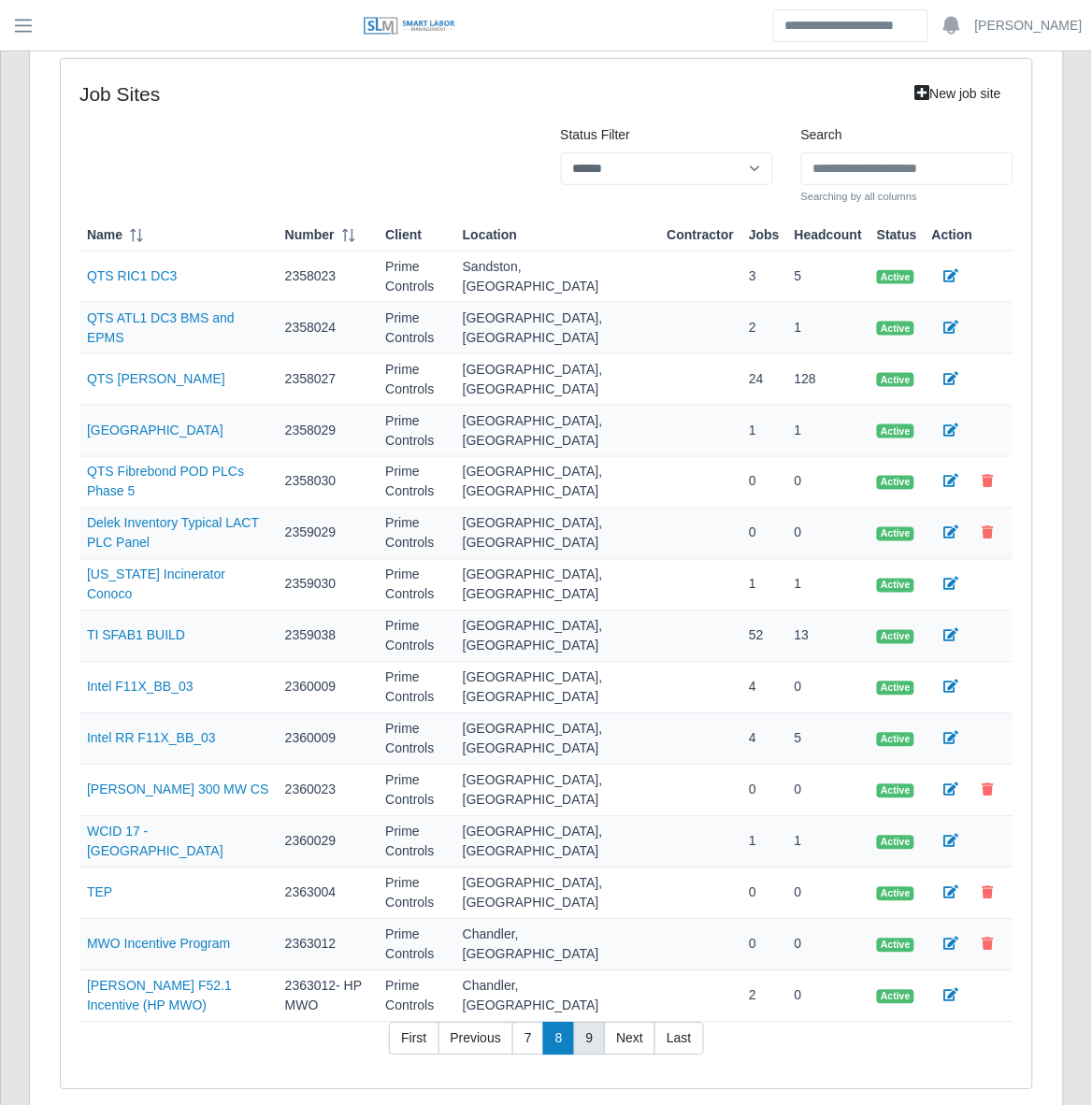
click at [585, 955] on td "Chandler, [GEOGRAPHIC_DATA]" at bounding box center [558, 946] width 204 height 52
click at [589, 1042] on link "9" at bounding box center [589, 1039] width 32 height 33
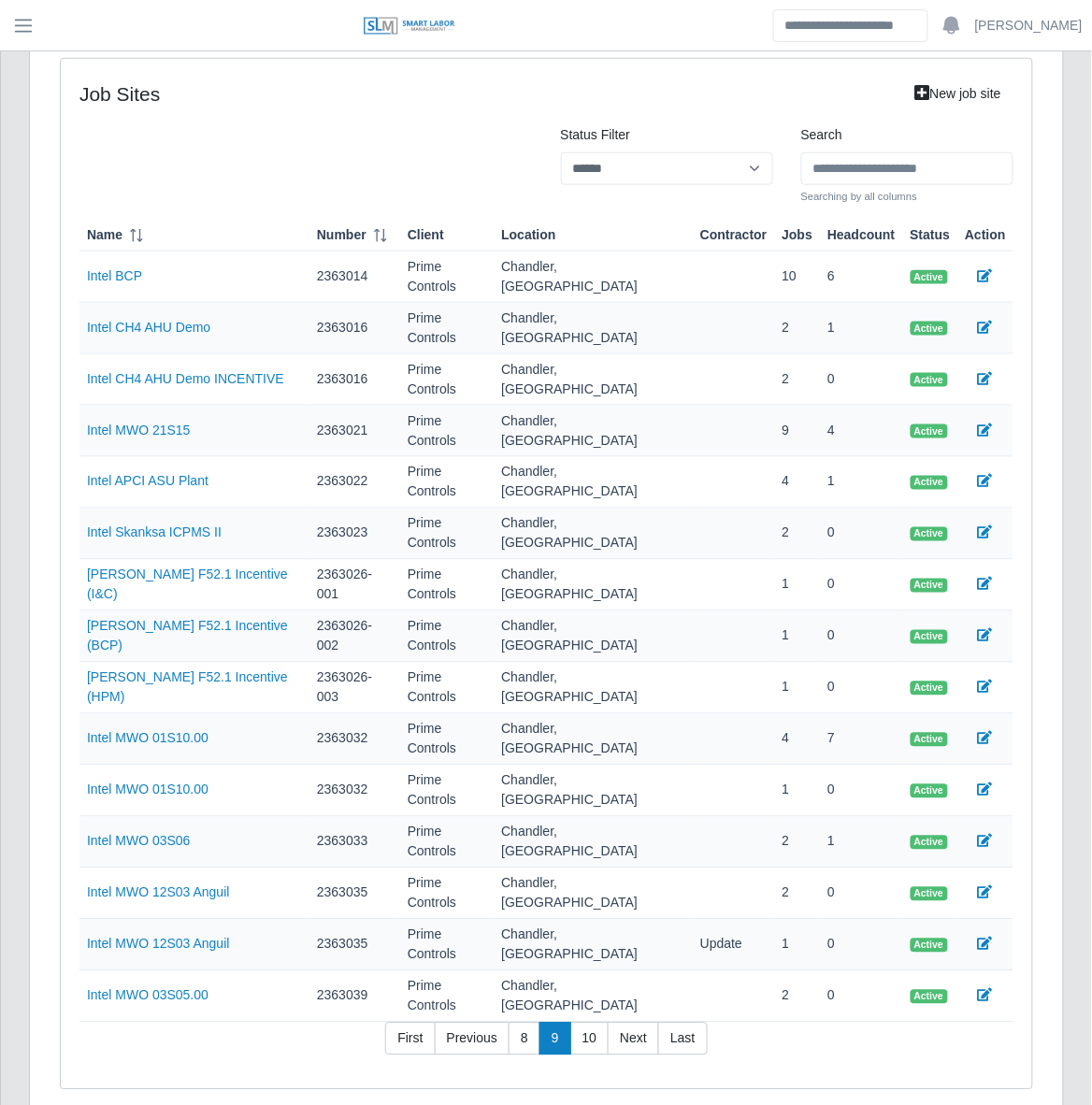
click at [628, 1043] on div "job sites New job site Status Filter ****** *** ******** Search Searching by al…" at bounding box center [546, 582] width 1034 height 1121
click at [620, 1023] on link "Next" at bounding box center [633, 1039] width 52 height 33
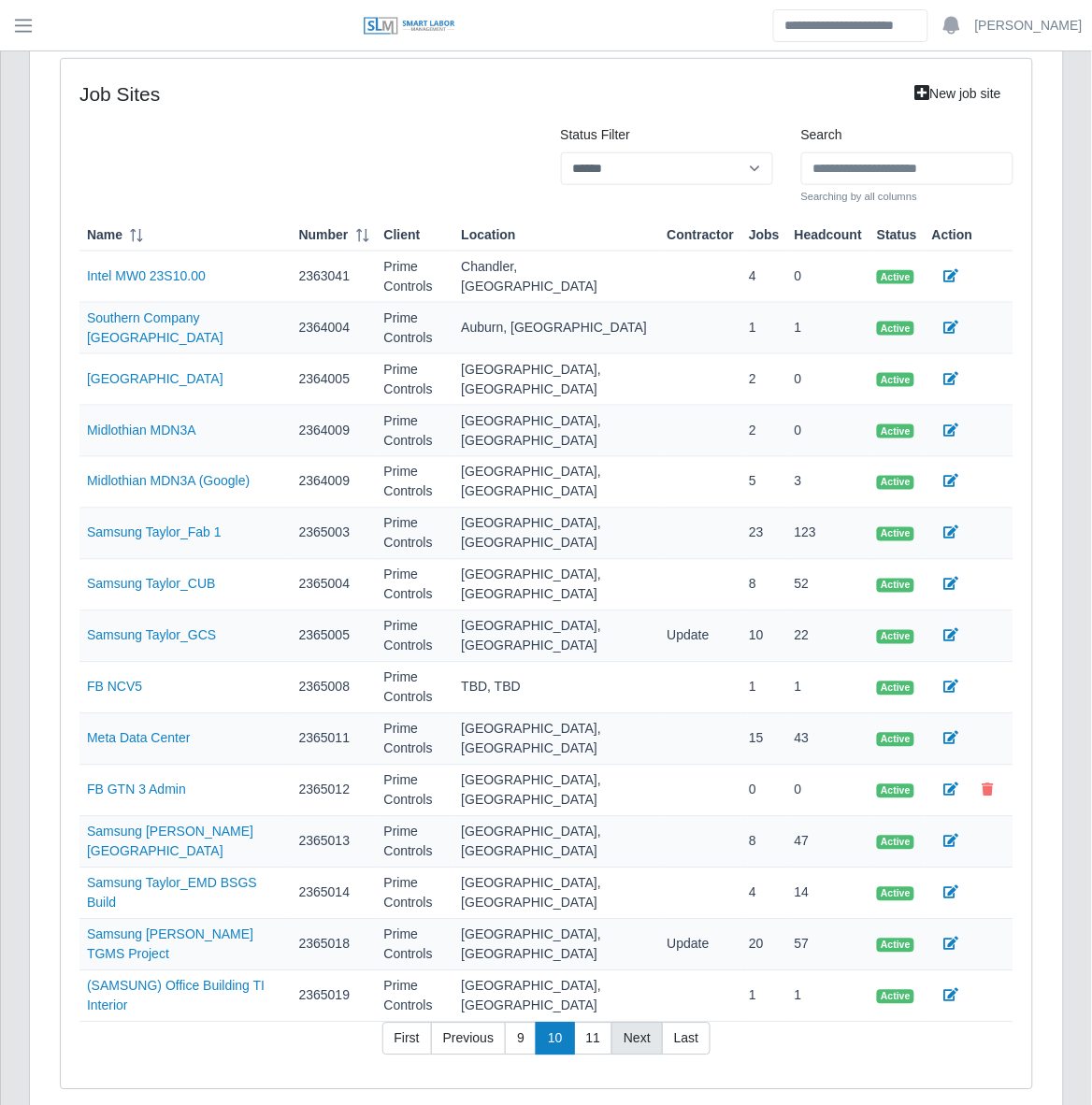
click at [623, 1023] on link "Next" at bounding box center [637, 1039] width 52 height 33
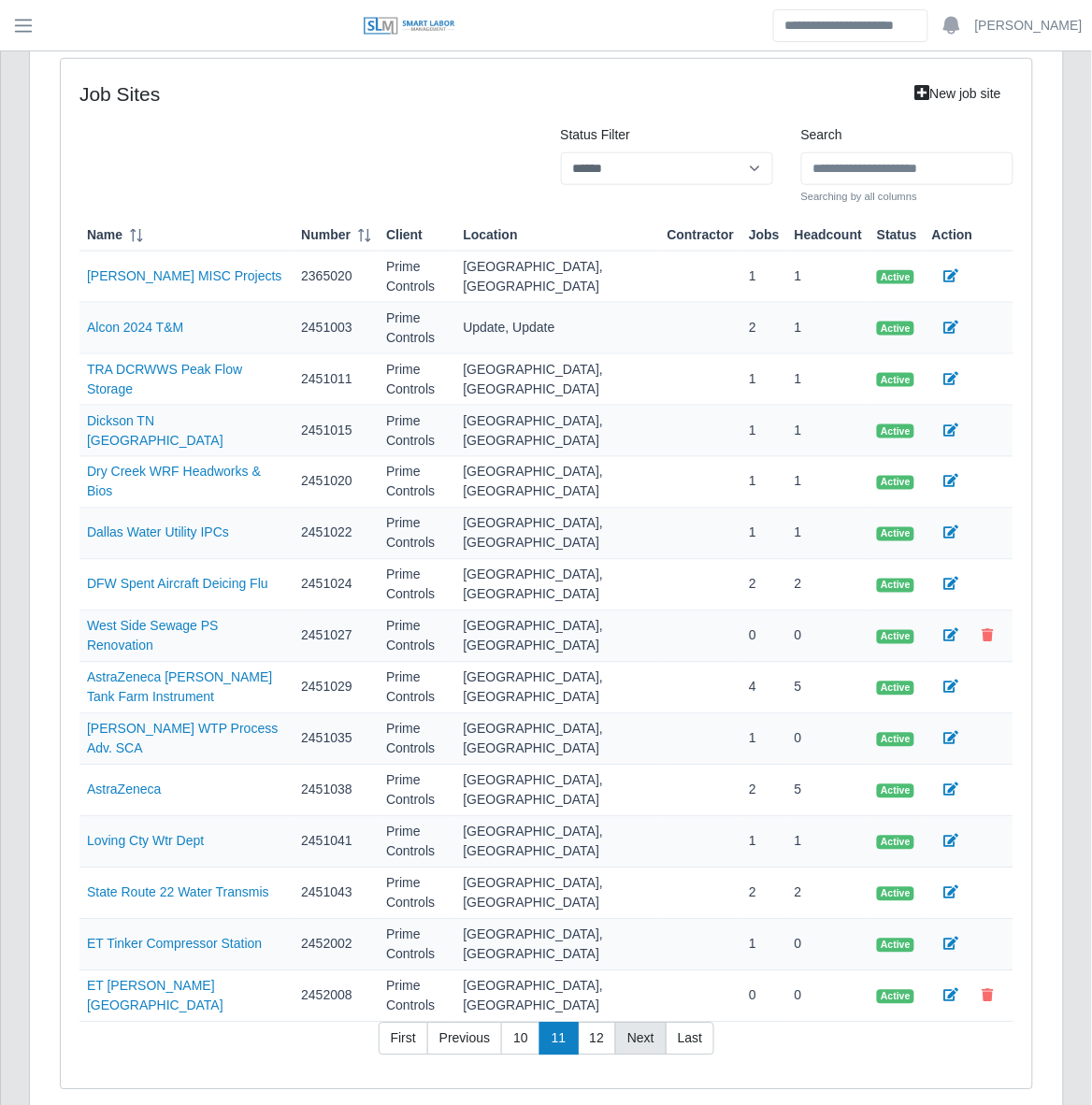
click at [623, 1023] on link "Next" at bounding box center [641, 1039] width 52 height 33
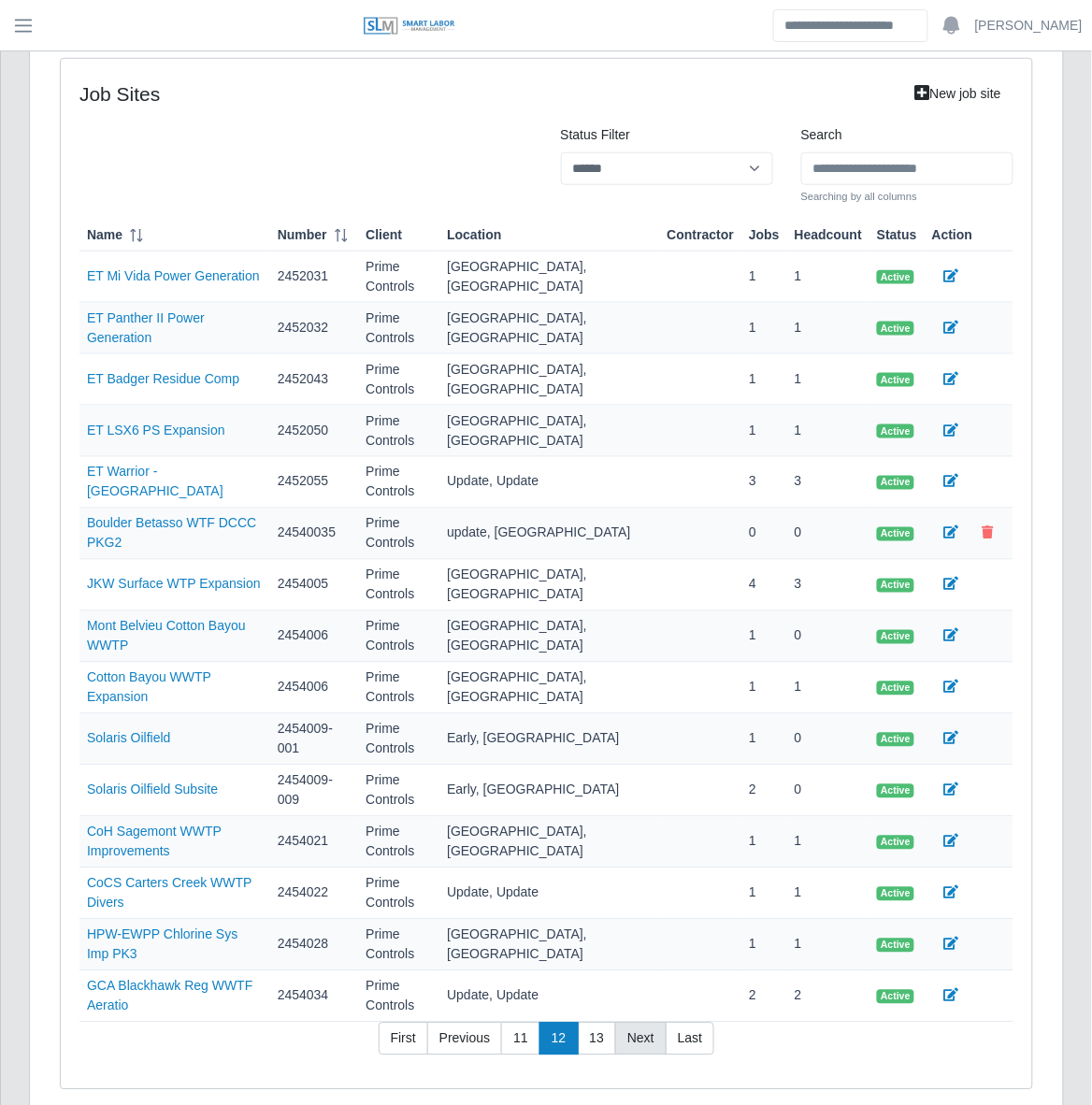
click at [623, 1023] on link "Next" at bounding box center [641, 1039] width 52 height 33
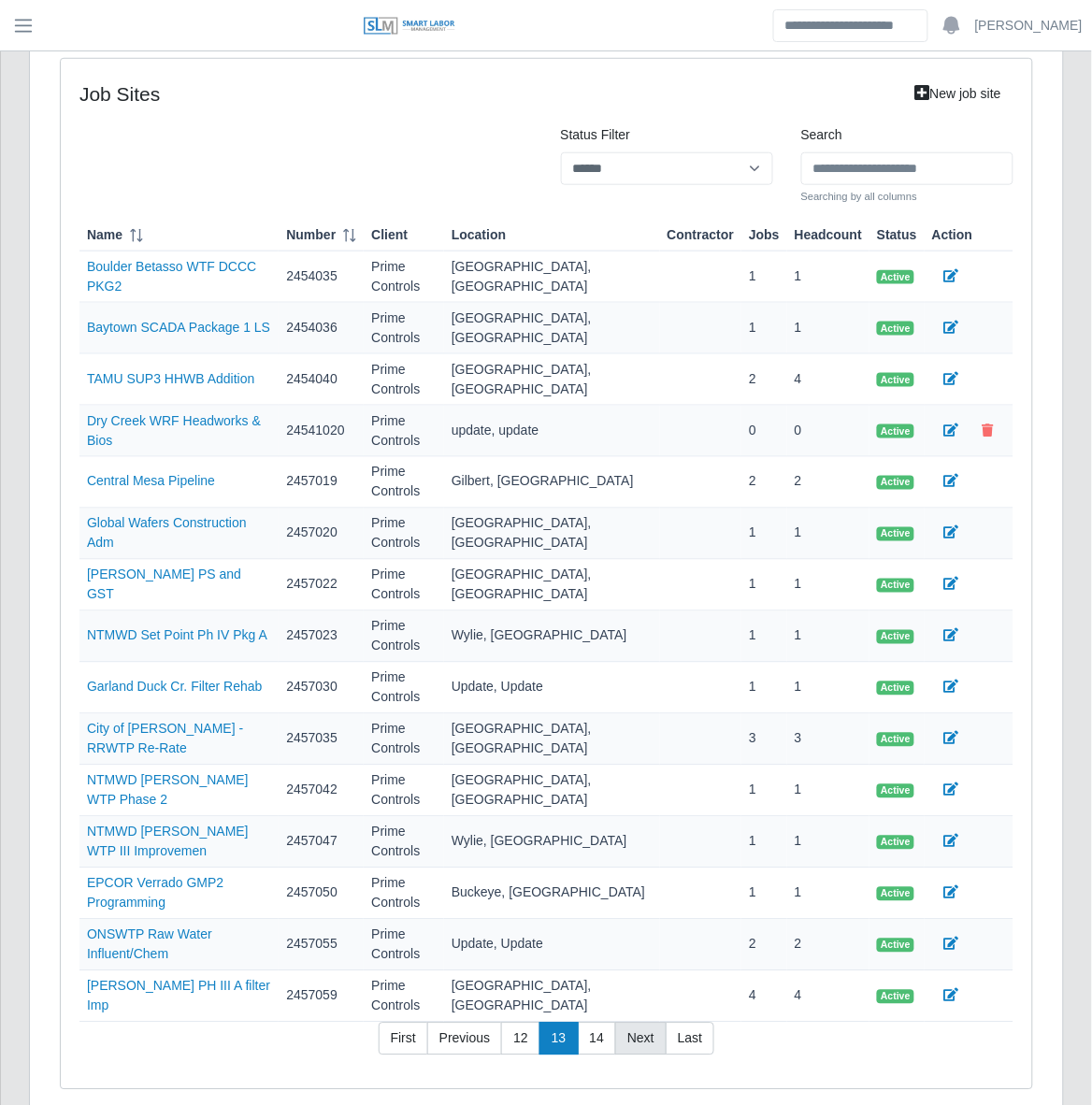
click at [623, 1023] on link "Next" at bounding box center [641, 1039] width 52 height 33
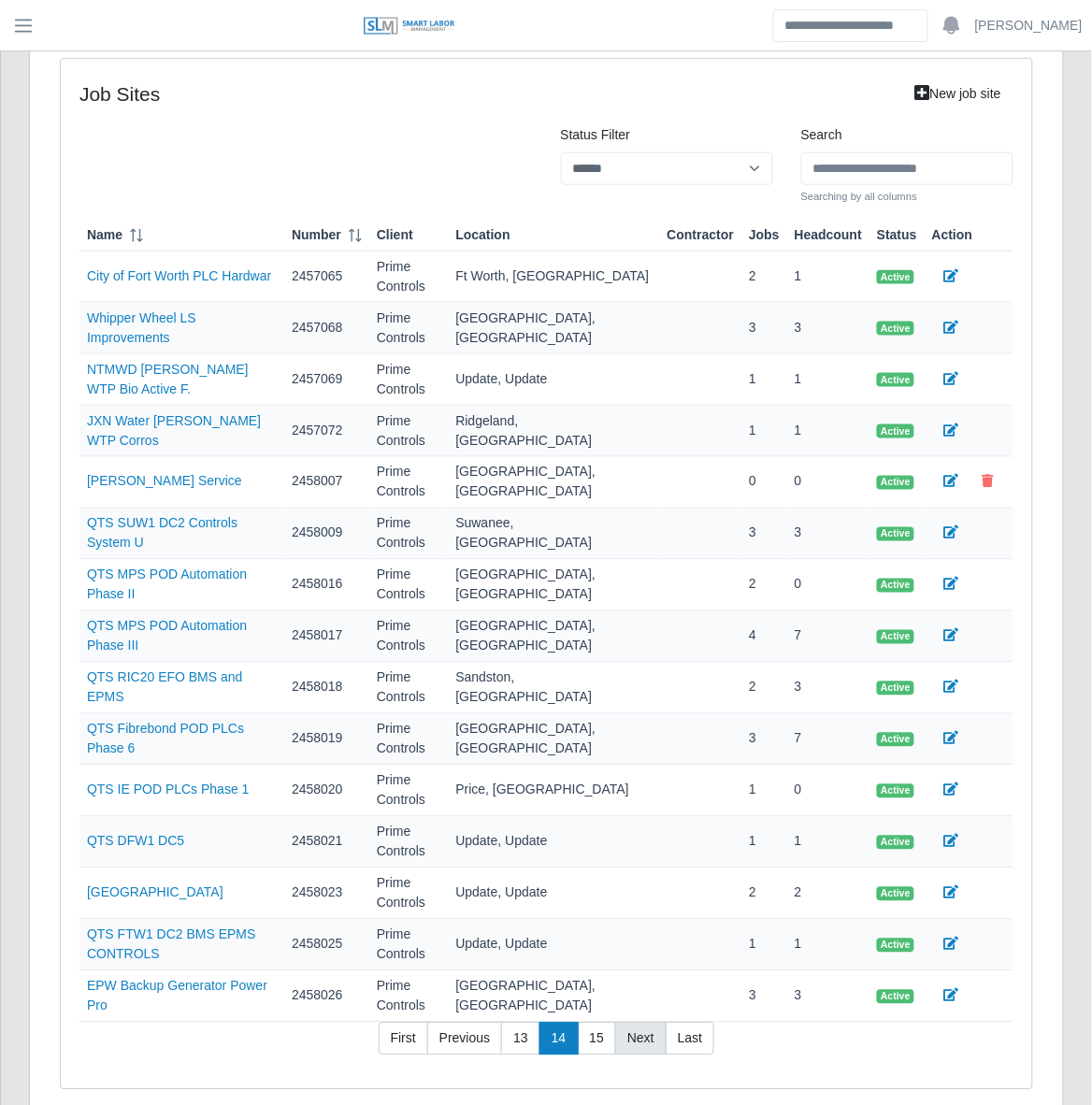
click at [623, 1023] on link "Next" at bounding box center [641, 1039] width 52 height 33
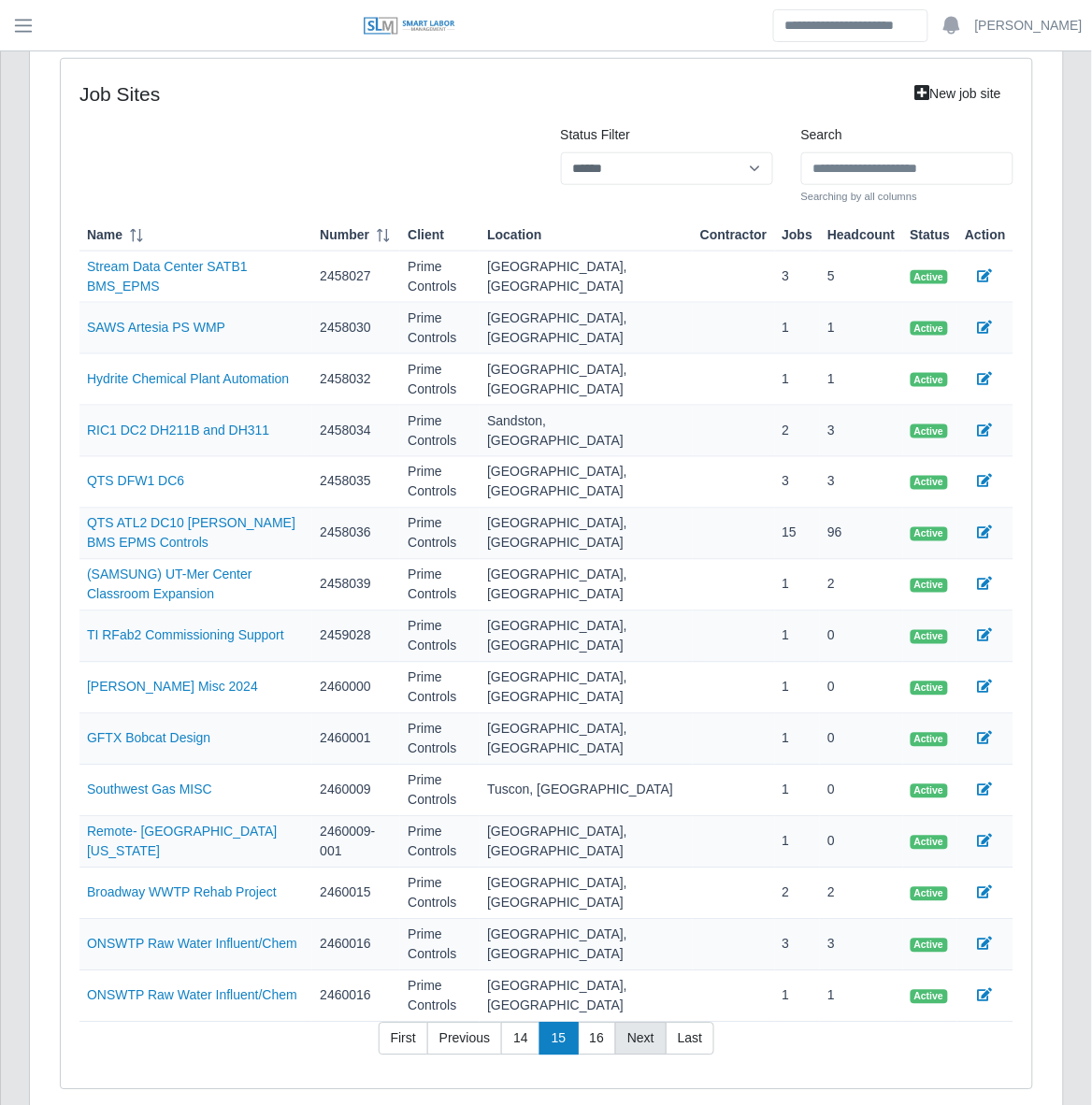
click at [623, 1023] on link "Next" at bounding box center [641, 1039] width 52 height 33
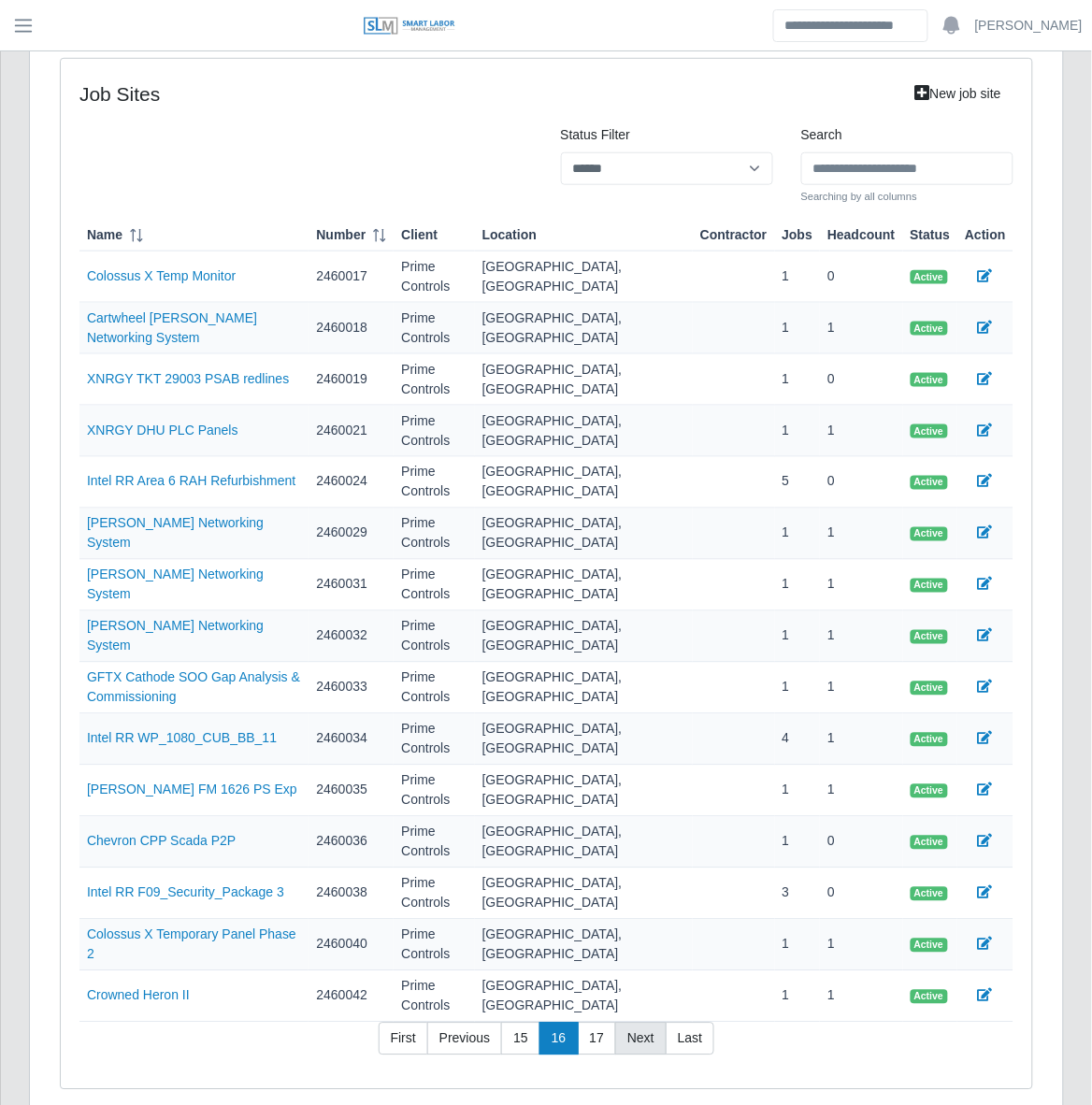
click at [623, 1023] on link "Next" at bounding box center [641, 1039] width 52 height 33
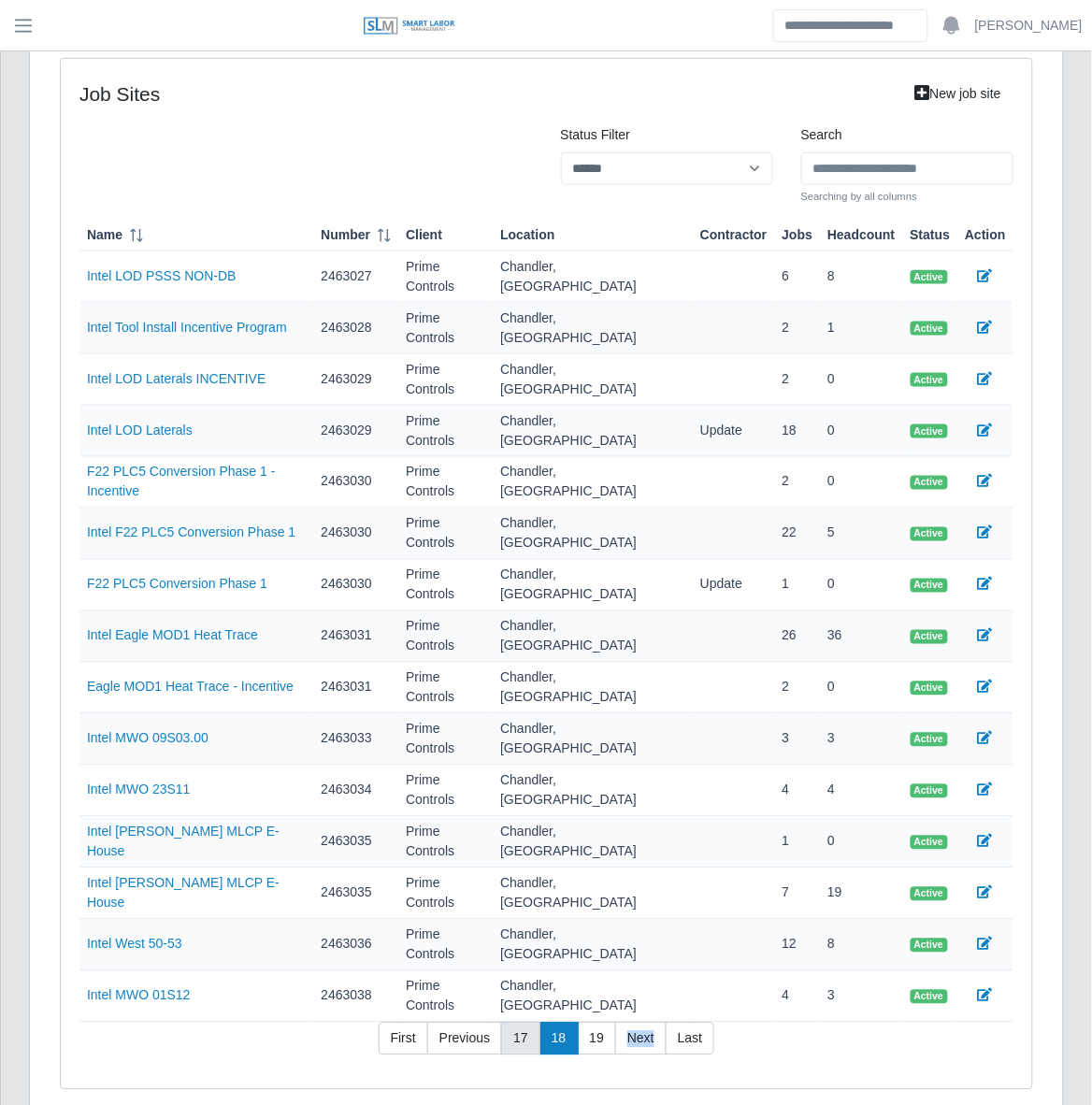
click at [528, 1023] on link "17" at bounding box center [521, 1039] width 39 height 33
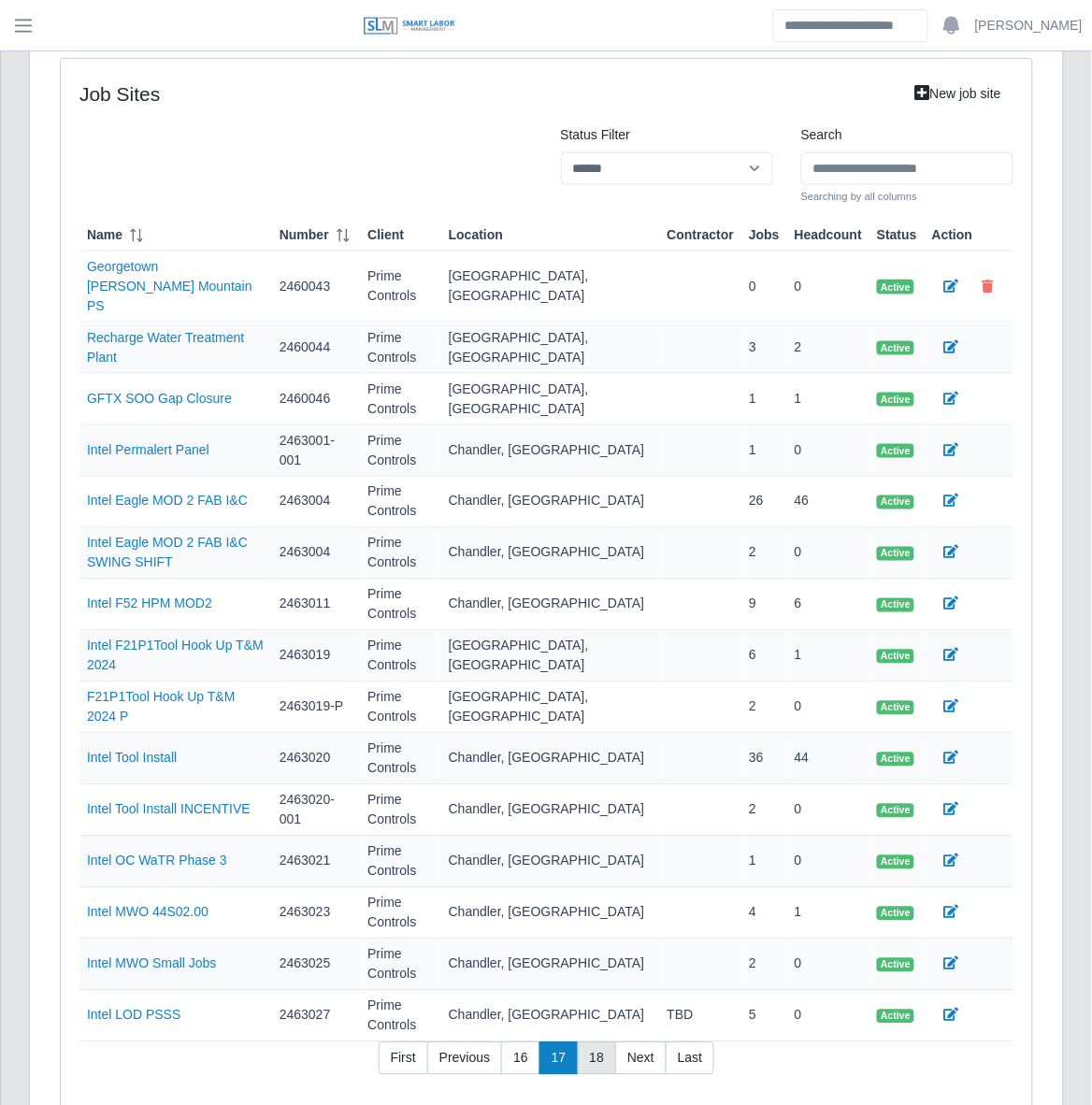
click at [594, 1042] on link "18" at bounding box center [597, 1058] width 39 height 33
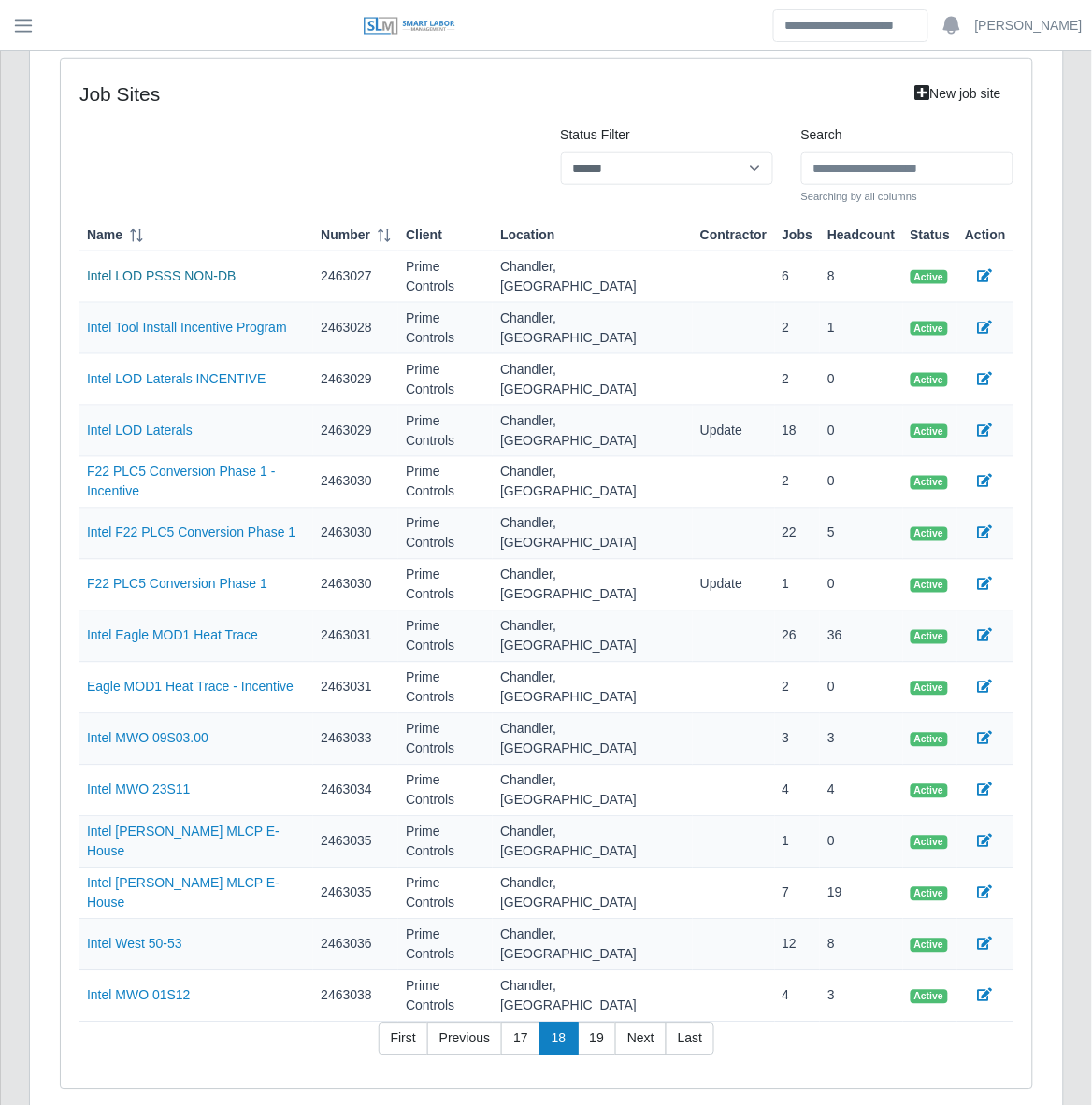
click at [223, 272] on link "Intel LOD PSSS NON-DB" at bounding box center [161, 276] width 150 height 15
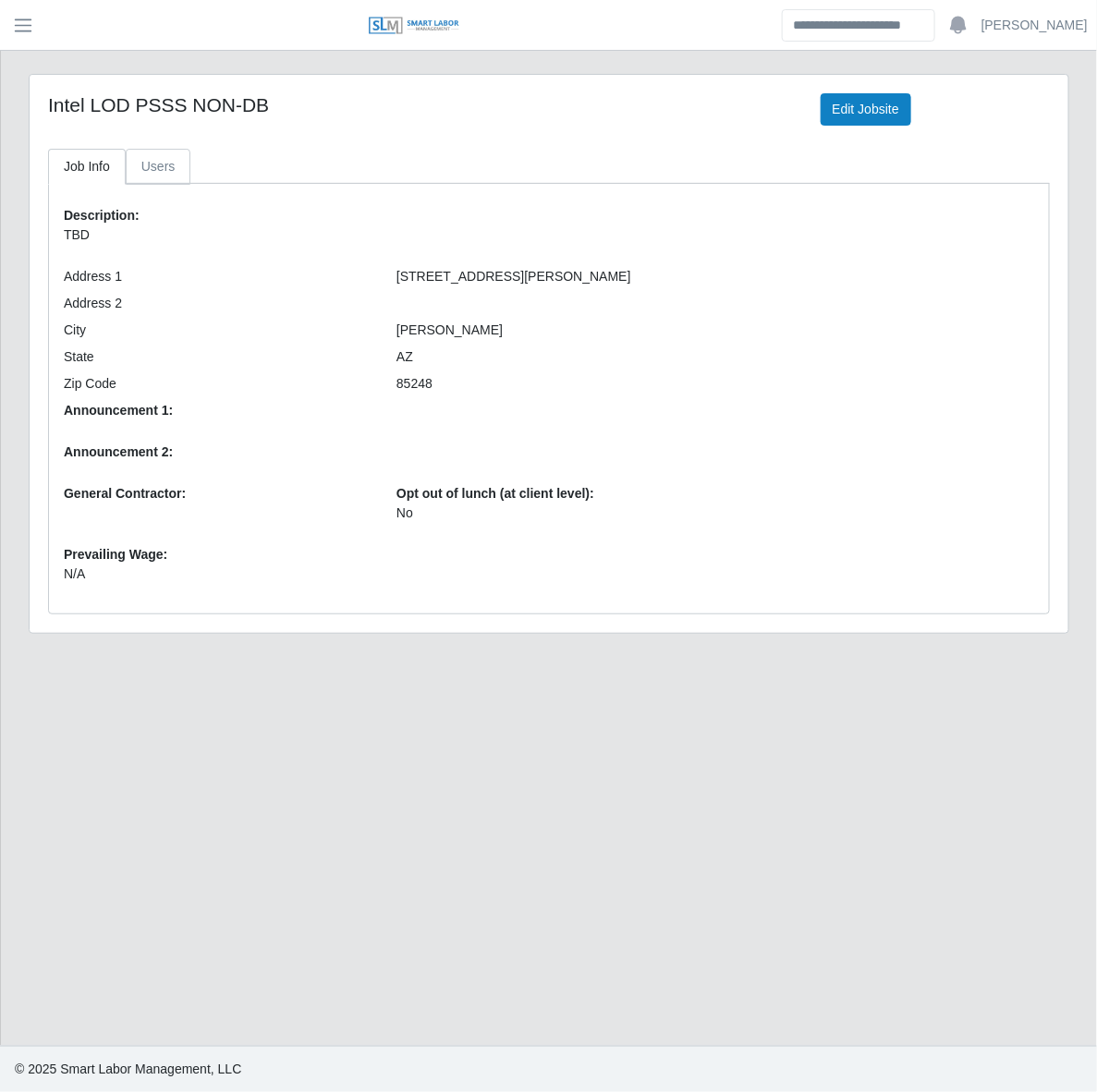
click at [151, 167] on link "Users" at bounding box center [158, 167] width 65 height 36
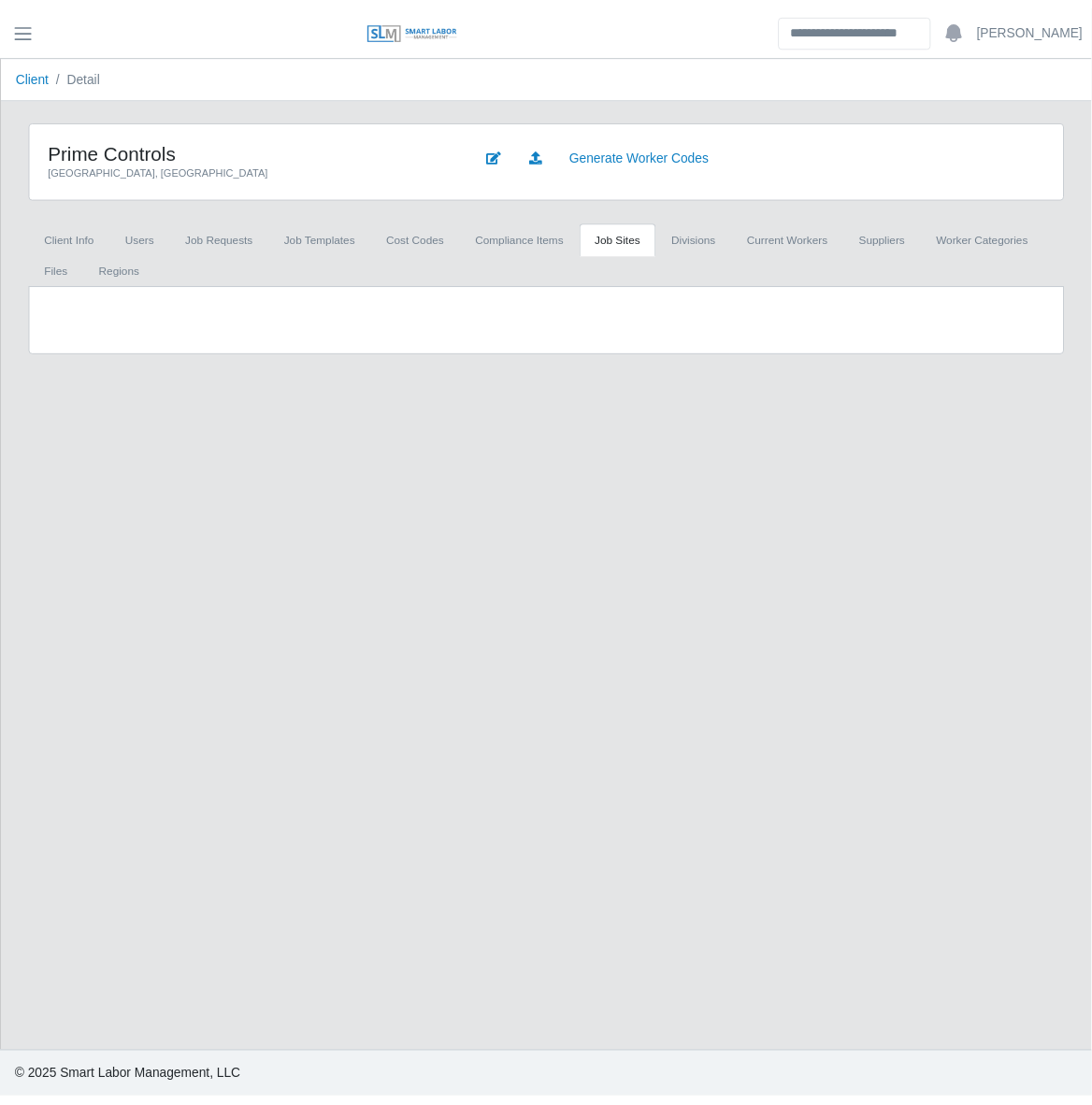
scroll to position [263, 0]
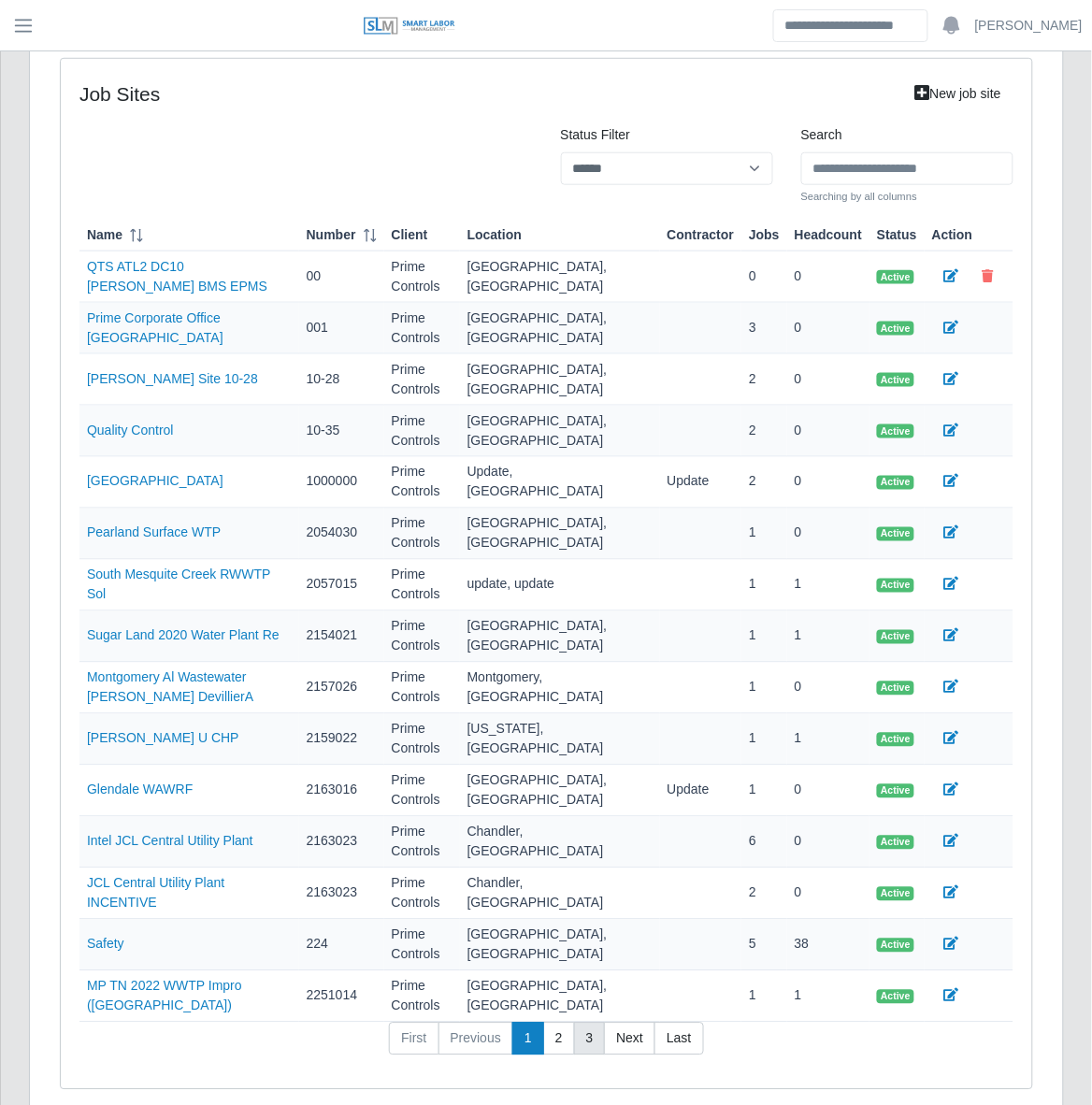
click at [596, 1023] on link "3" at bounding box center [589, 1039] width 32 height 33
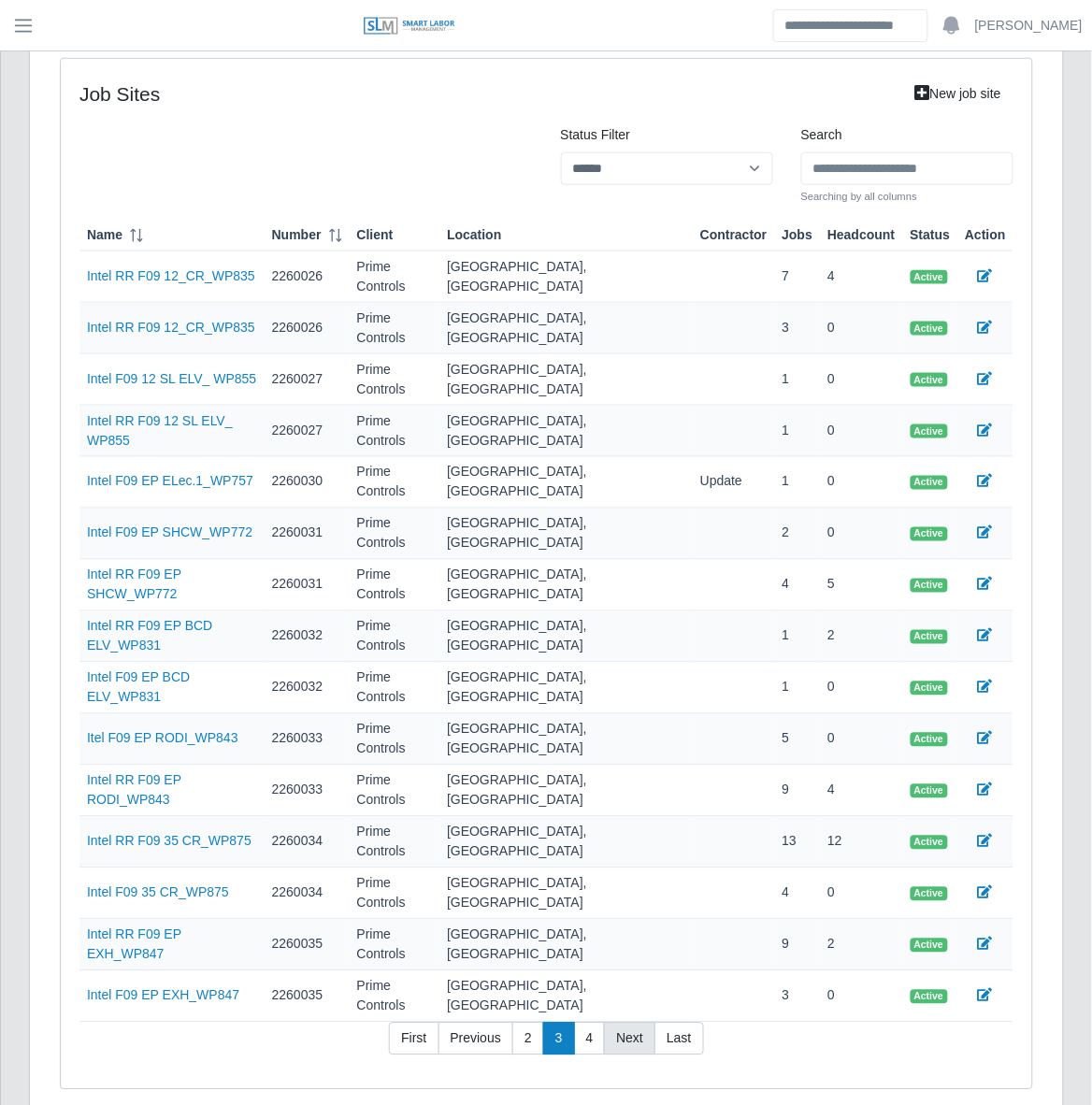
click at [625, 1023] on link "Next" at bounding box center [630, 1039] width 52 height 33
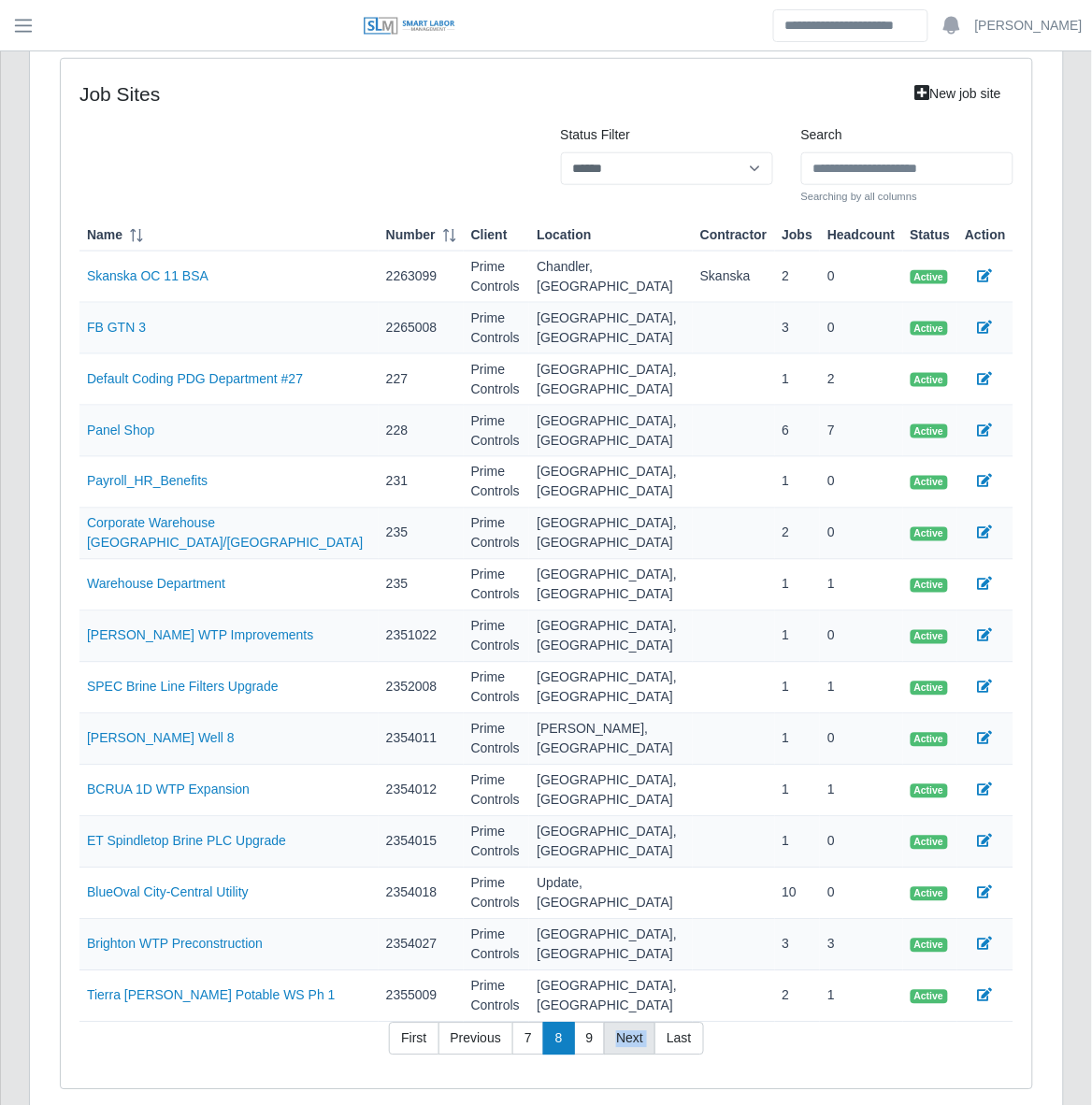
click at [625, 951] on div "job sites New job site Status Filter ****** *** ******** Search Searching by al…" at bounding box center [546, 574] width 972 height 1031
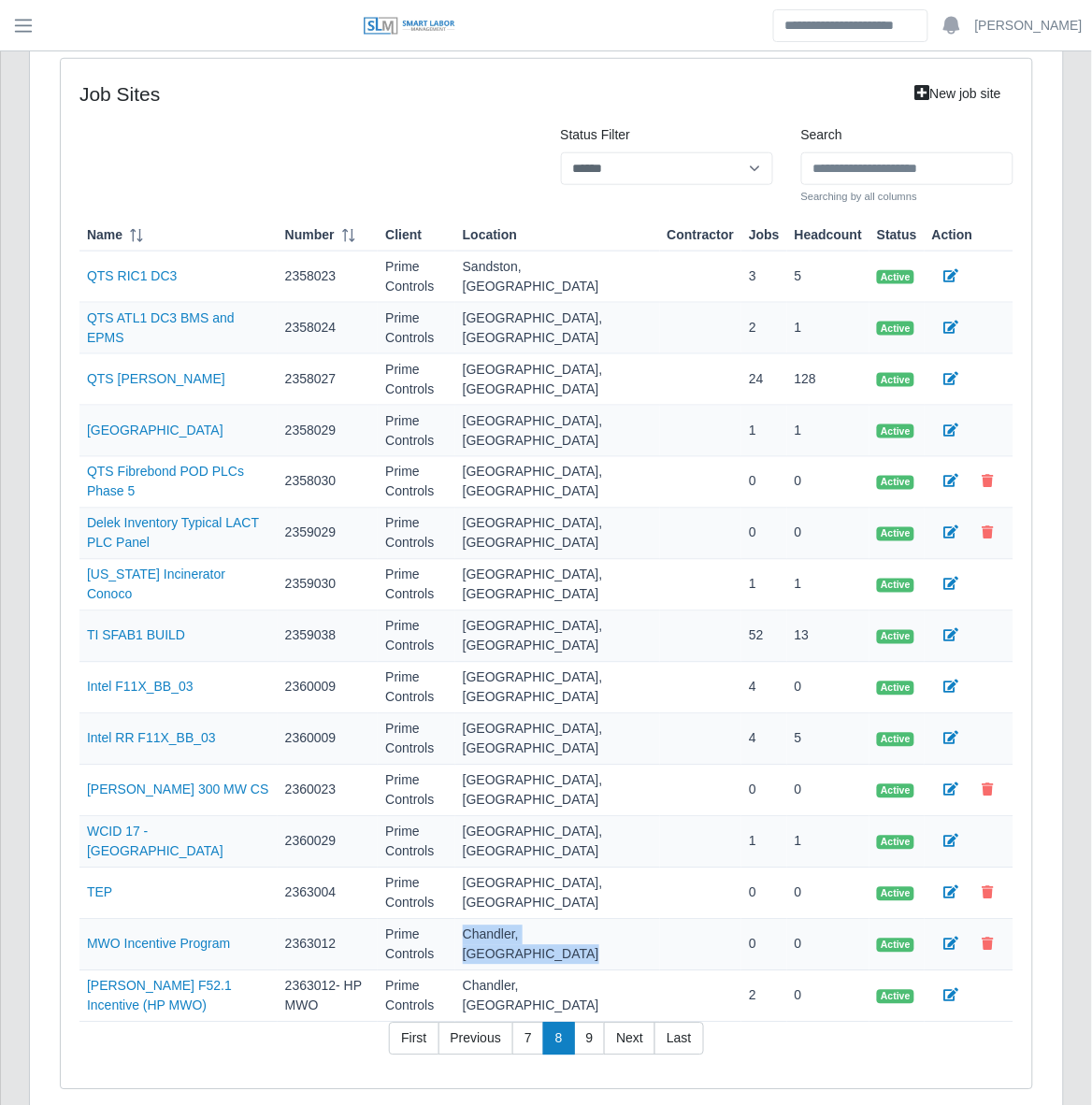
click at [625, 951] on td "Chandler, [GEOGRAPHIC_DATA]" at bounding box center [558, 946] width 204 height 52
drag, startPoint x: 625, startPoint y: 951, endPoint x: 632, endPoint y: 1044, distance: 93.3
click at [632, 1044] on link "Next" at bounding box center [630, 1039] width 52 height 33
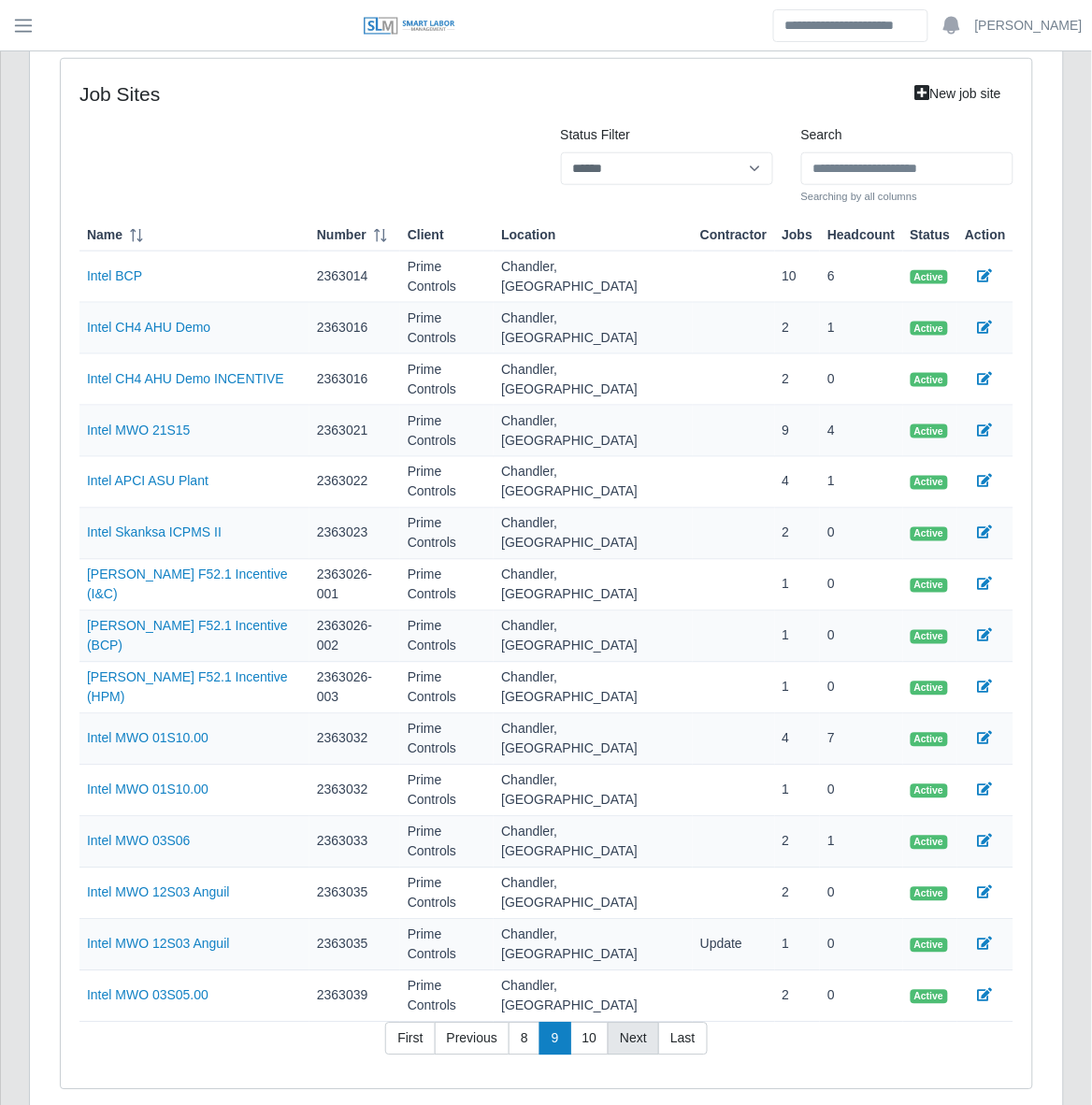
click at [632, 1044] on div "job sites New job site Status Filter ****** *** ******** Search Searching by al…" at bounding box center [546, 582] width 1034 height 1121
click at [610, 1023] on link "Next" at bounding box center [633, 1039] width 52 height 33
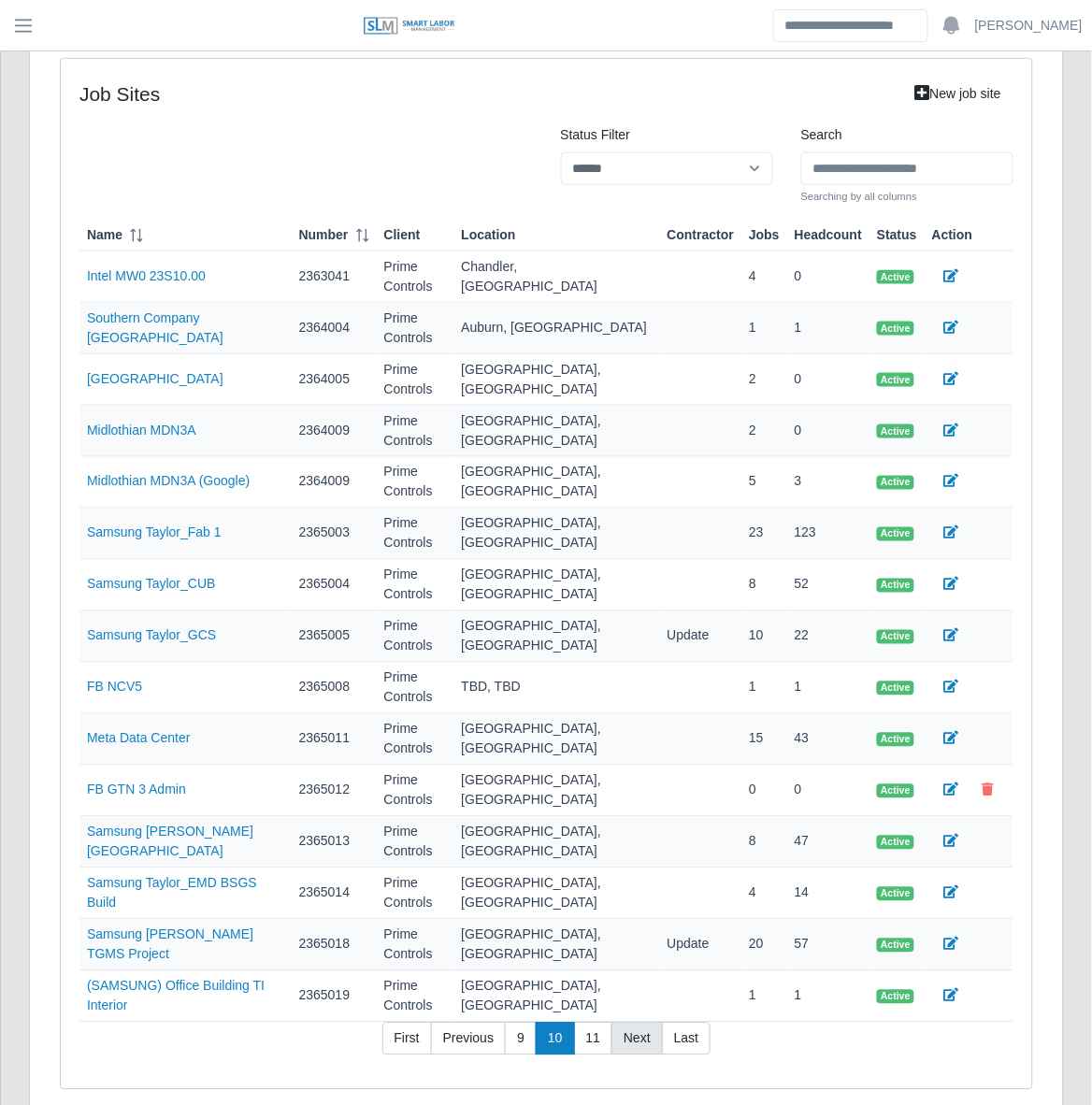
click at [620, 1023] on link "Next" at bounding box center [637, 1039] width 52 height 33
click at [620, 1023] on link "Next" at bounding box center [641, 1039] width 52 height 33
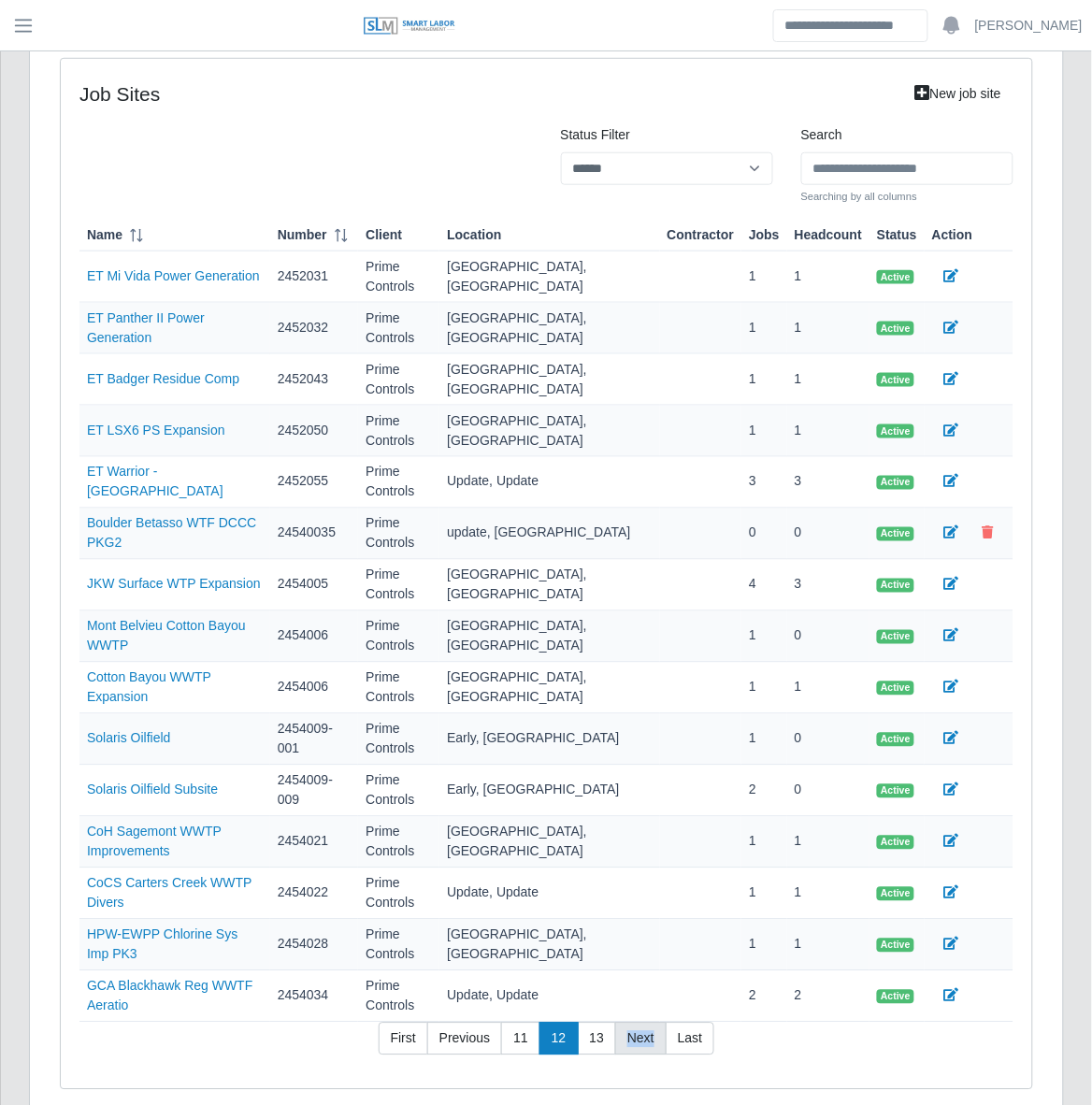
drag, startPoint x: 620, startPoint y: 954, endPoint x: 633, endPoint y: 958, distance: 13.6
click at [633, 1023] on link "Next" at bounding box center [641, 1039] width 52 height 33
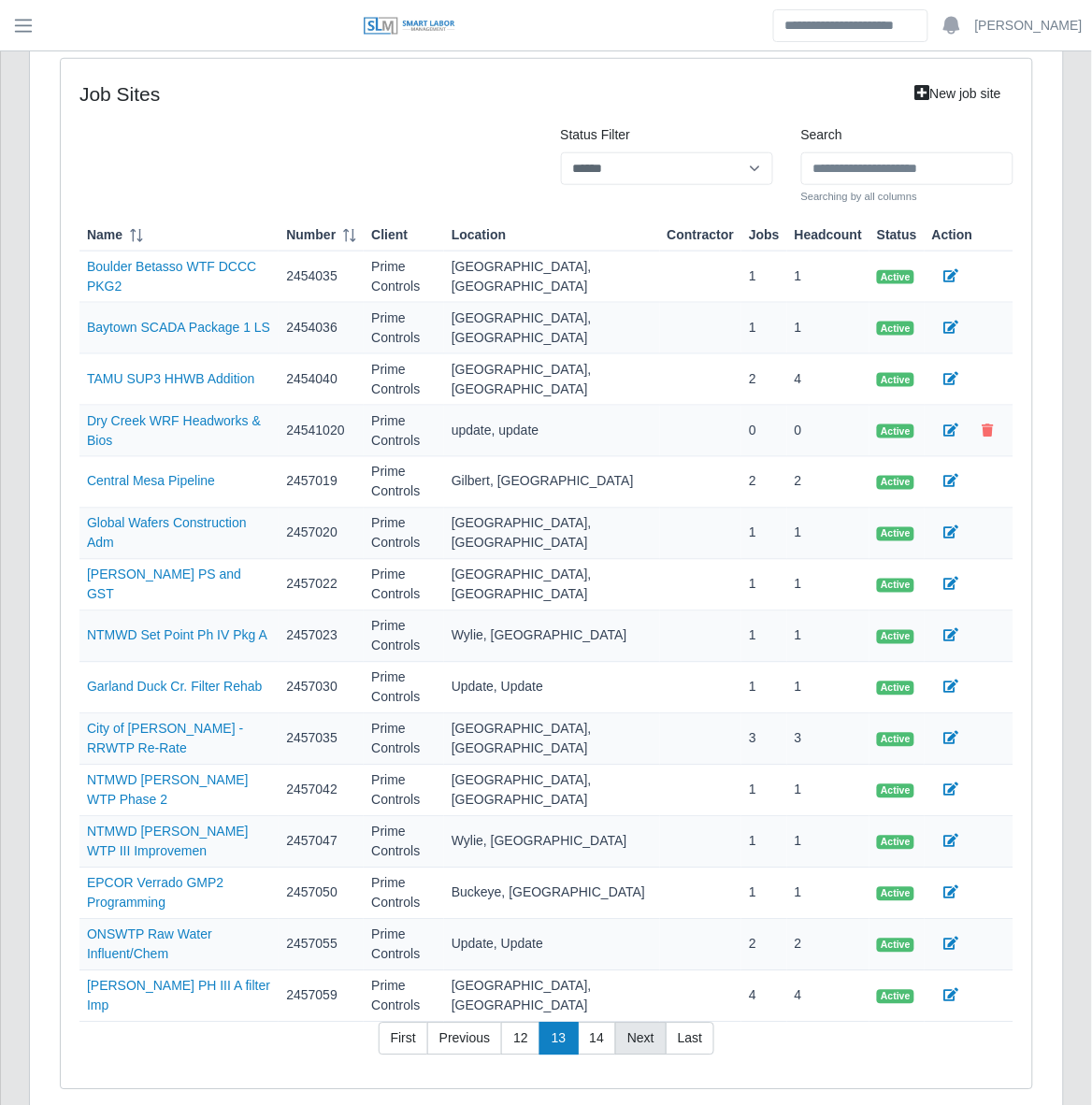
click at [634, 1023] on link "Next" at bounding box center [641, 1039] width 52 height 33
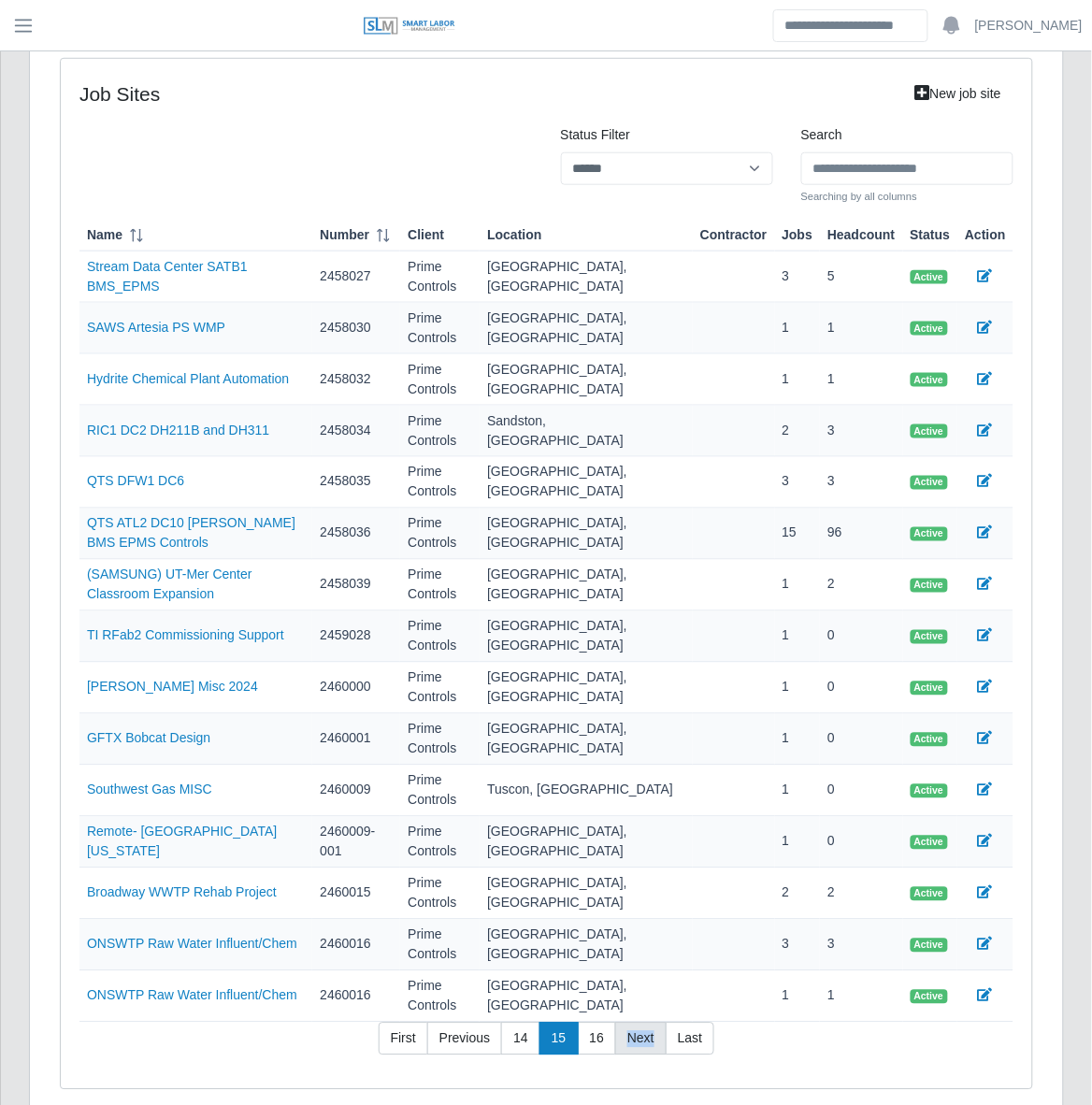
click at [634, 1023] on link "Next" at bounding box center [641, 1039] width 52 height 33
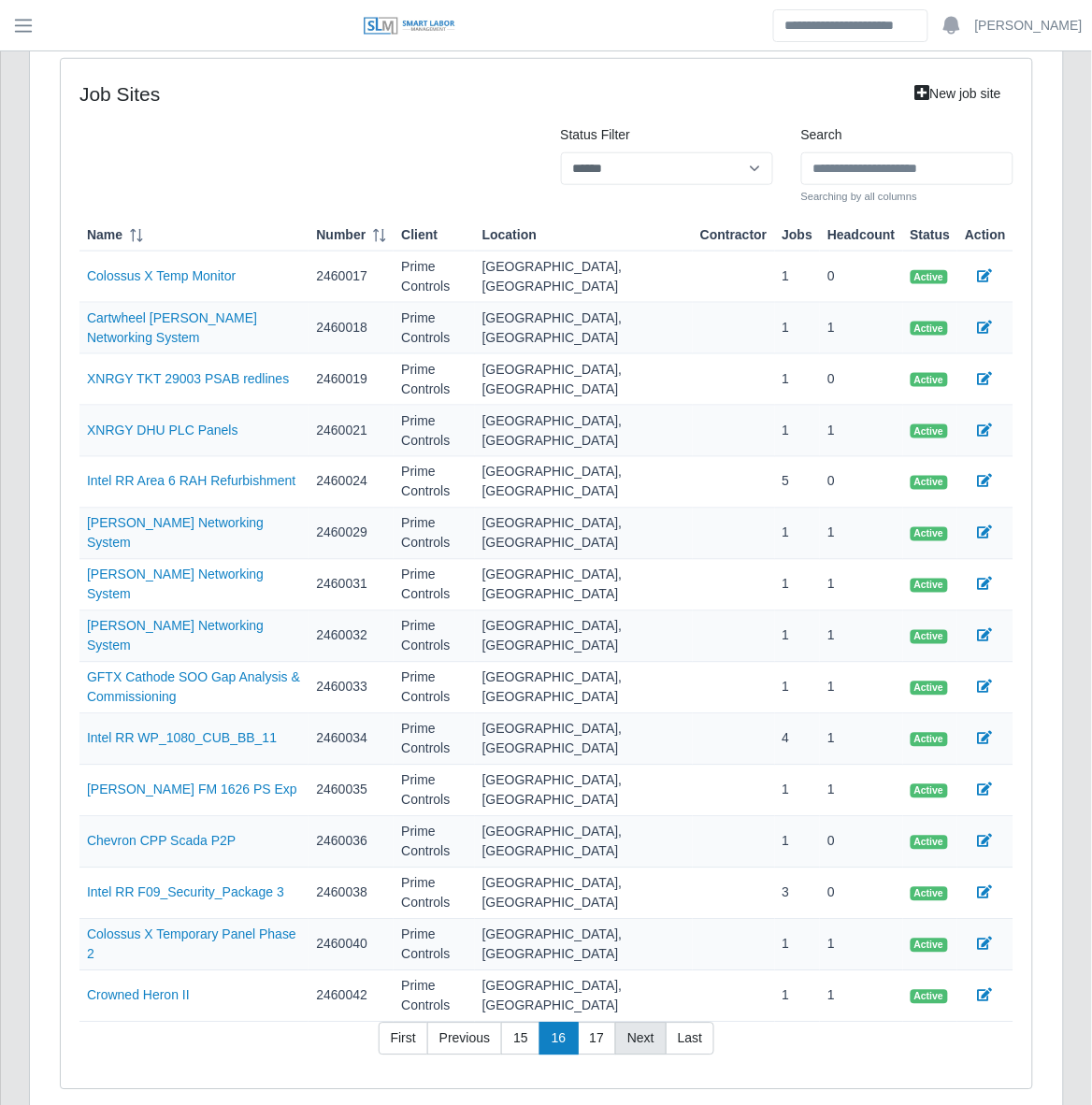
click at [634, 1023] on link "Next" at bounding box center [641, 1039] width 52 height 33
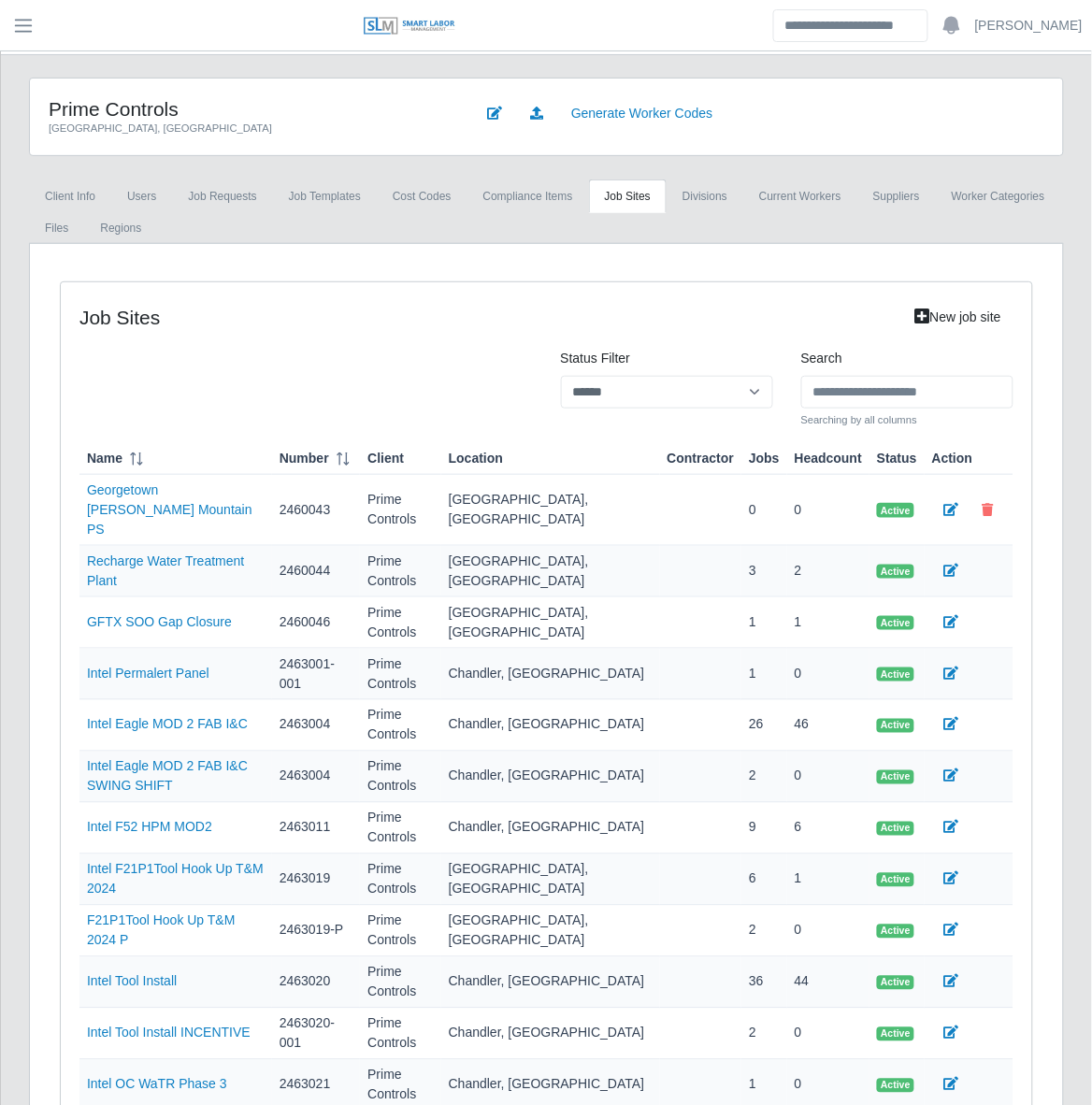
scroll to position [0, 0]
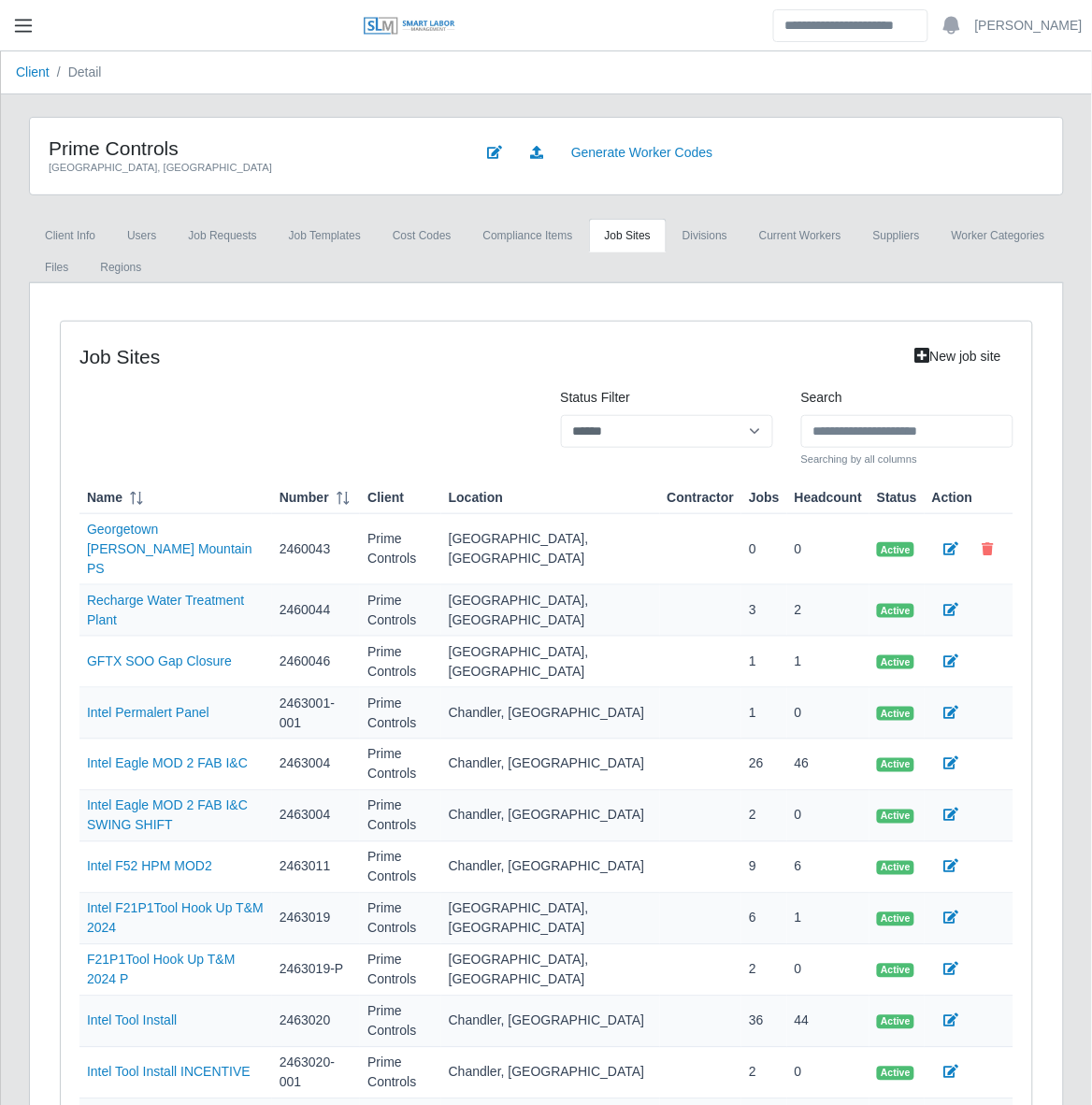
click at [17, 34] on span "button" at bounding box center [23, 26] width 24 height 22
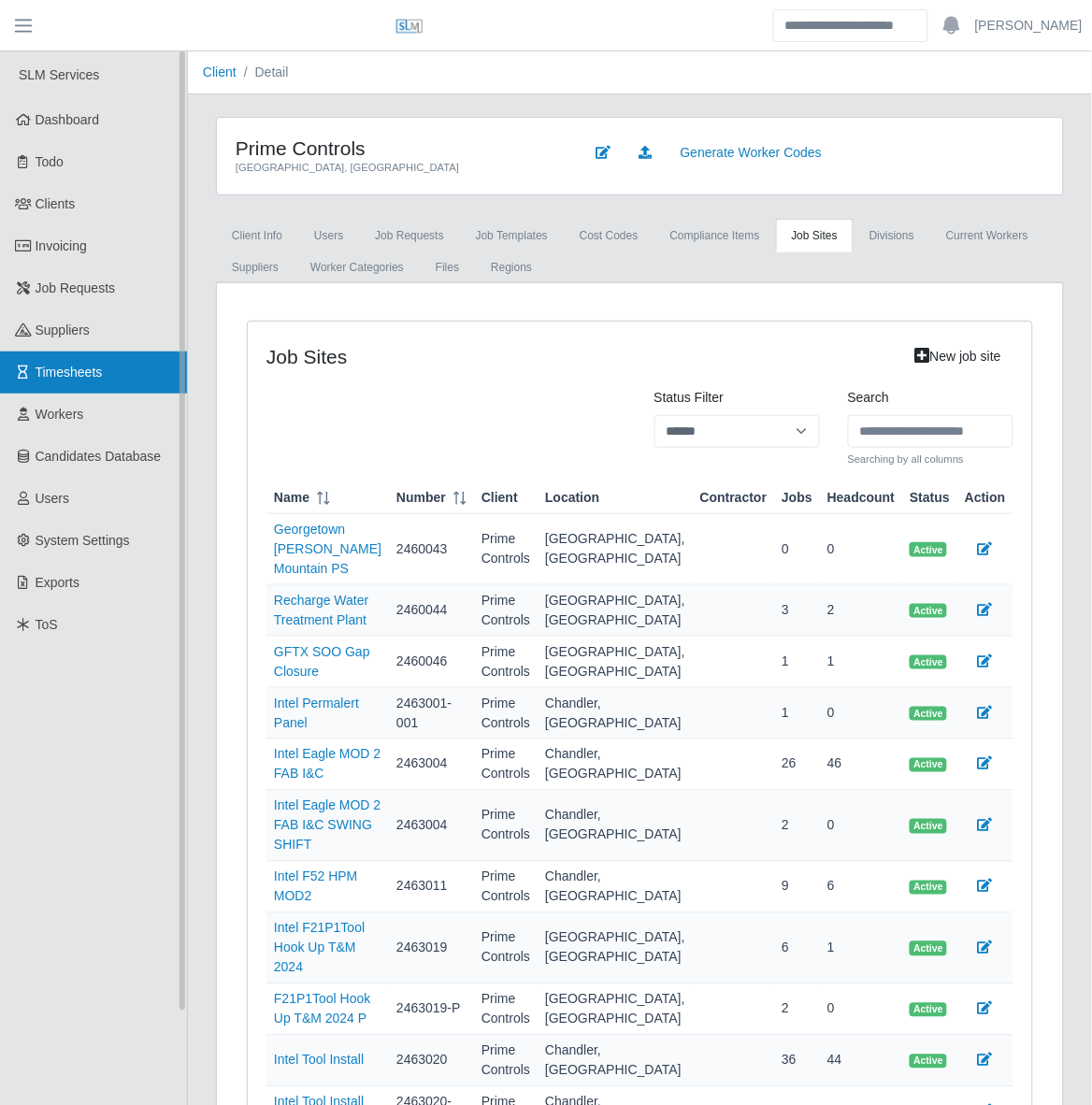
click at [71, 378] on span "Timesheets" at bounding box center [69, 372] width 67 height 15
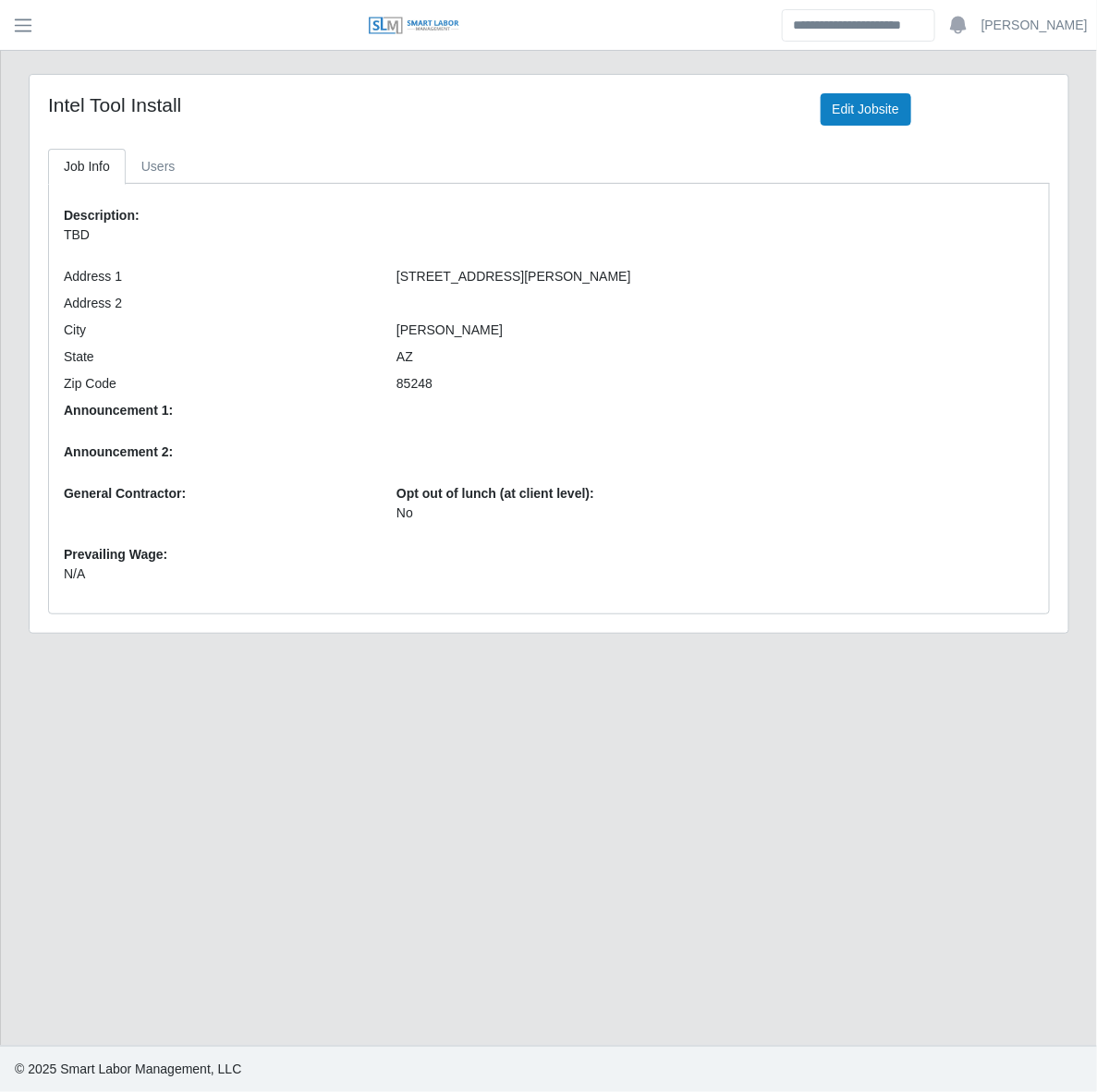
click at [203, 149] on div "Intel Tool Install Edit Jobsite Job Info Users Description: TBD Address 1 4500 …" at bounding box center [548, 353] width 1038 height 558
click at [177, 167] on link "Users" at bounding box center [158, 167] width 65 height 36
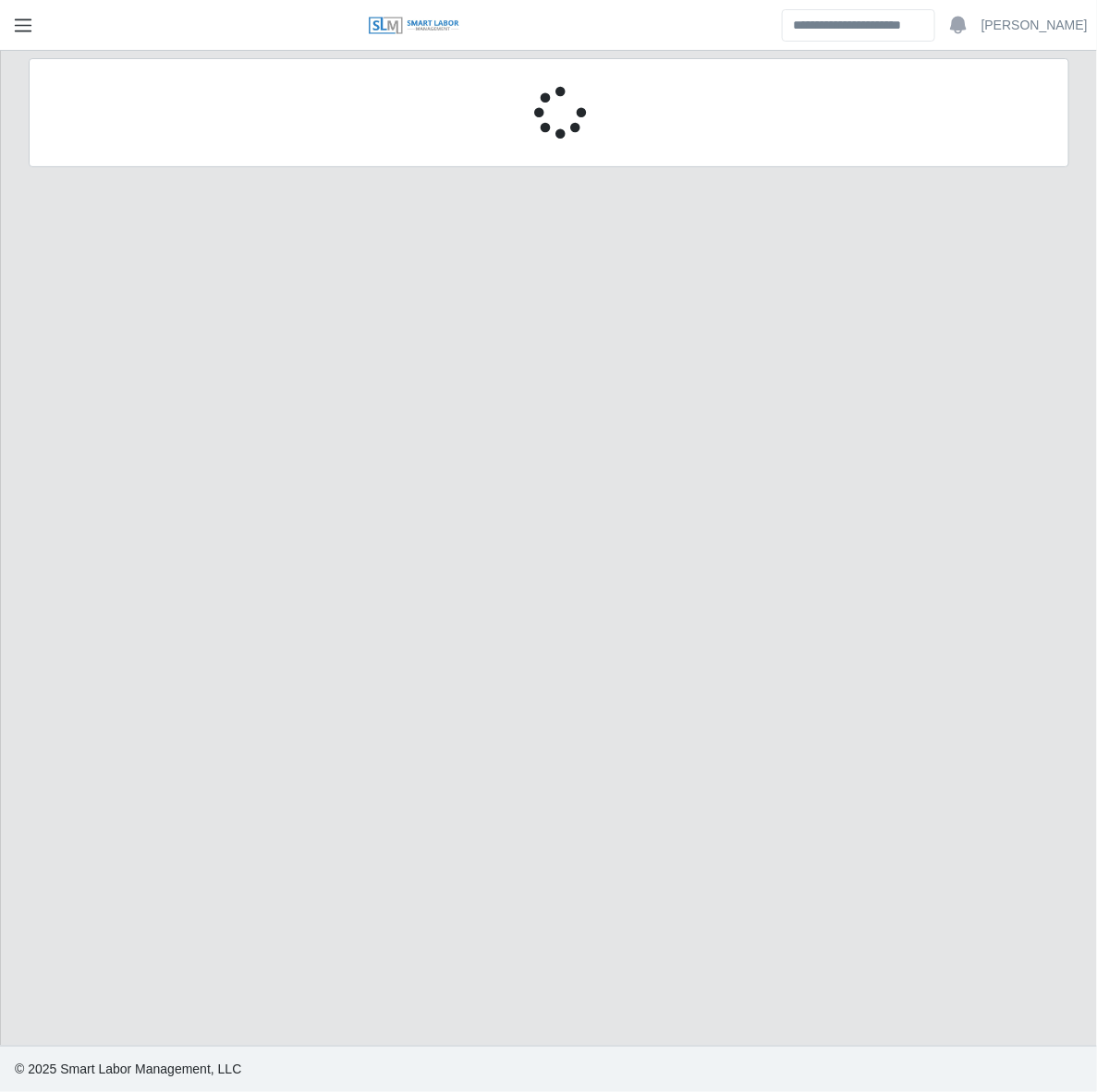
click at [29, 25] on span "button" at bounding box center [23, 25] width 24 height 22
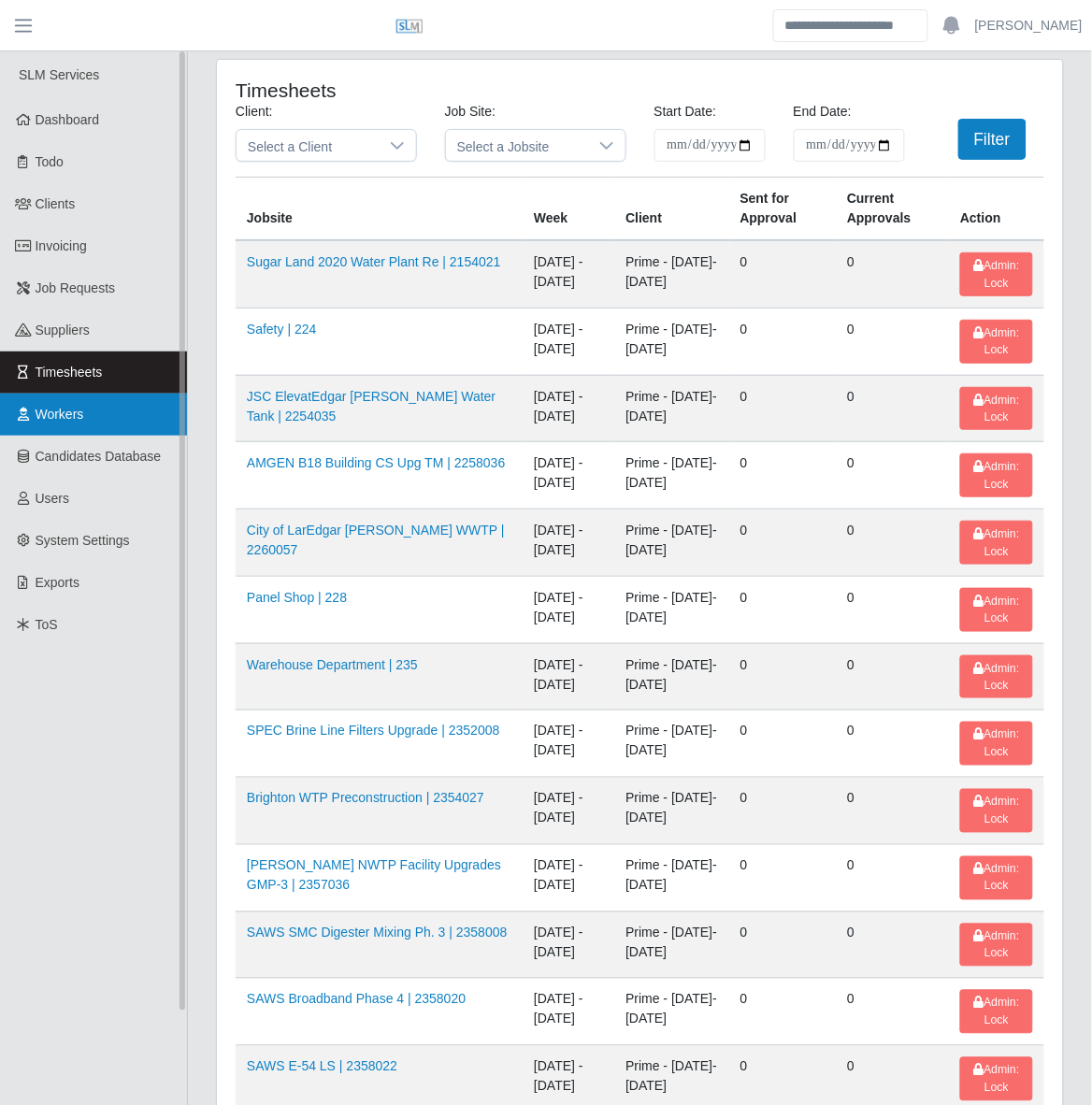
click at [76, 416] on span "Workers" at bounding box center [59, 414] width 49 height 15
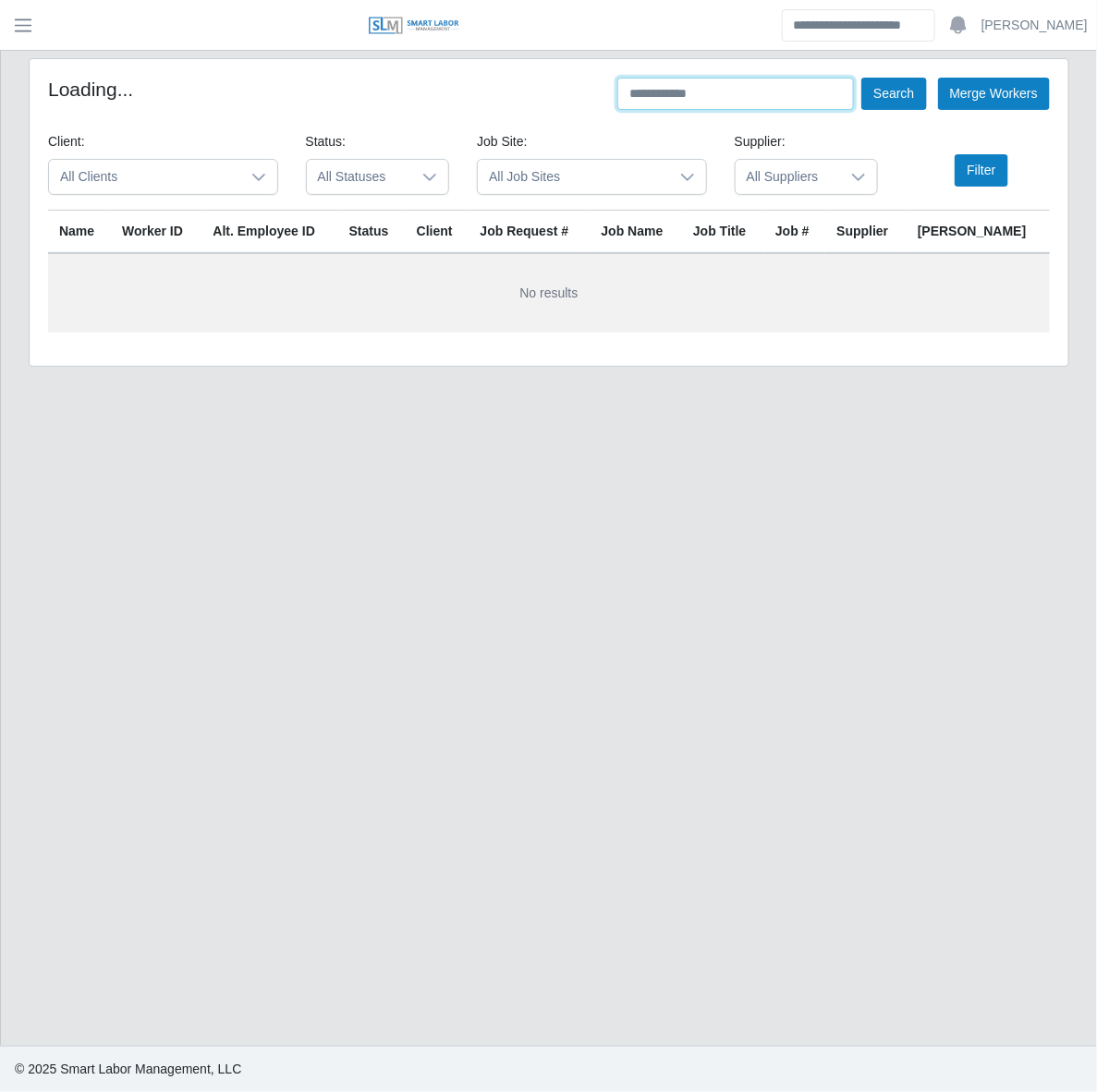
click at [736, 105] on input "text" at bounding box center [735, 93] width 237 height 32
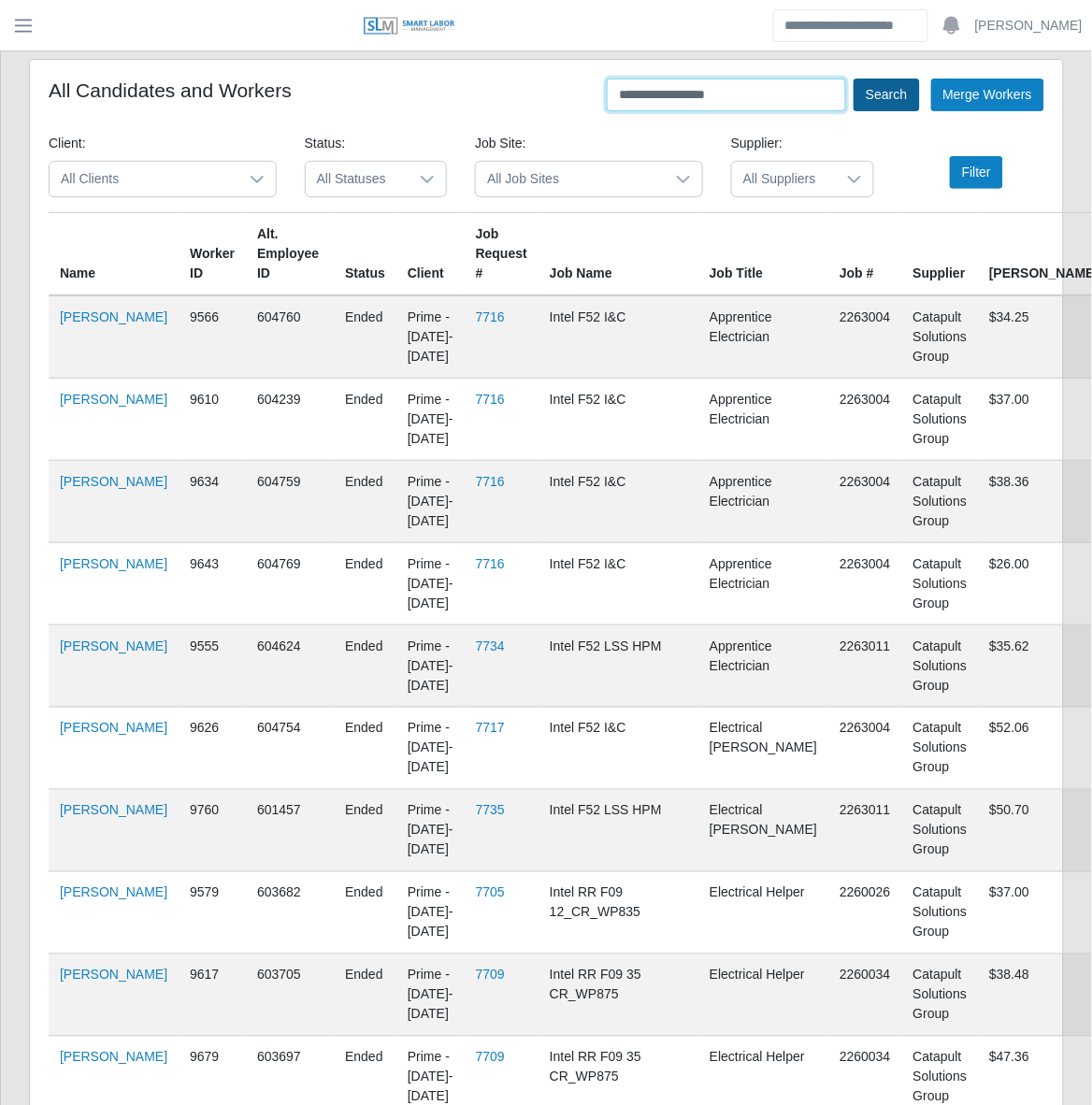
type input "**********"
click at [895, 95] on button "Search" at bounding box center [887, 95] width 66 height 32
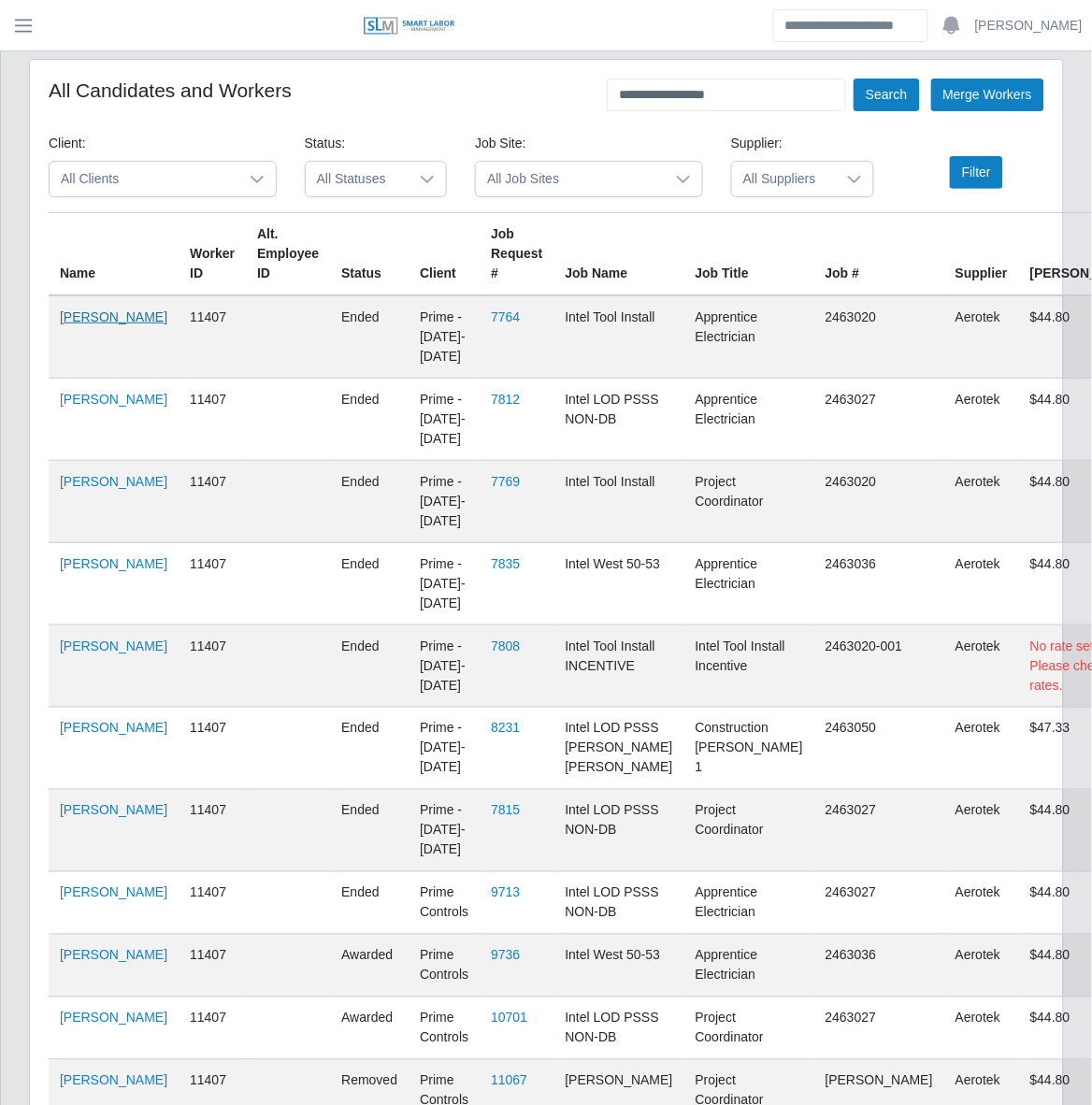
click at [89, 325] on link "Christina Jungblut" at bounding box center [114, 317] width 108 height 15
click at [22, 28] on span "button" at bounding box center [23, 26] width 24 height 22
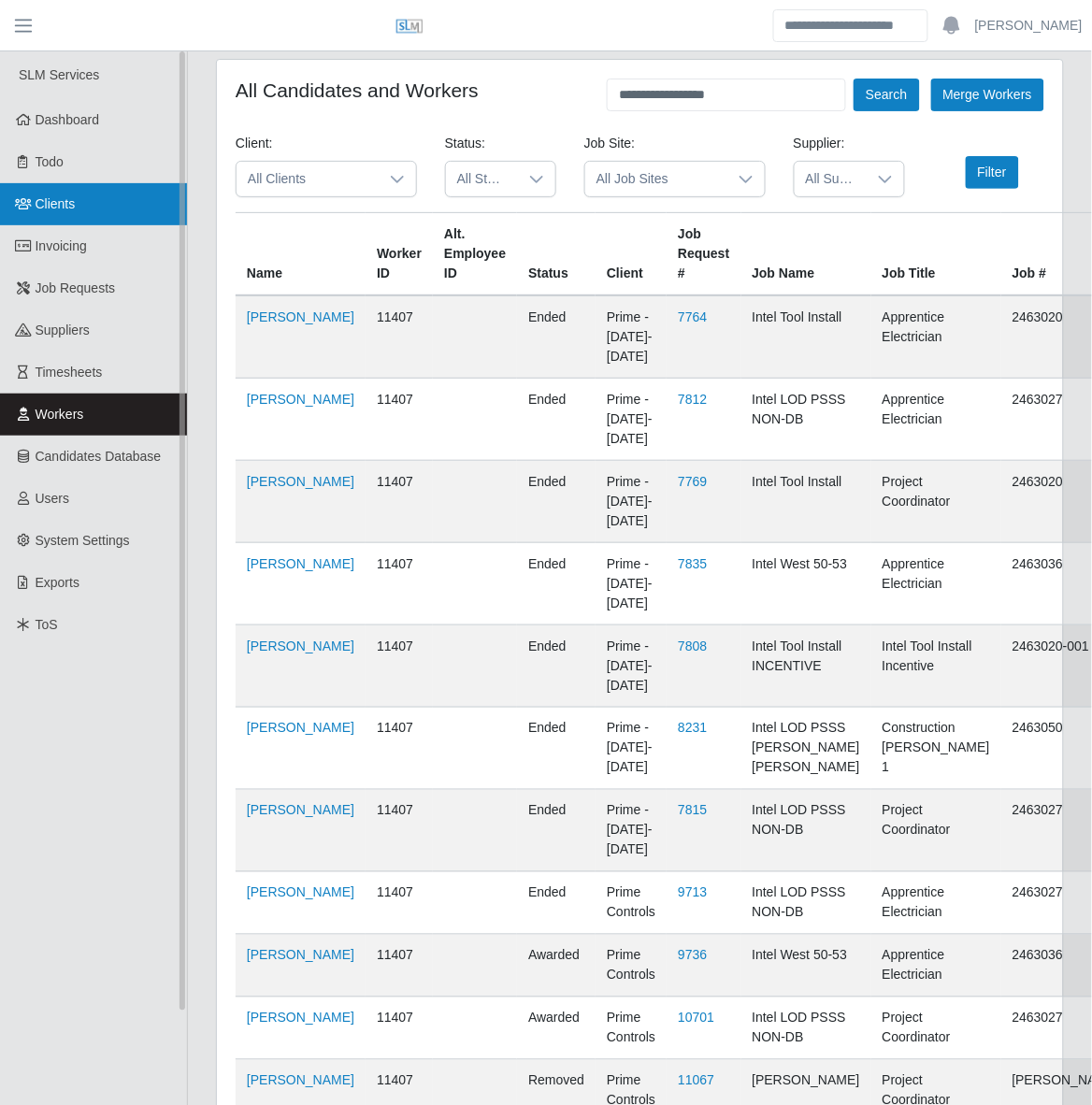
click at [64, 212] on link "Clients" at bounding box center [94, 204] width 187 height 42
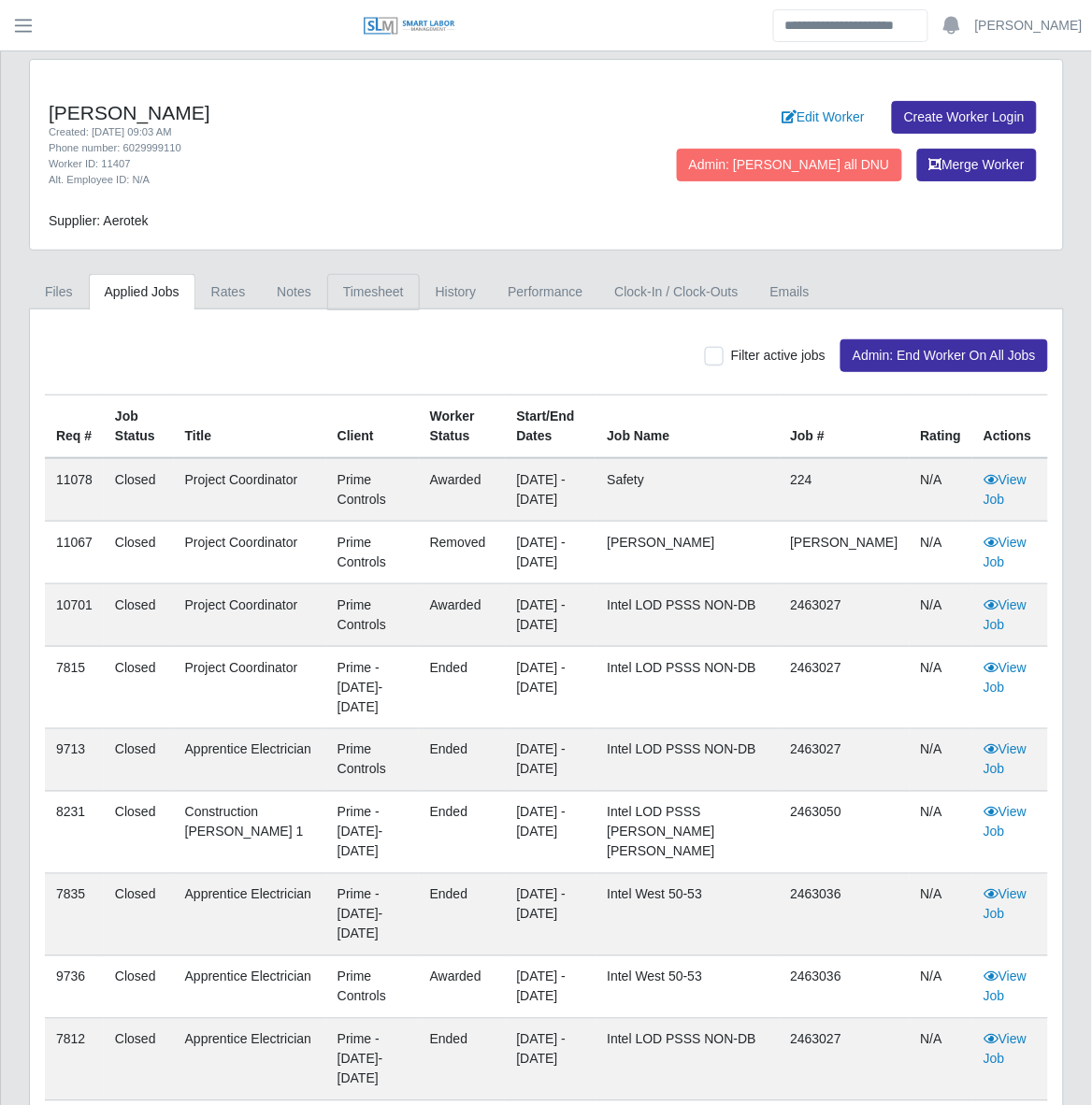
click at [362, 301] on link "Timesheet" at bounding box center [374, 292] width 93 height 36
